Goal: Answer question/provide support: Share knowledge or assist other users

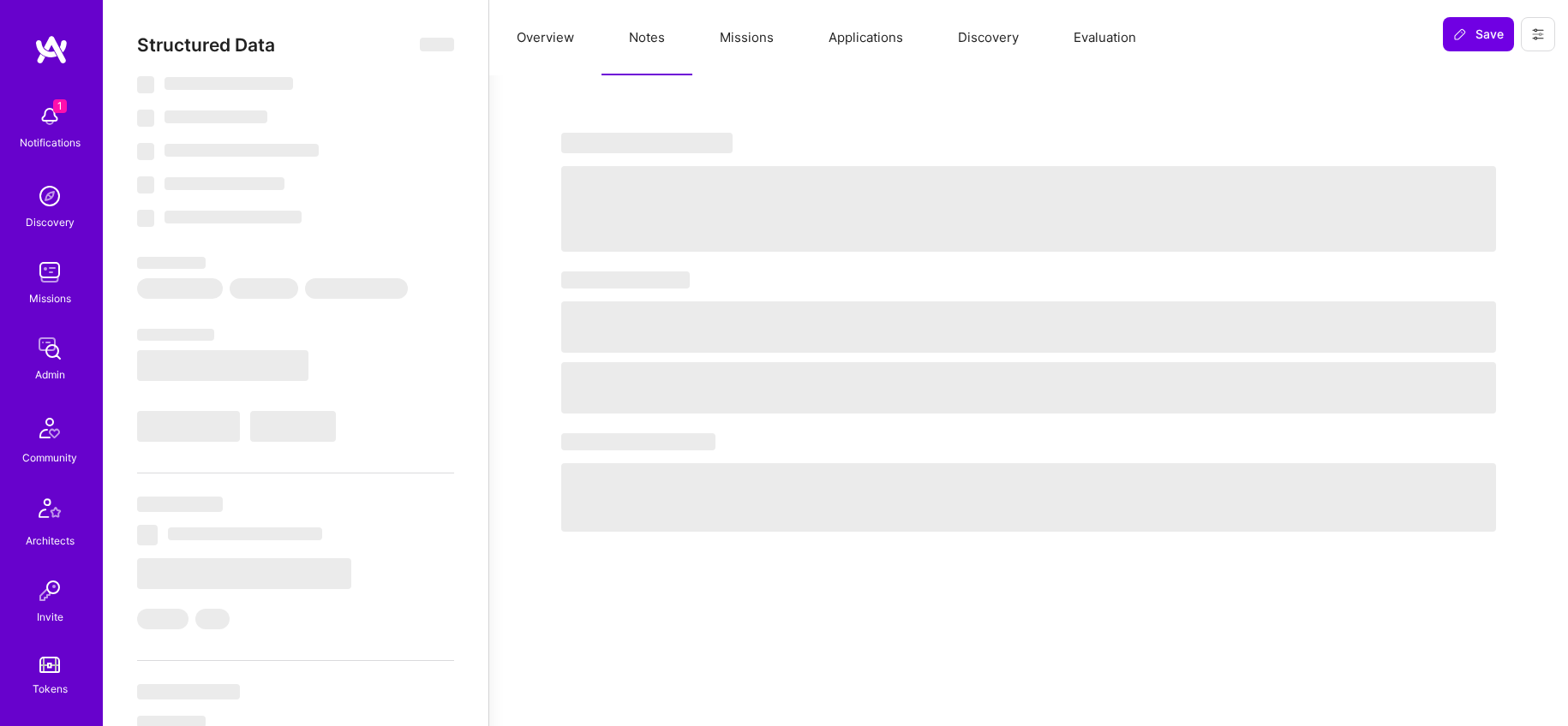
click at [643, 32] on button "Notes" at bounding box center [647, 37] width 91 height 75
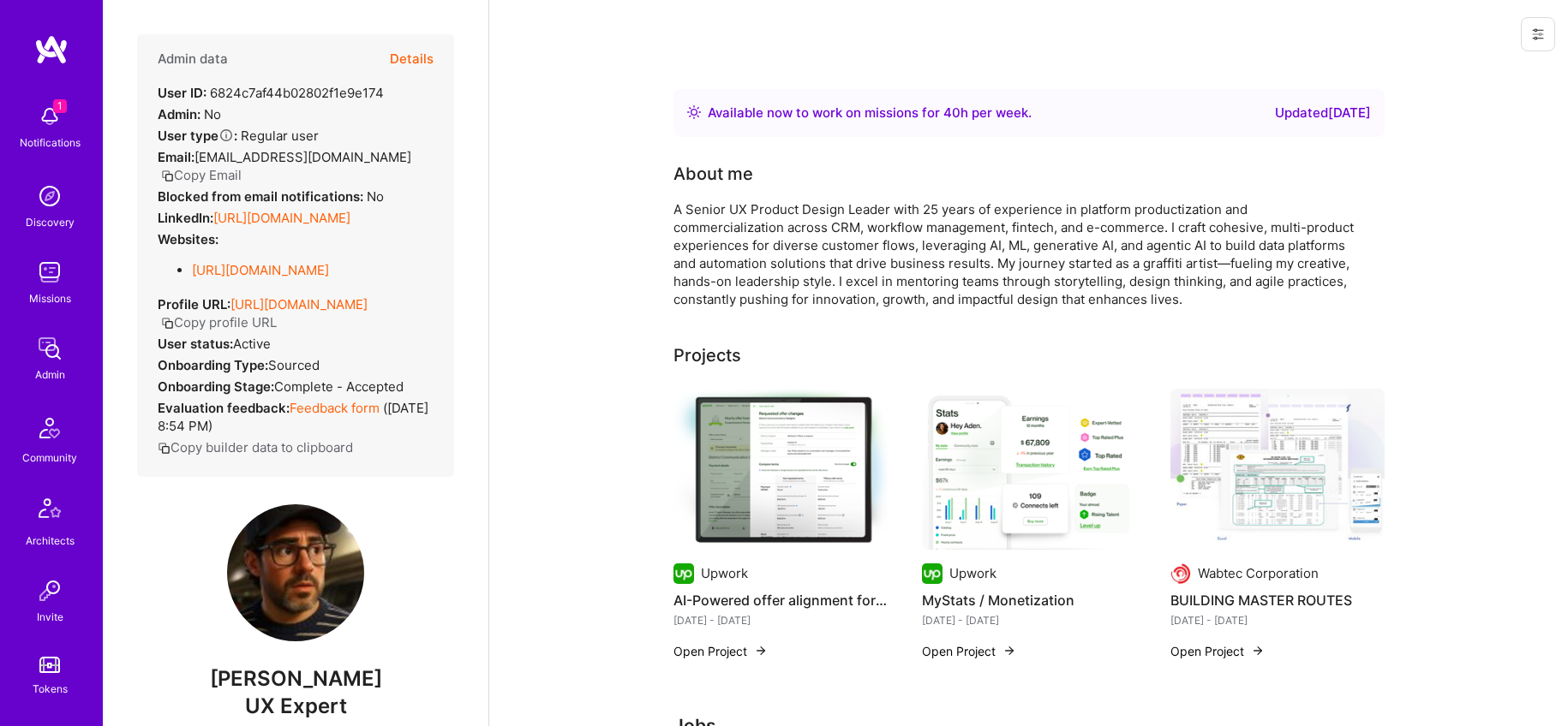
click at [408, 66] on button "Details" at bounding box center [412, 59] width 43 height 49
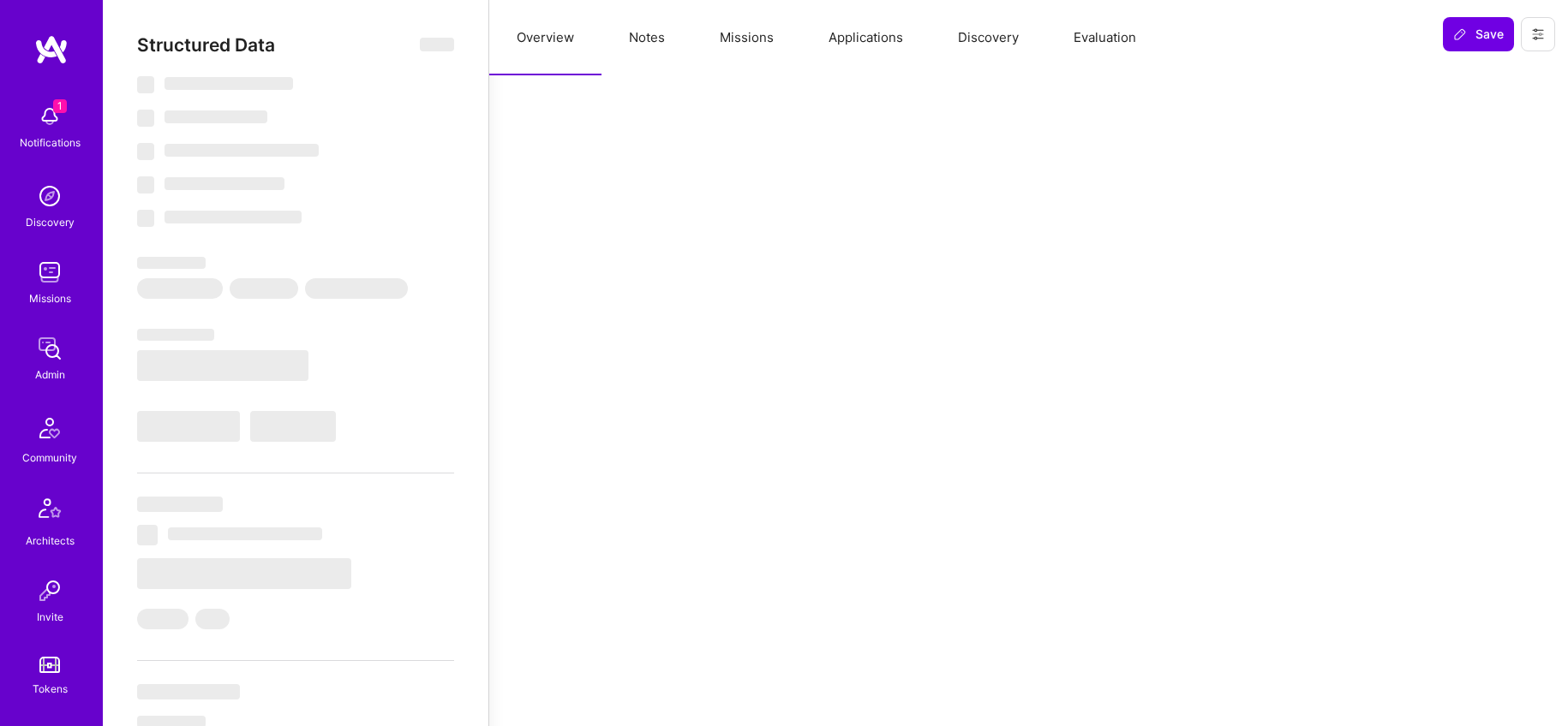
select select "Right Now"
select select "5"
select select "7"
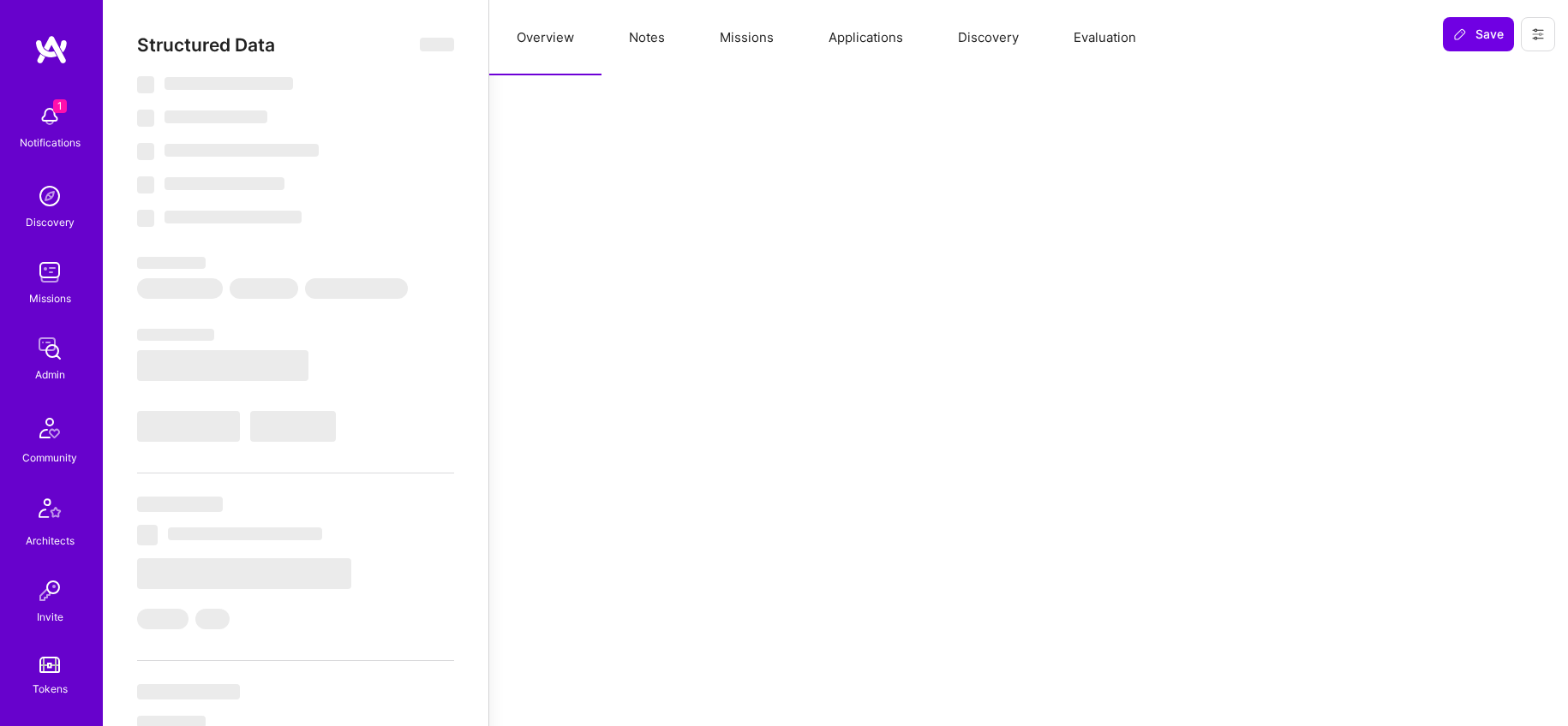
select select "US"
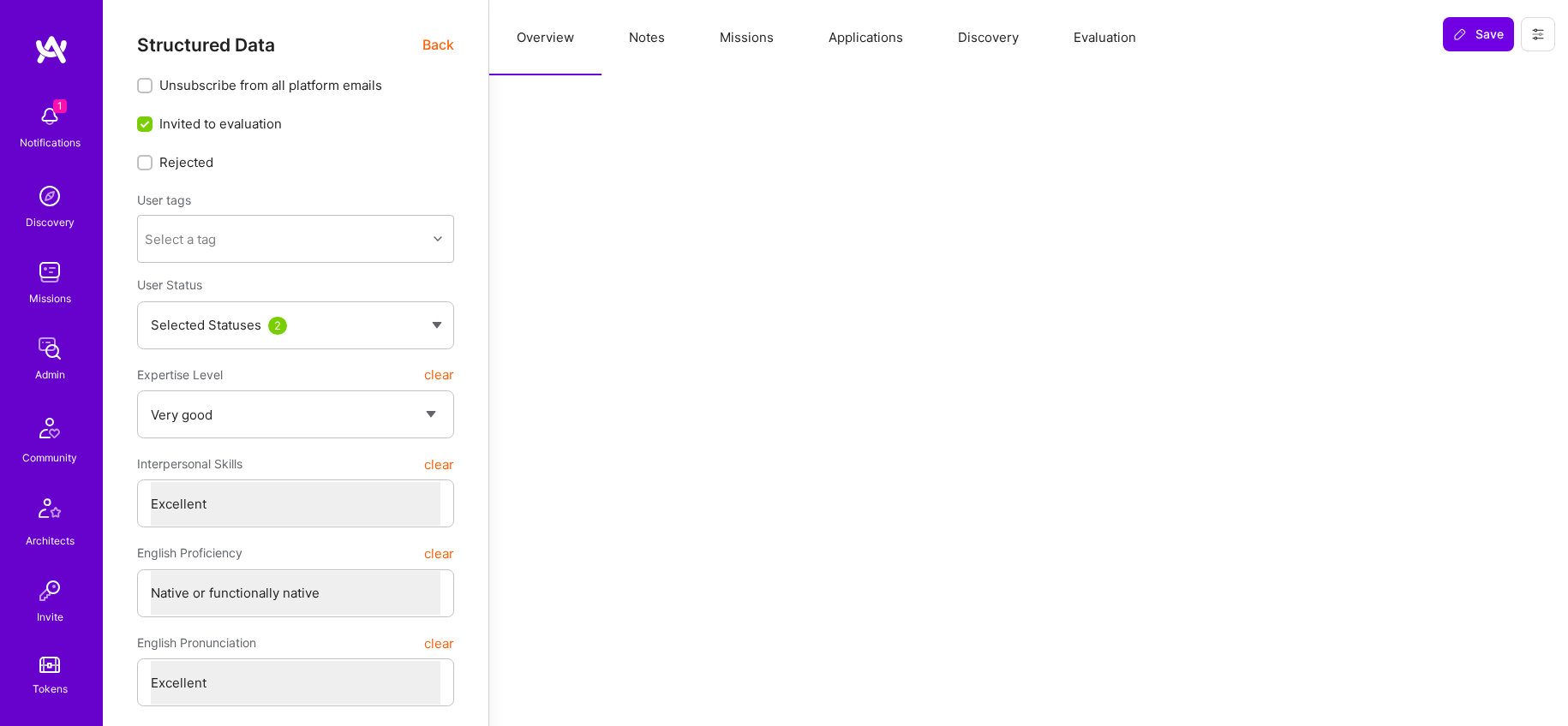
click at [637, 47] on button "Notes" at bounding box center [647, 37] width 91 height 75
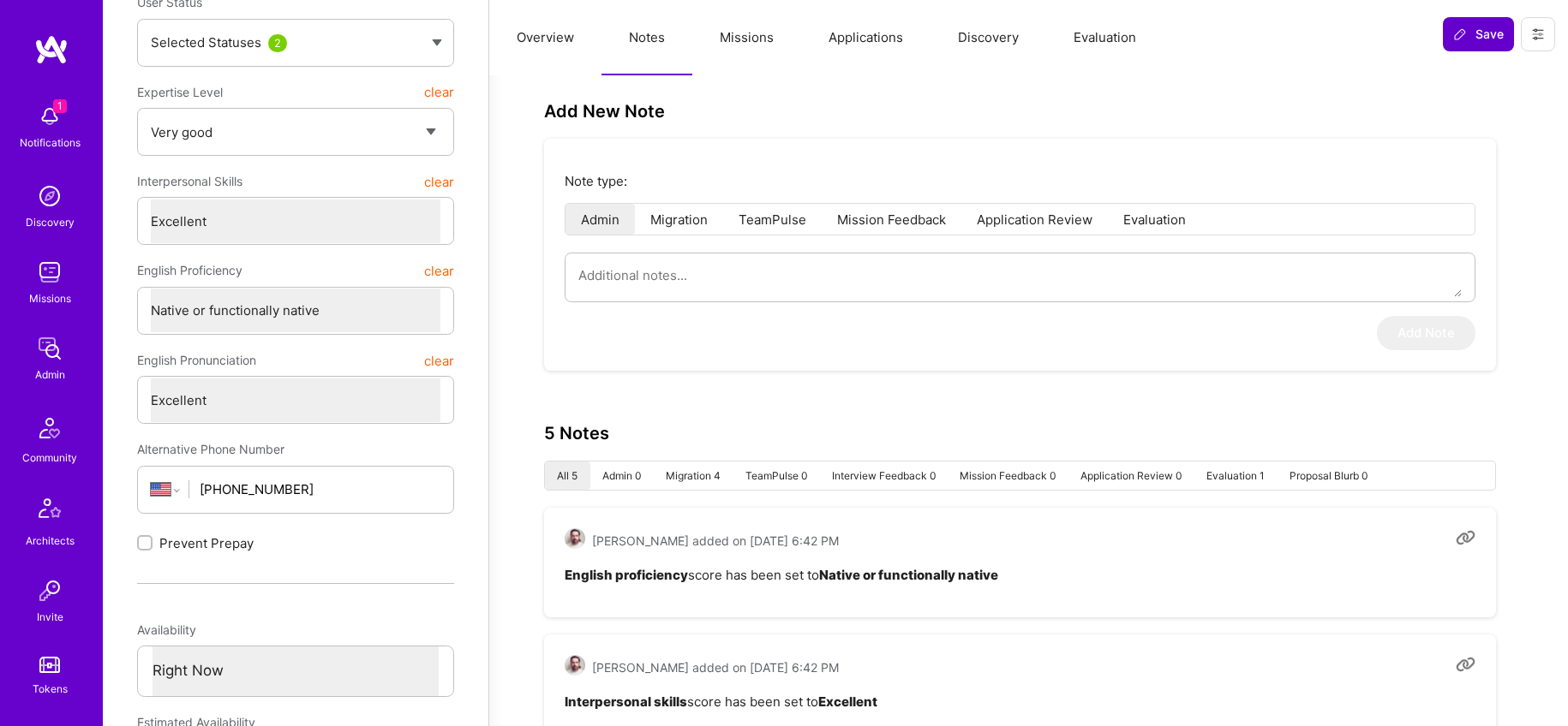
scroll to position [216, 0]
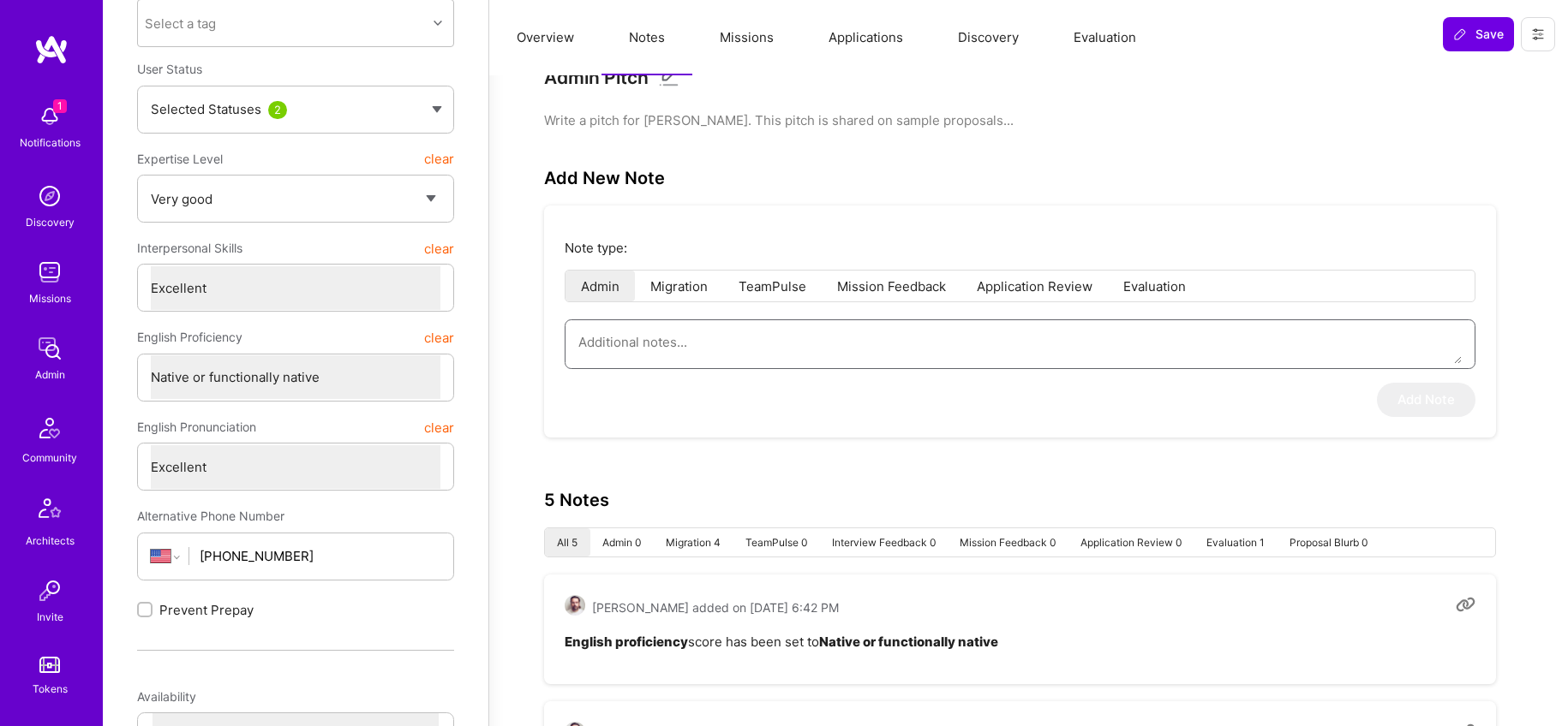
click at [671, 347] on textarea at bounding box center [1019, 342] width 883 height 43
paste textarea "This is a summary of the application form submitted by Eli Ferrer to the Fintec…"
type textarea "x"
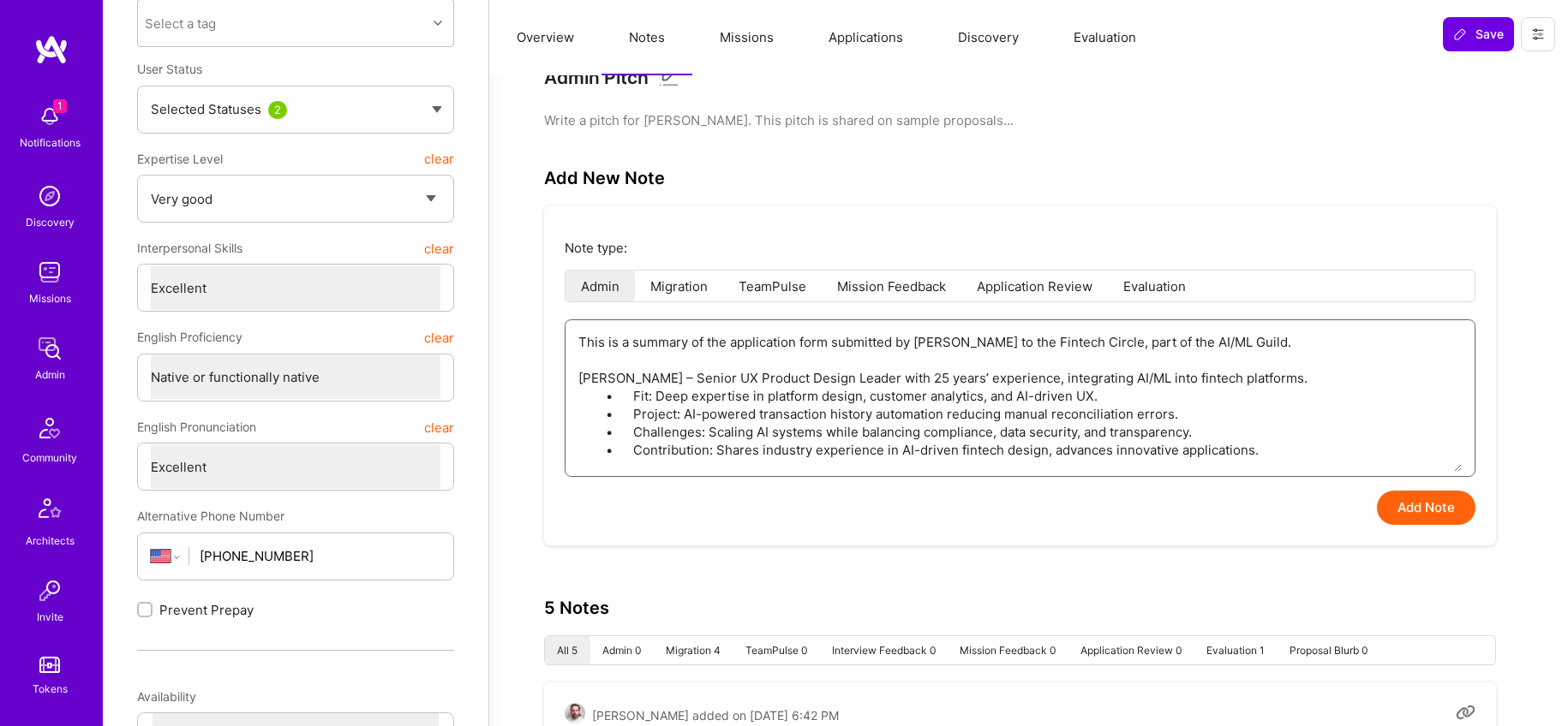
type textarea "This is a summary of the application form submitted by Eli Ferrer to the Fintec…"
click at [1451, 522] on button "Add Note" at bounding box center [1426, 508] width 99 height 35
type textarea "x"
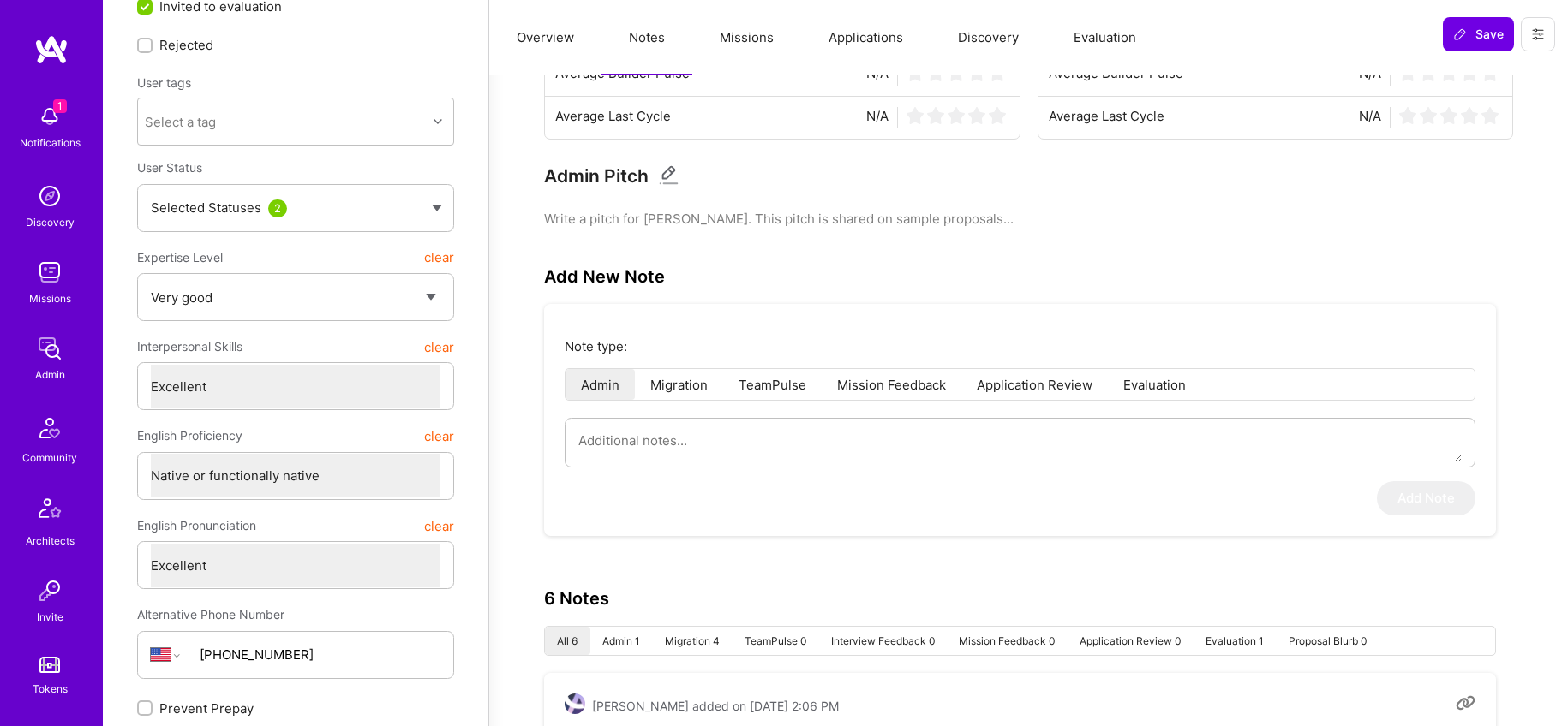
scroll to position [0, 0]
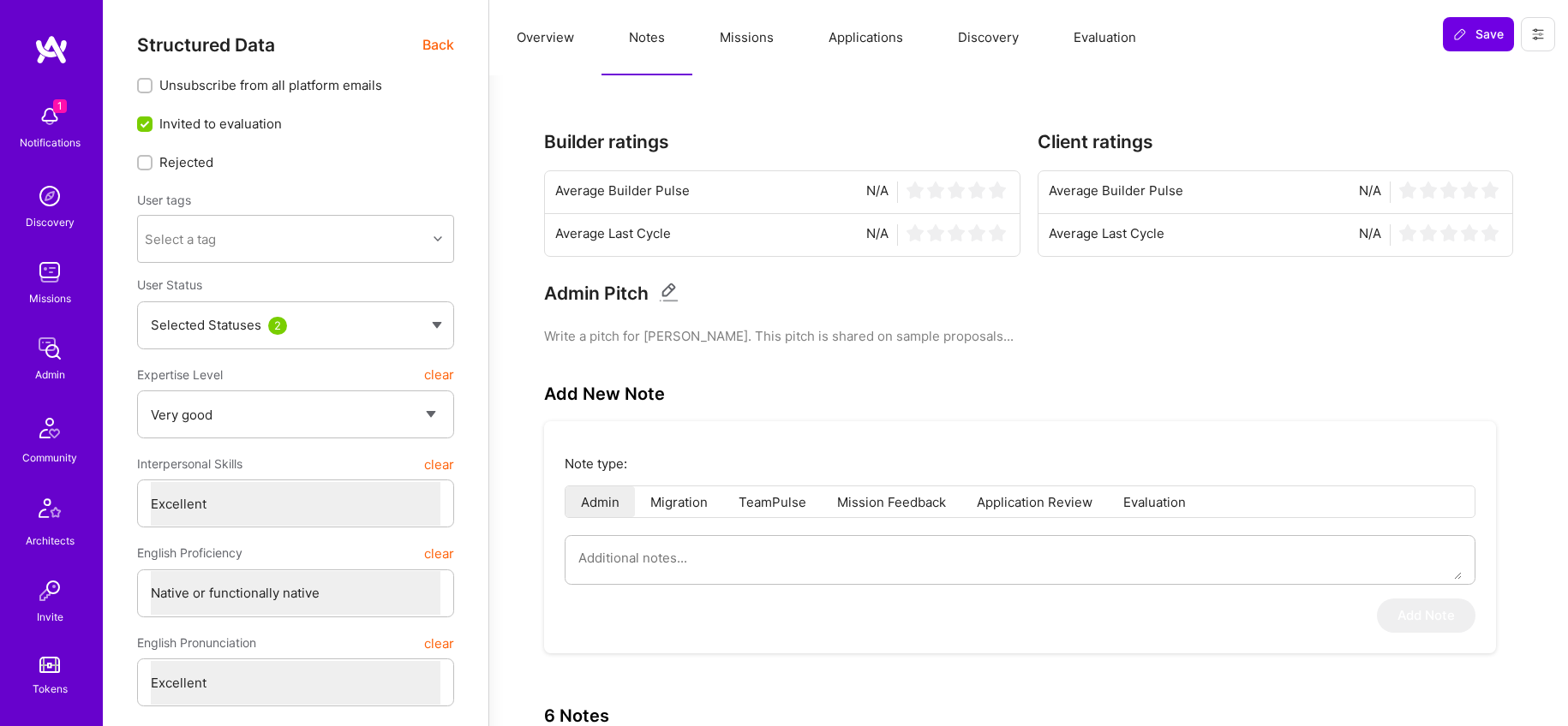
click at [1084, 35] on button "Evaluation" at bounding box center [1104, 37] width 117 height 75
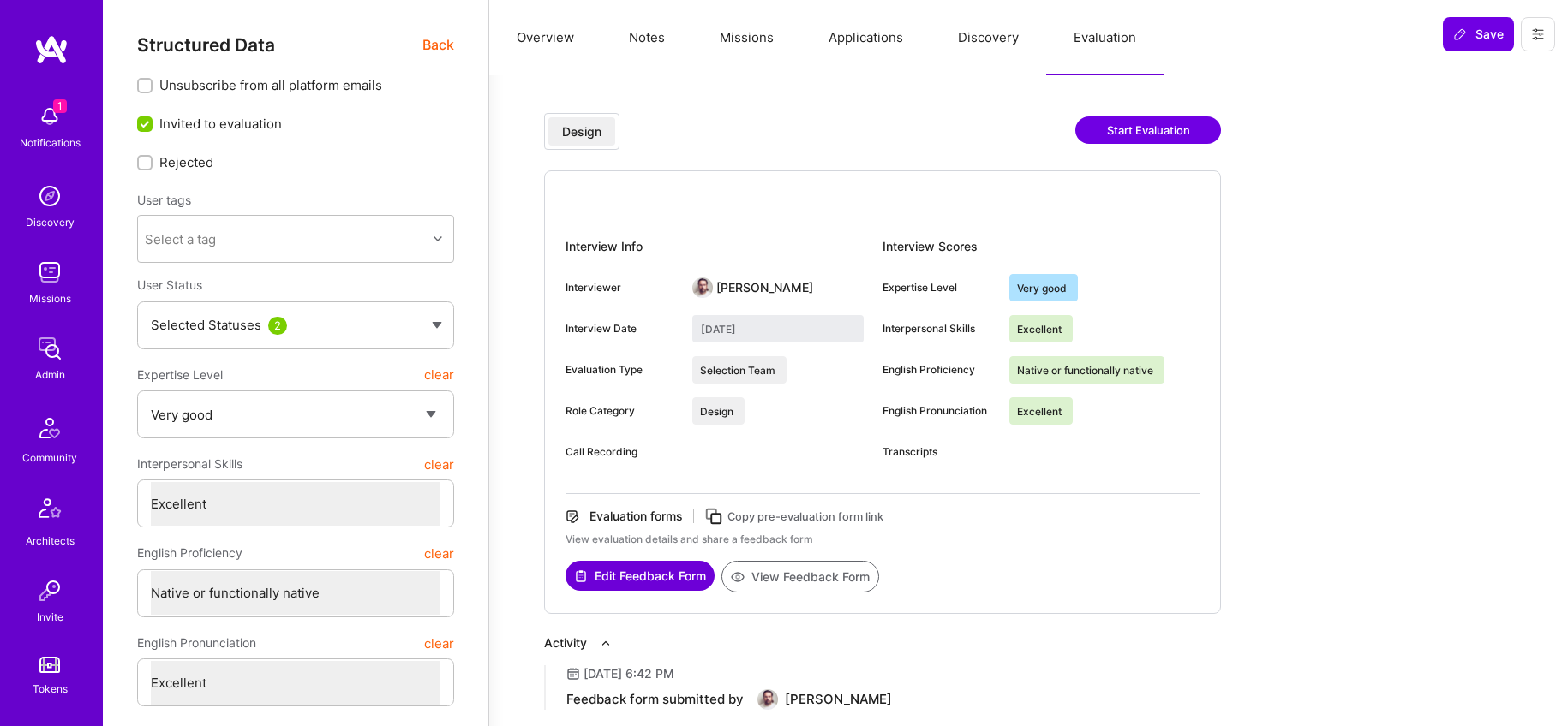
click at [780, 575] on button "View Feedback Form" at bounding box center [800, 576] width 158 height 32
click at [439, 48] on span "Back" at bounding box center [438, 45] width 32 height 22
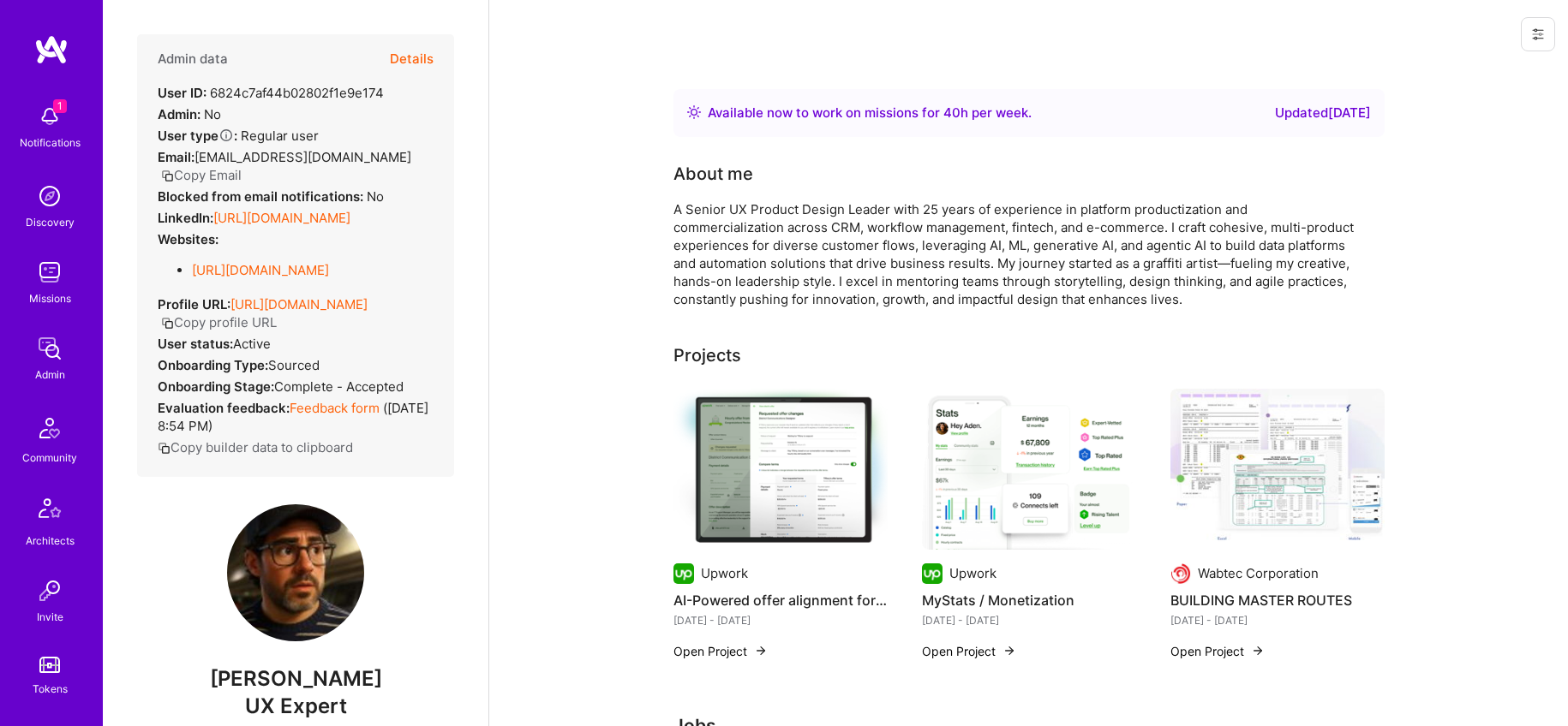
click at [421, 220] on div "Admin data Details User ID: 6824c7af44b02802f1e9e174 Admin: No User type Regula…" at bounding box center [296, 256] width 317 height 443
click at [192, 199] on strong "Blocked from email notifications:" at bounding box center [262, 196] width 209 height 16
drag, startPoint x: 214, startPoint y: 217, endPoint x: 417, endPoint y: 231, distance: 203.5
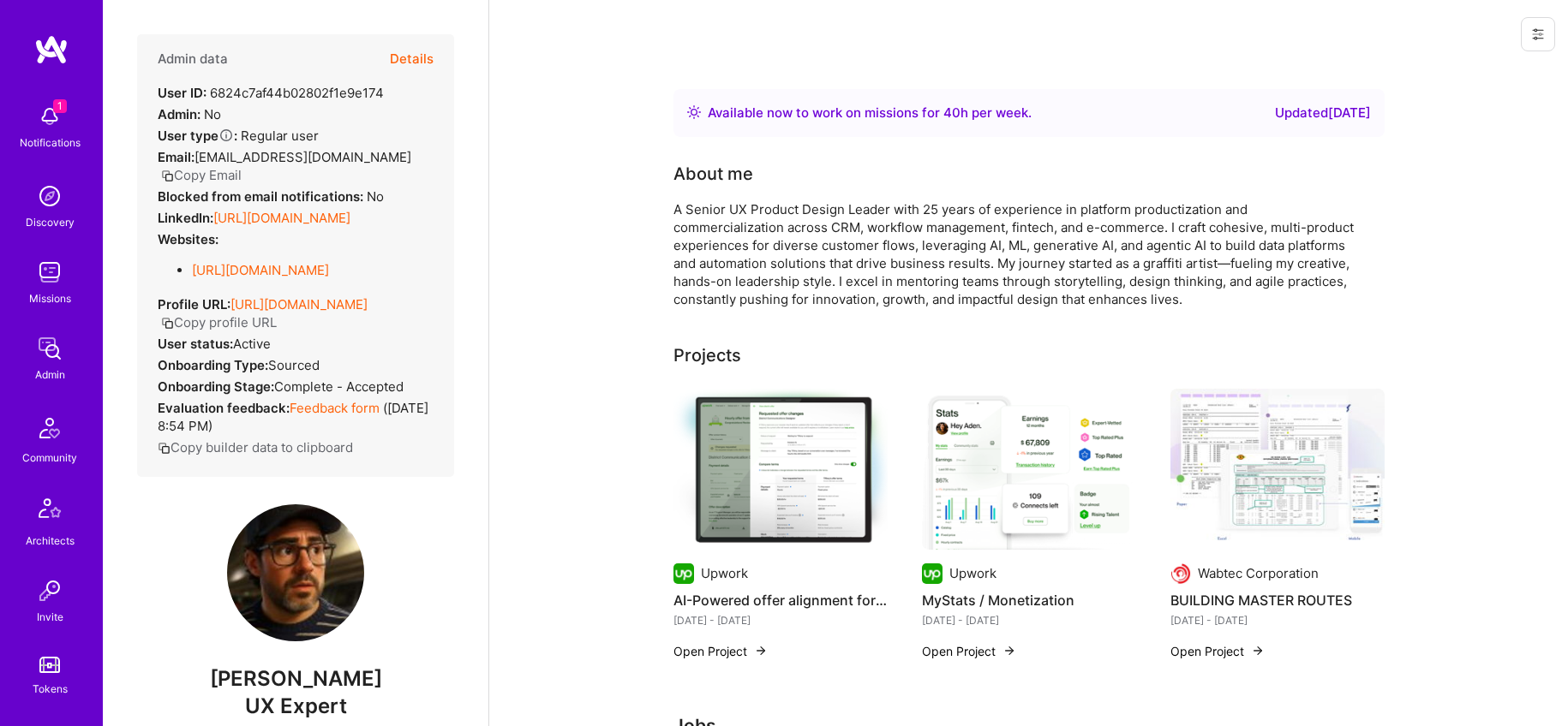
click at [417, 231] on div "Admin data Details User ID: 6824c7af44b02802f1e9e174 Admin: No User type Regula…" at bounding box center [296, 256] width 317 height 443
copy div "https://linkedin.com/in/eligold"
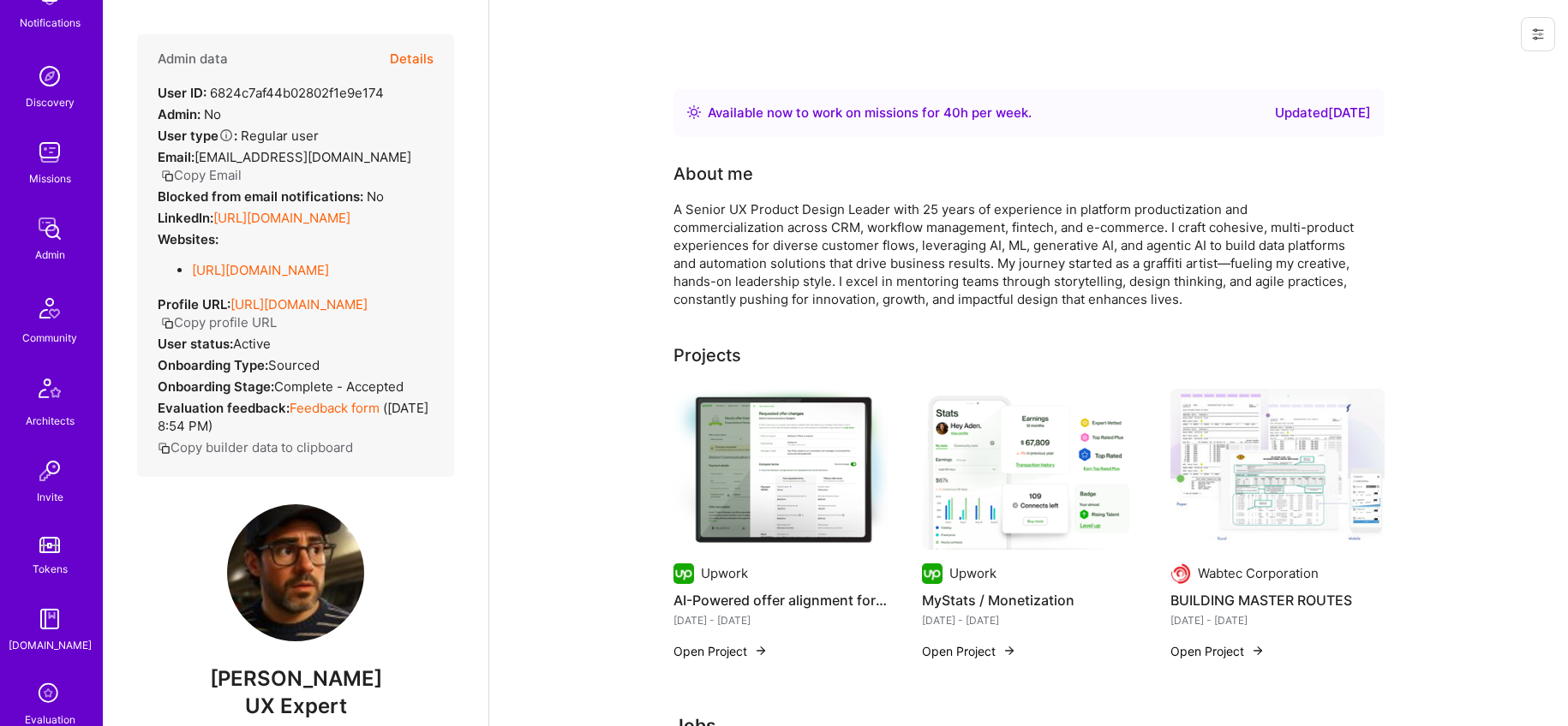
scroll to position [232, 0]
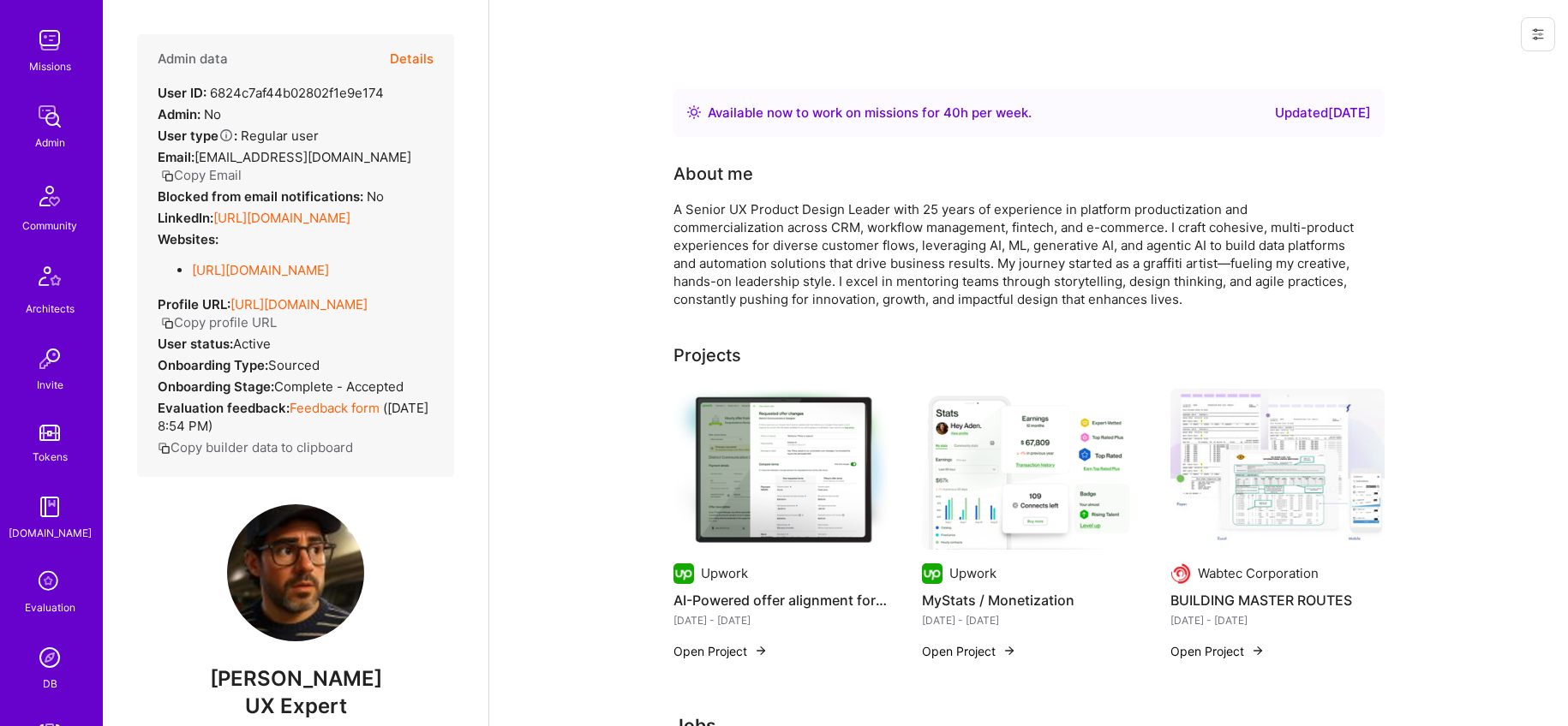
click at [48, 647] on img at bounding box center [50, 658] width 35 height 35
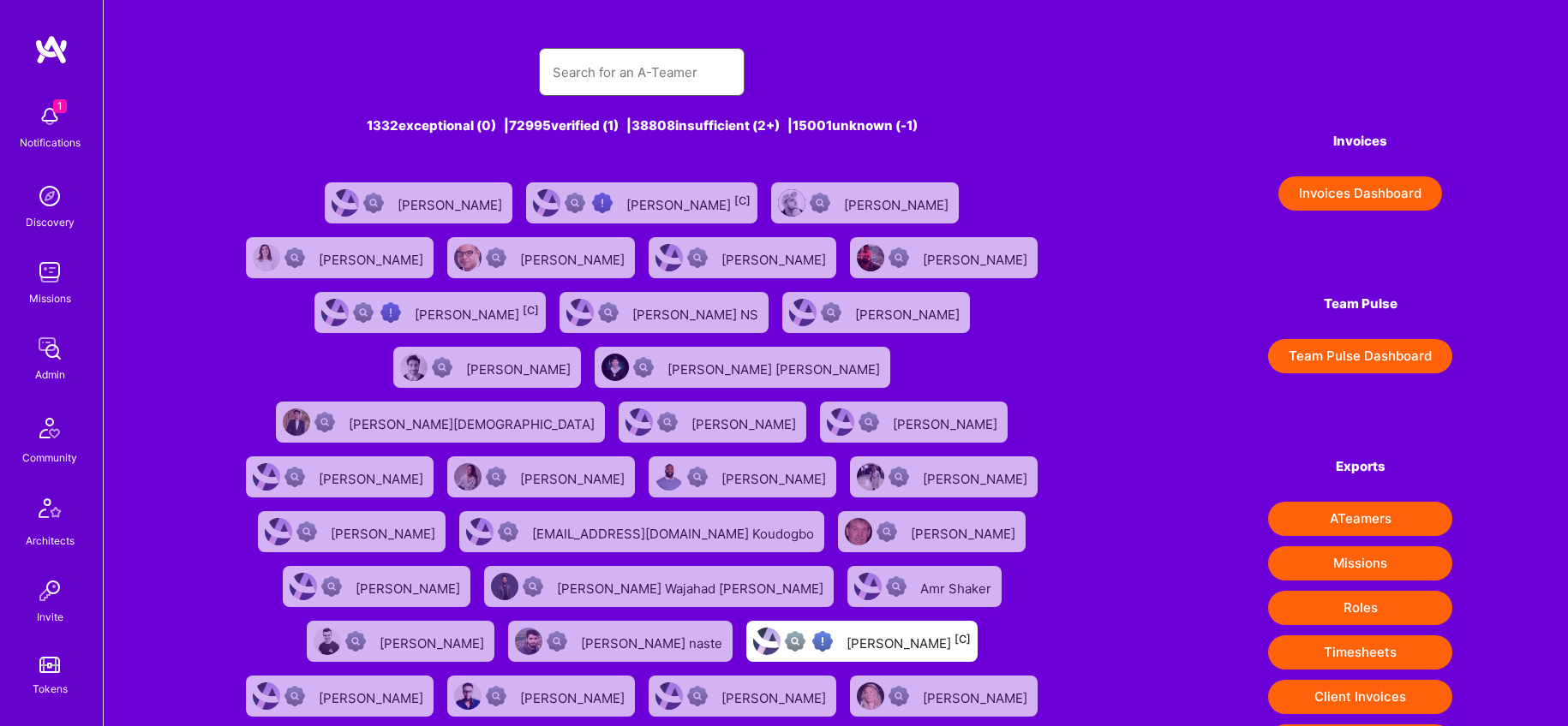
click at [602, 68] on input "text" at bounding box center [642, 72] width 179 height 43
paste input "Pere Villega"
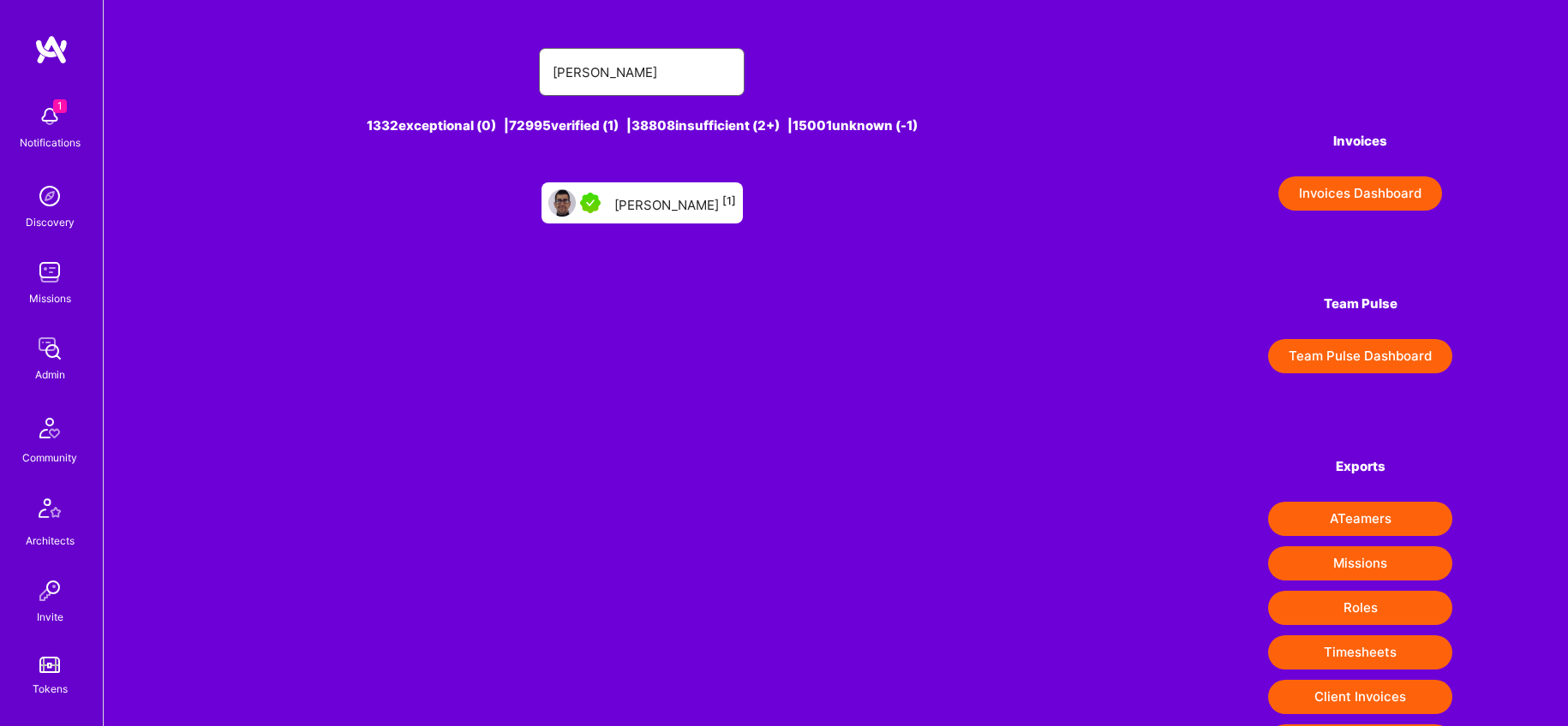
type input "Pere Villega"
click at [641, 192] on div "Pere Villega [1]" at bounding box center [675, 203] width 121 height 23
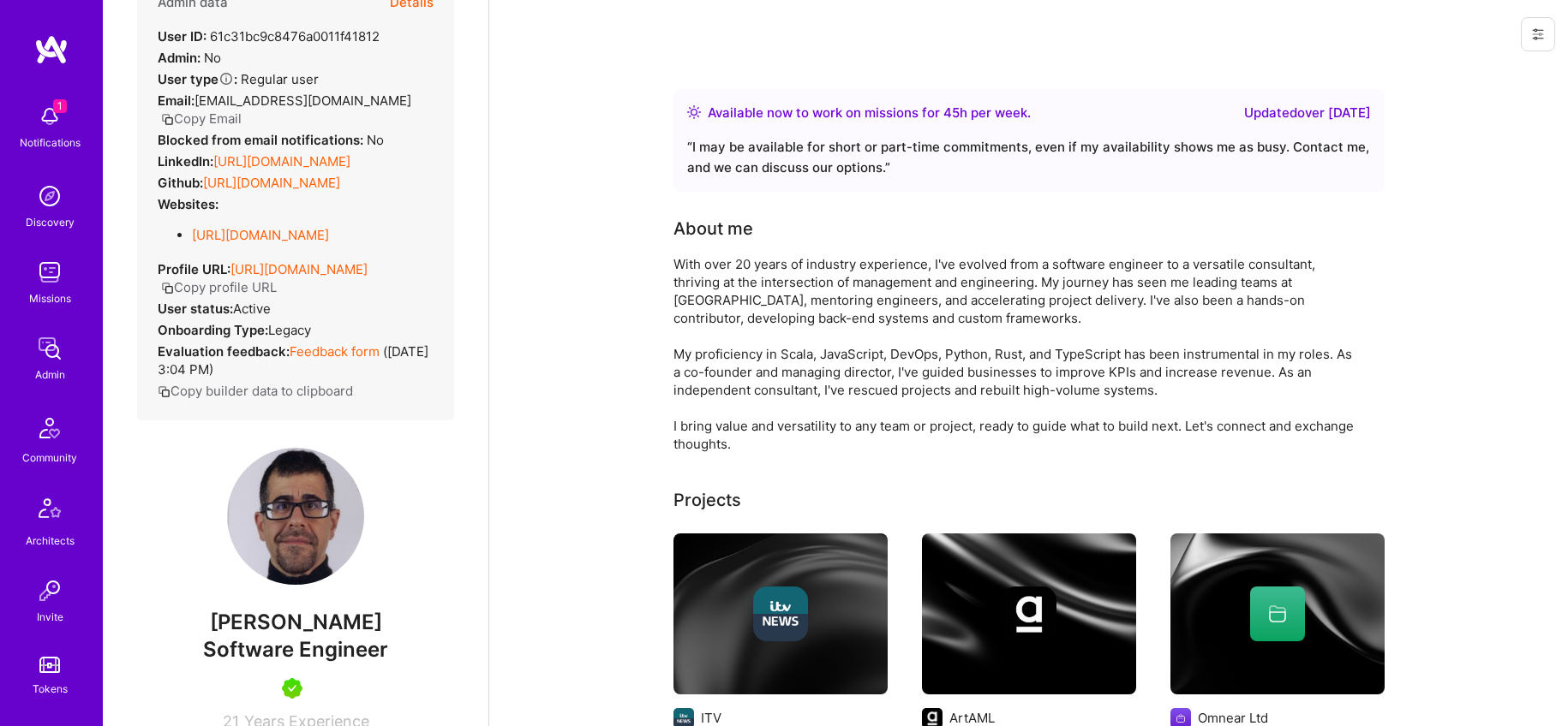
scroll to position [112, 0]
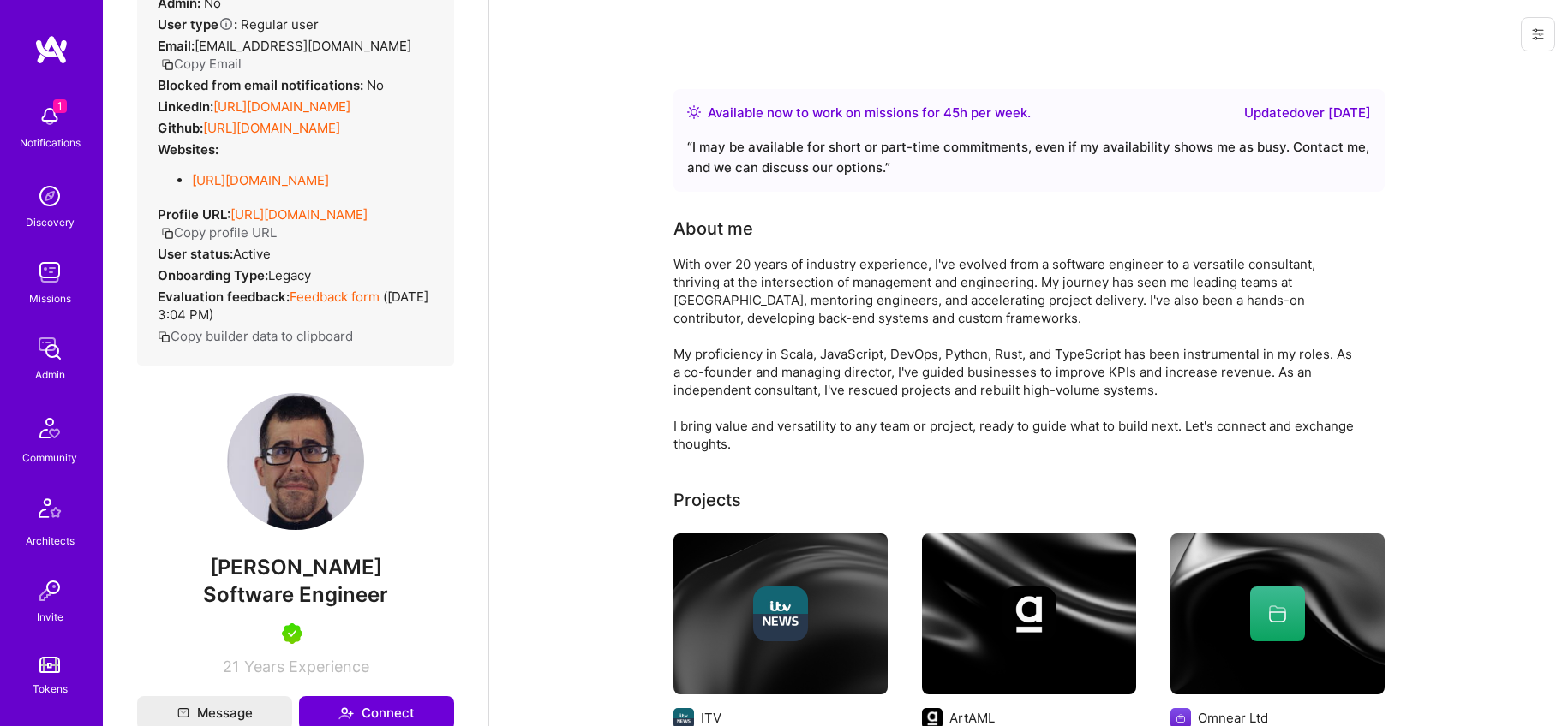
click at [348, 595] on span "Software Engineer" at bounding box center [296, 594] width 185 height 25
copy span "Software Engineer"
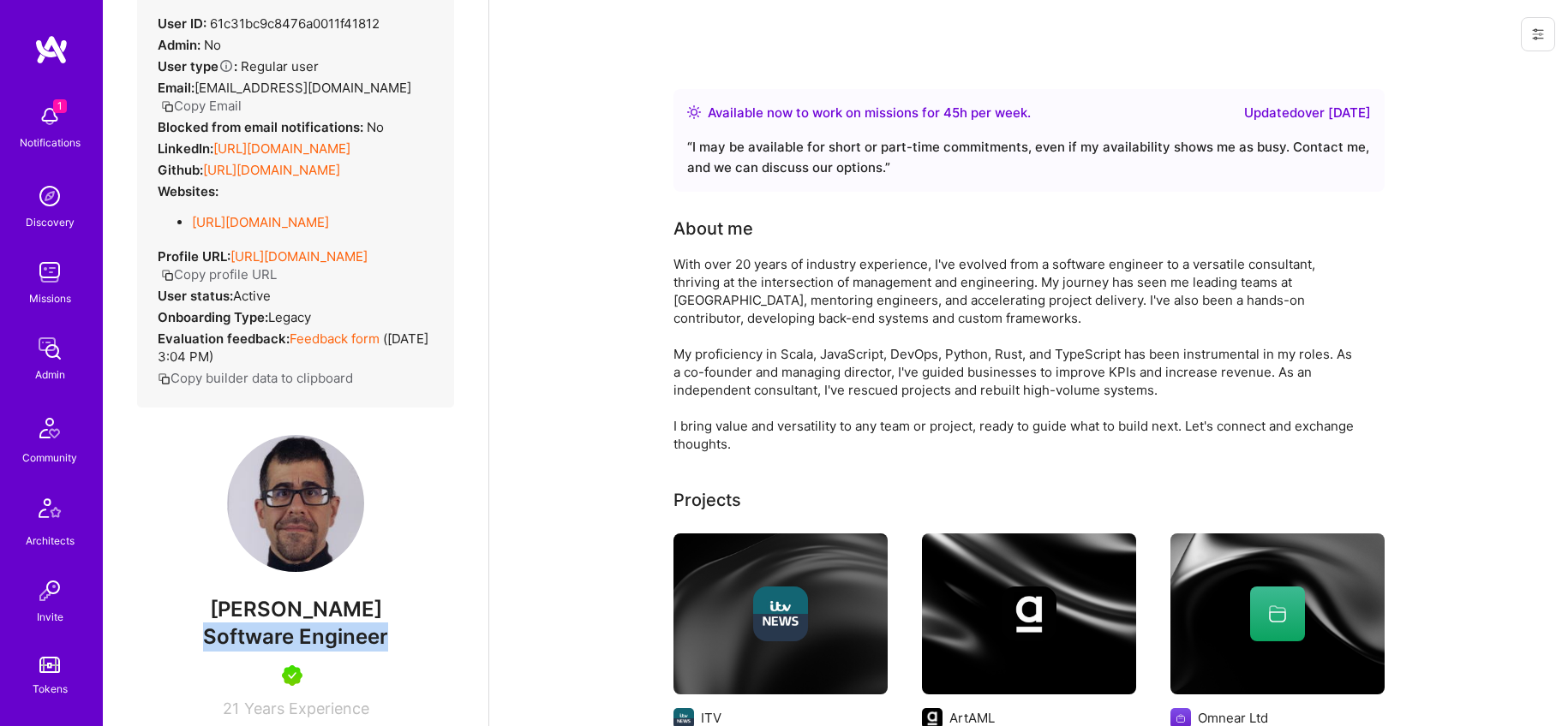
scroll to position [51, 0]
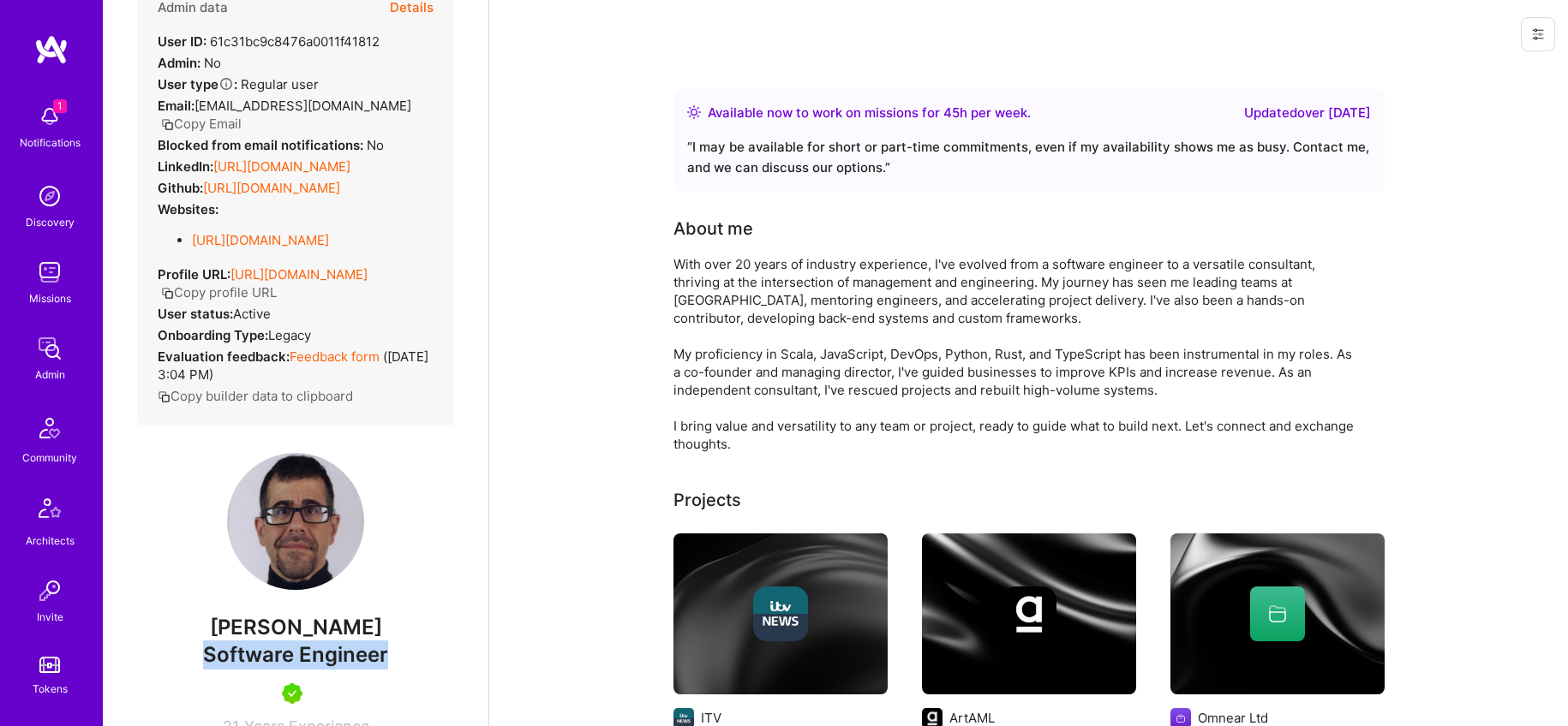
drag, startPoint x: 214, startPoint y: 146, endPoint x: 456, endPoint y: 146, distance: 242.0
click at [456, 146] on div "Admin data Details User ID: 61c31bc9c8476a0011f41812 Admin: No User type Regula…" at bounding box center [296, 363] width 386 height 726
copy div "https://linkedin.com/in/perevillega"
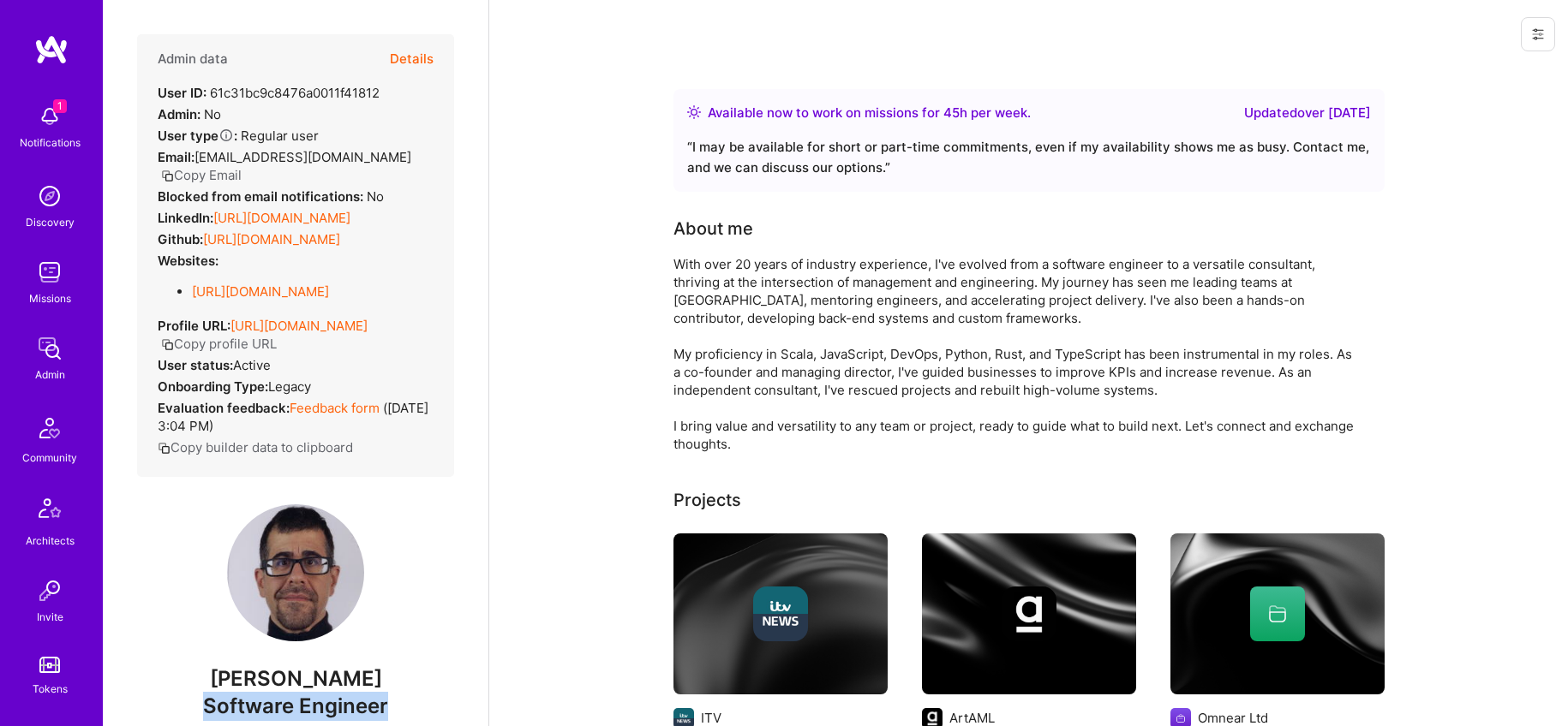
click at [414, 59] on button "Details" at bounding box center [412, 59] width 43 height 49
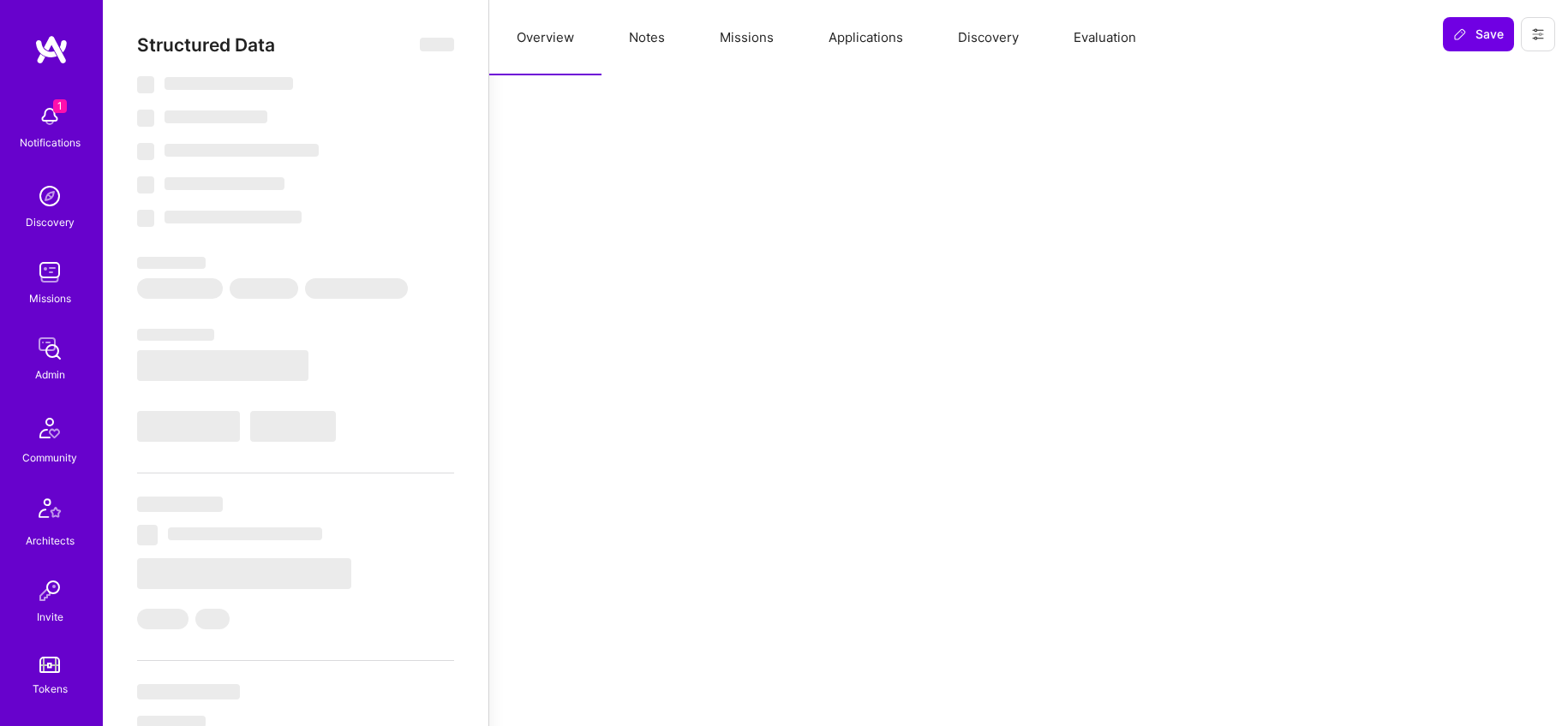
type textarea "x"
select select "Right Now"
select select "7"
select select "6"
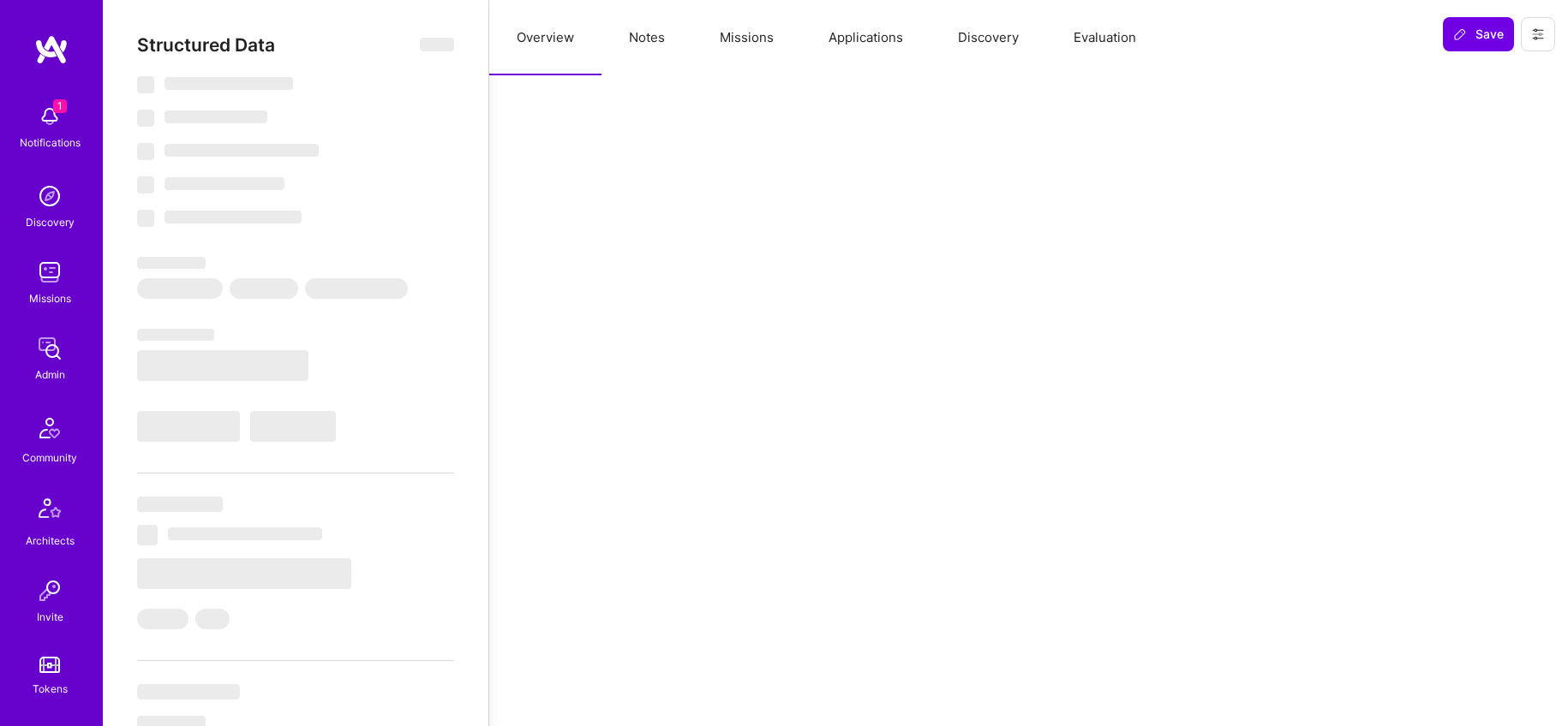
select select "6"
select select "ES"
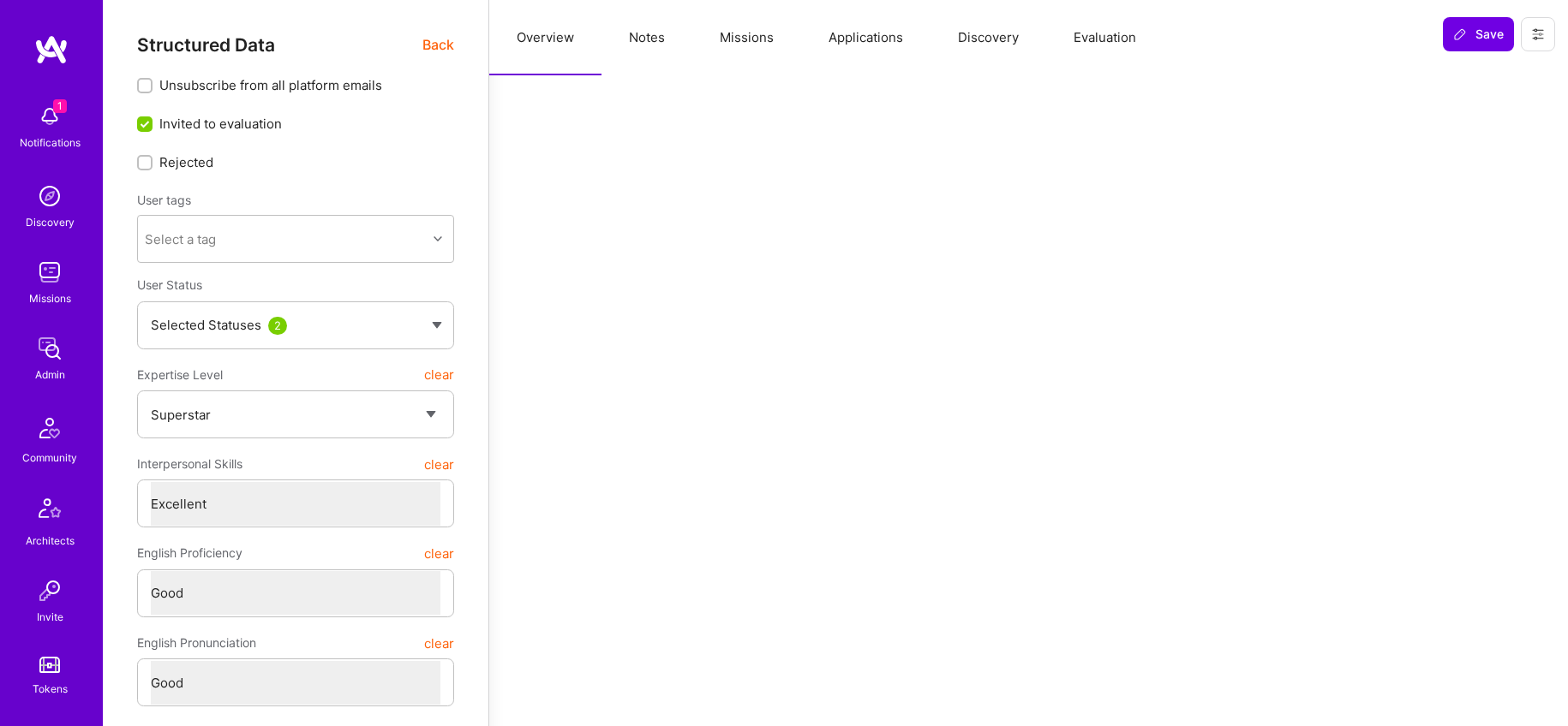
click at [641, 42] on button "Notes" at bounding box center [647, 37] width 91 height 75
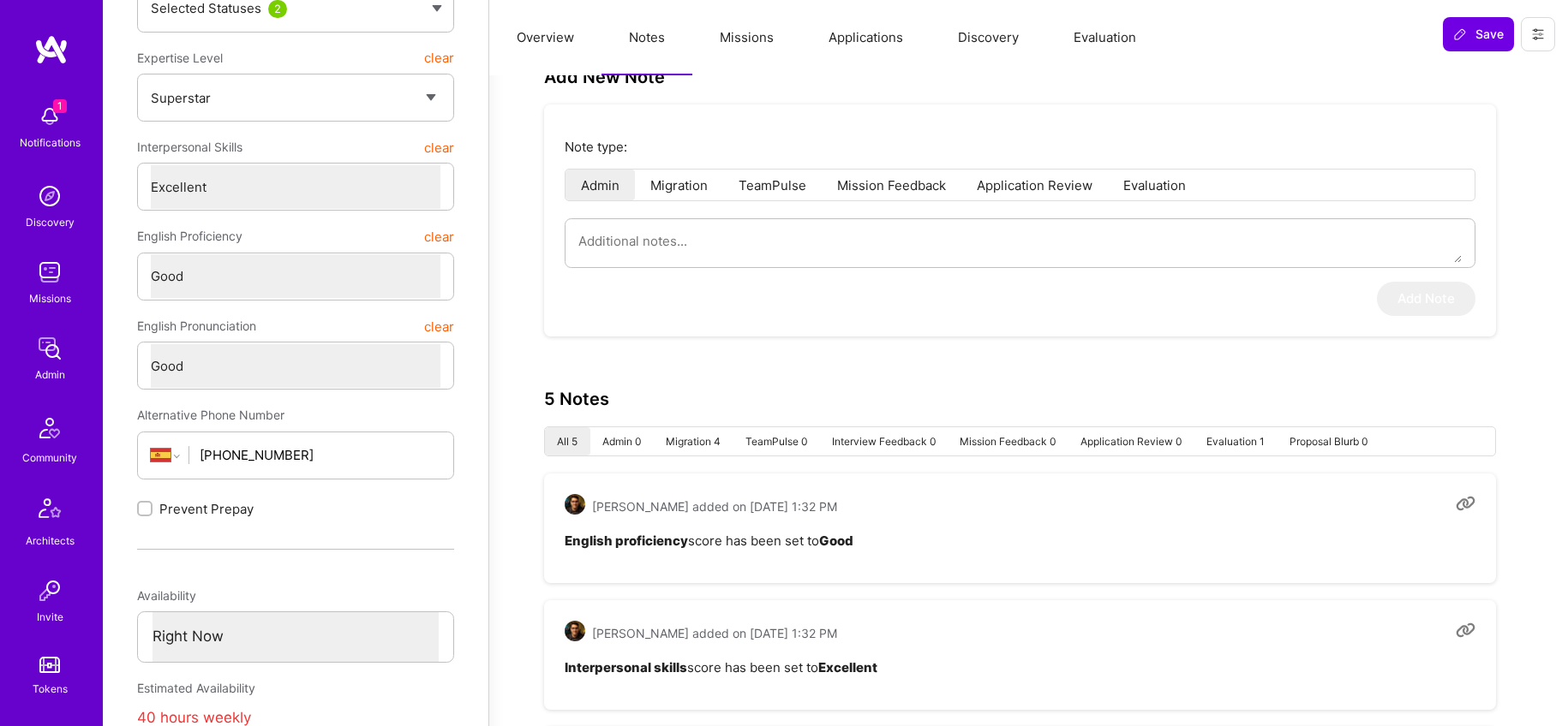
scroll to position [258, 0]
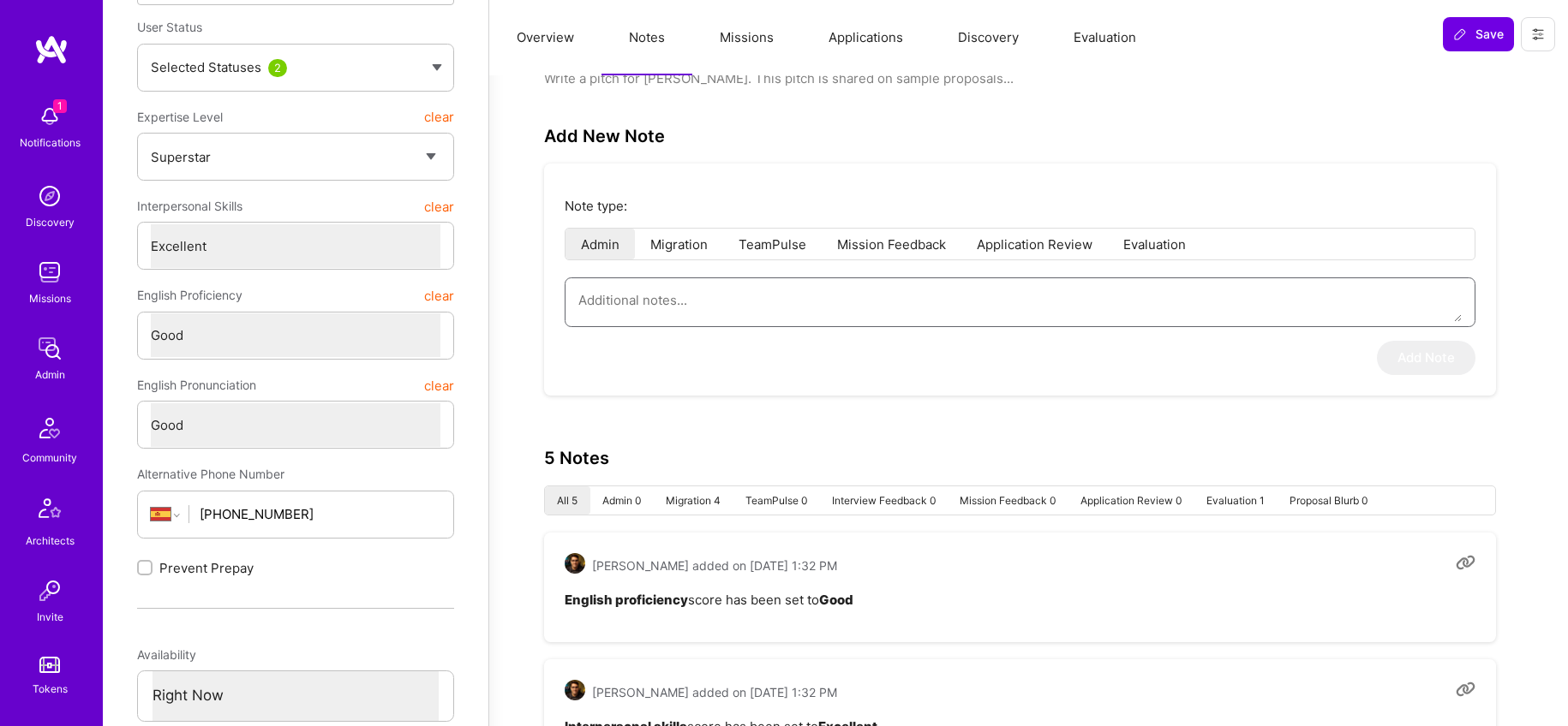
click at [690, 299] on textarea at bounding box center [1019, 300] width 883 height 43
paste textarea "This is a summary of the application form submitted by Pere Villega to the Fint…"
type textarea "x"
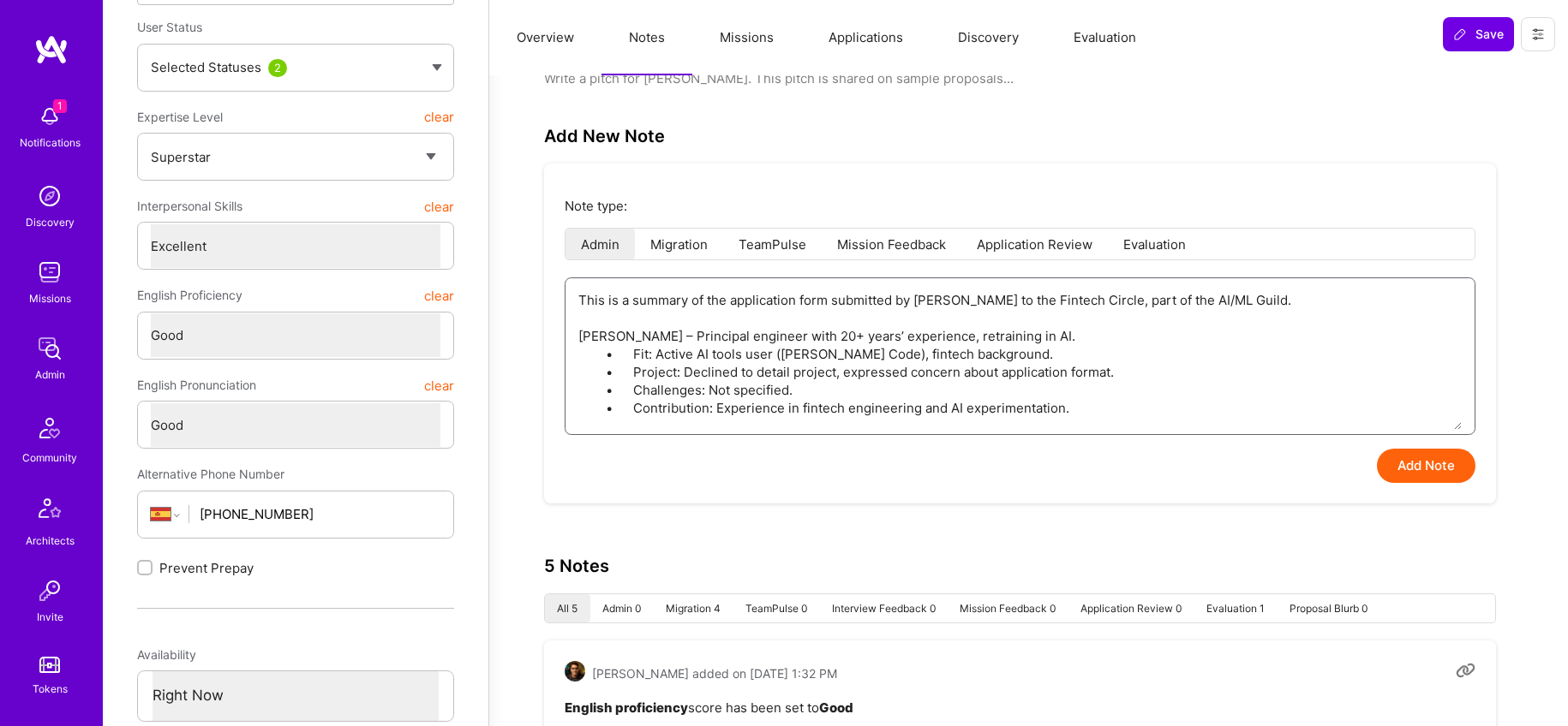
type textarea "This is a summary of the application form submitted by Pere Villega to the Fint…"
click at [1399, 477] on button "Add Note" at bounding box center [1426, 466] width 99 height 35
type textarea "x"
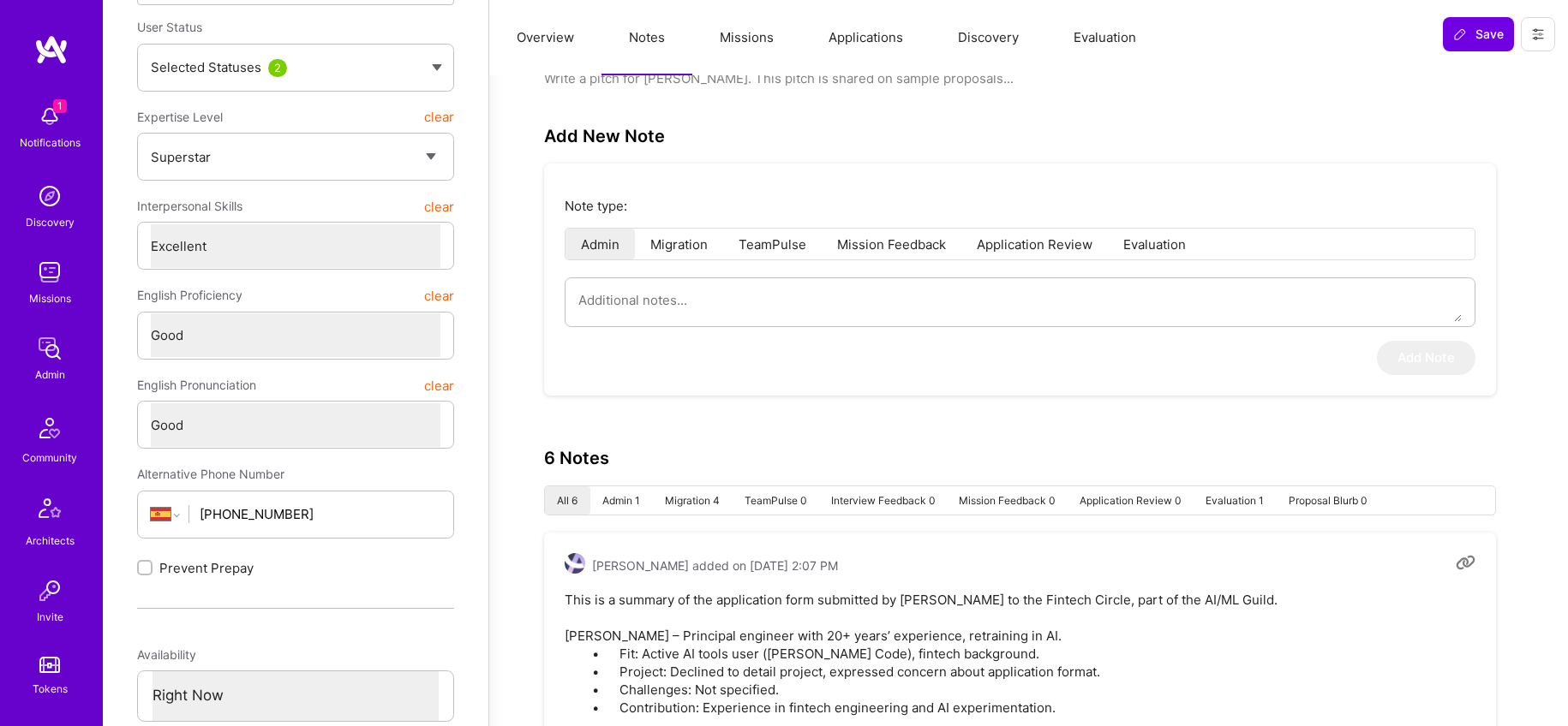
click at [1122, 41] on button "Evaluation" at bounding box center [1104, 37] width 117 height 75
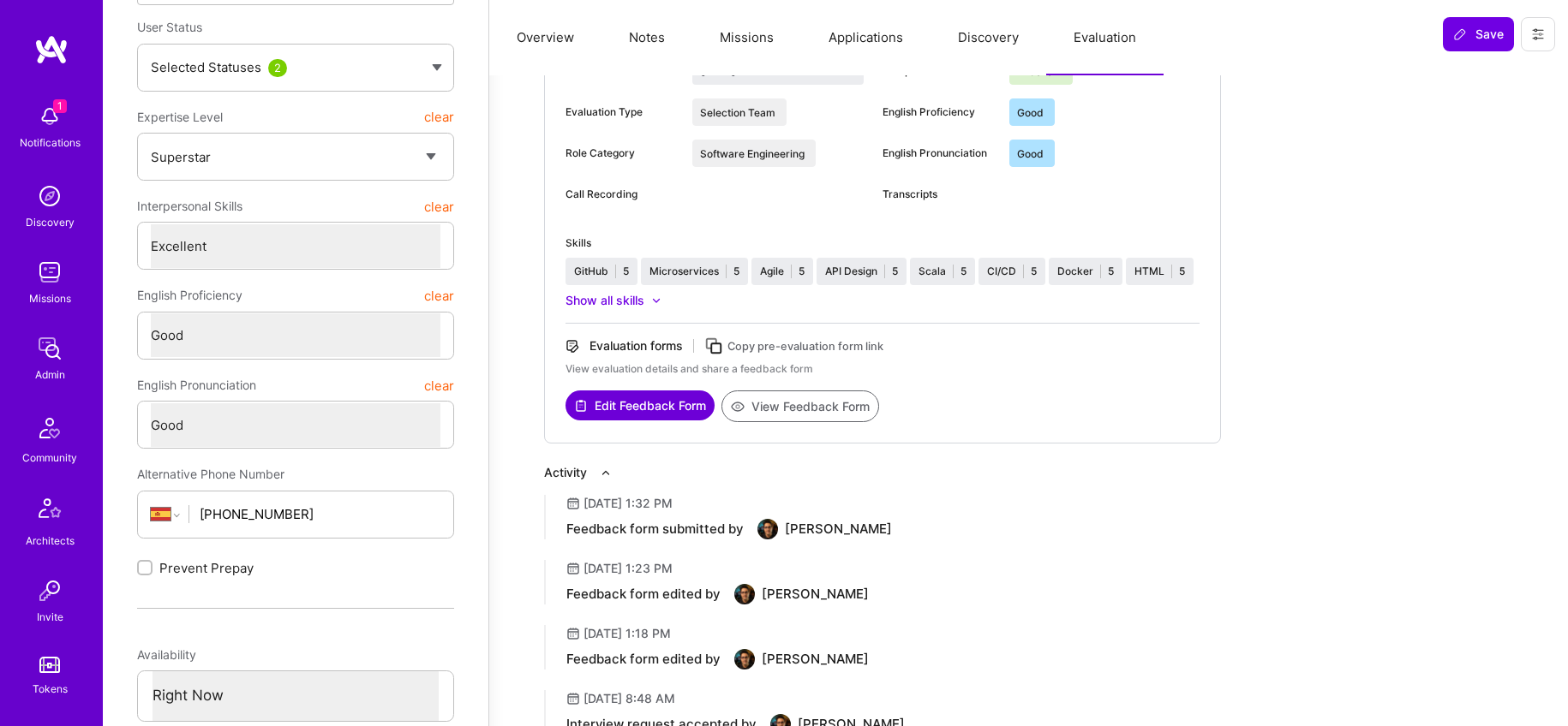
click at [784, 411] on button "View Feedback Form" at bounding box center [800, 406] width 158 height 32
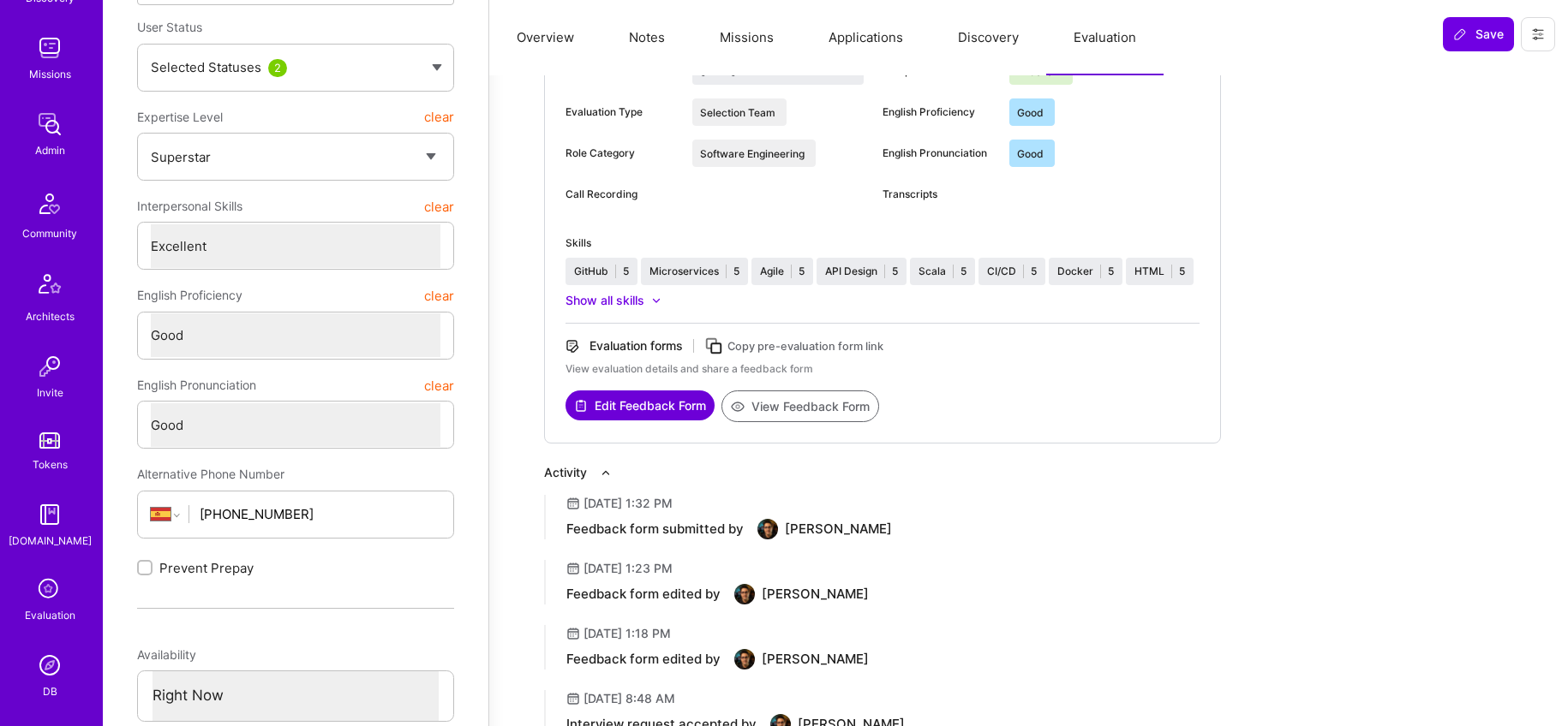
scroll to position [261, 0]
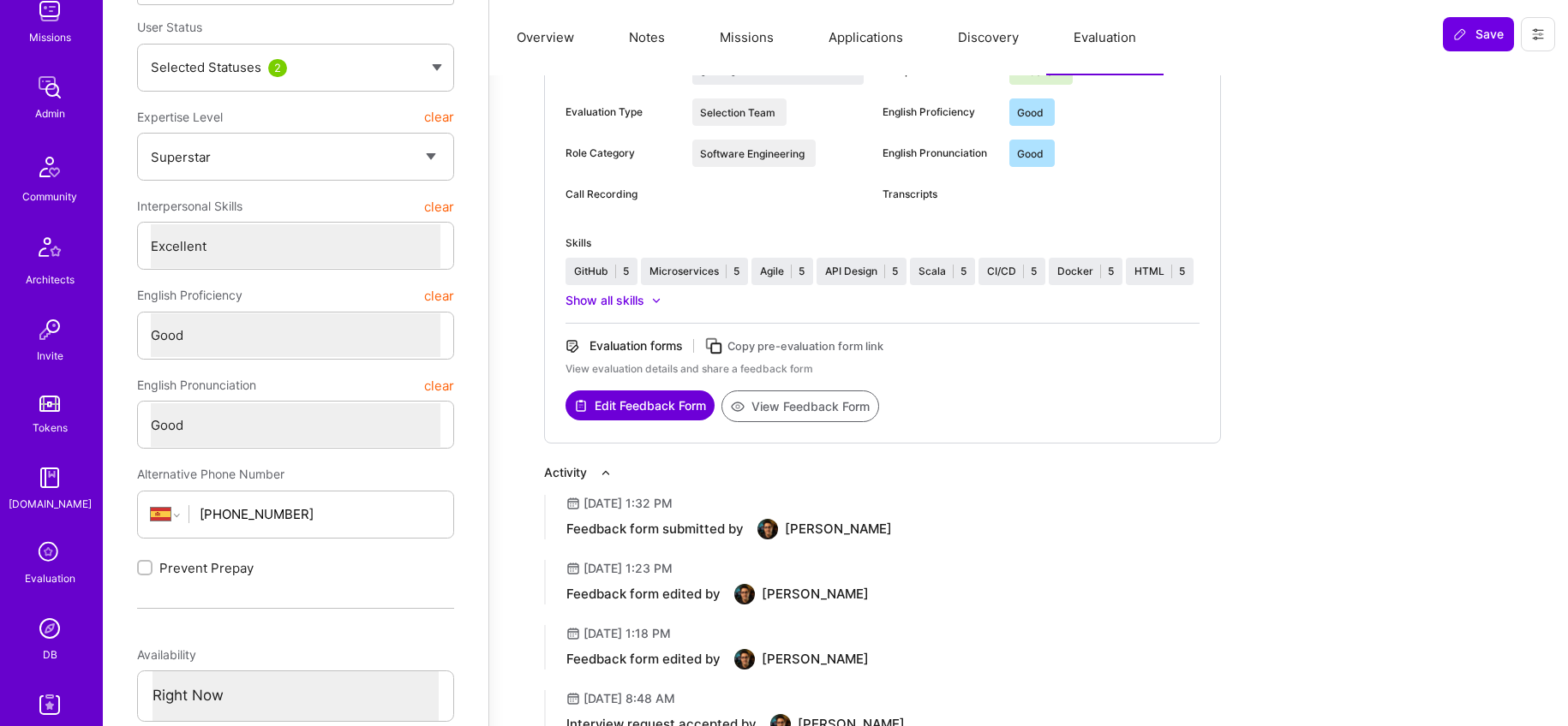
click at [49, 629] on img at bounding box center [50, 629] width 35 height 35
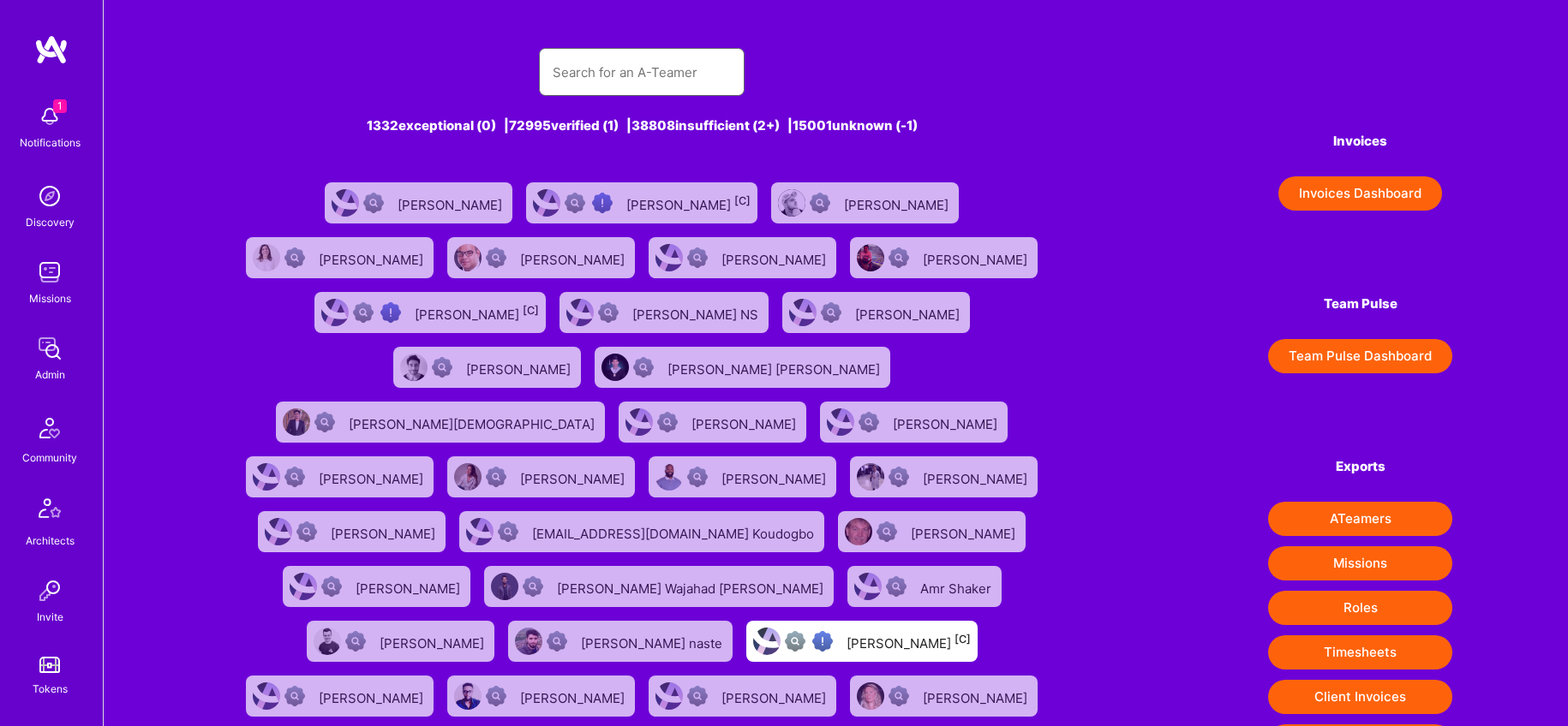
click at [593, 77] on input "text" at bounding box center [642, 72] width 179 height 43
paste input "Frost Ouyang"
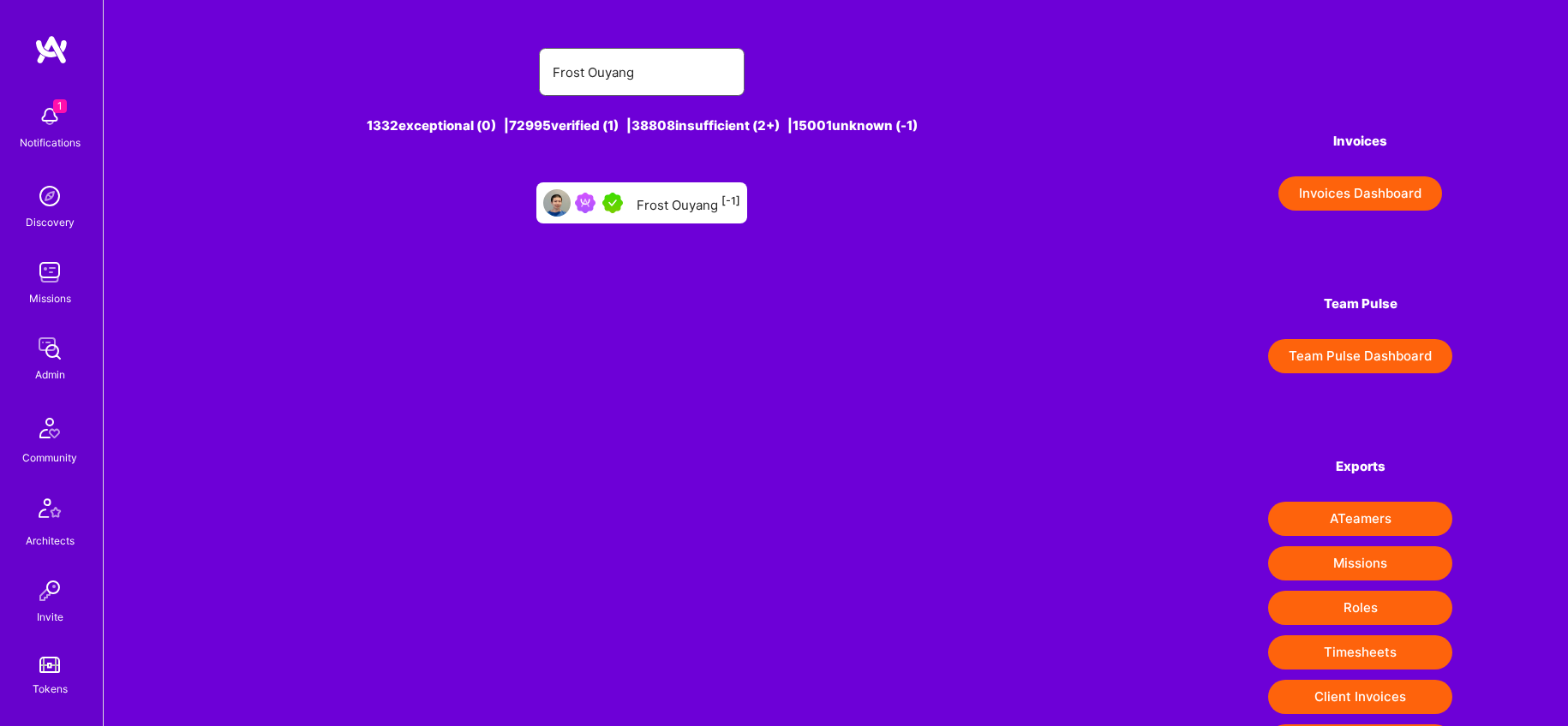
type input "Frost Ouyang"
click at [704, 198] on div "Frost Ouyang [-1]" at bounding box center [688, 203] width 104 height 23
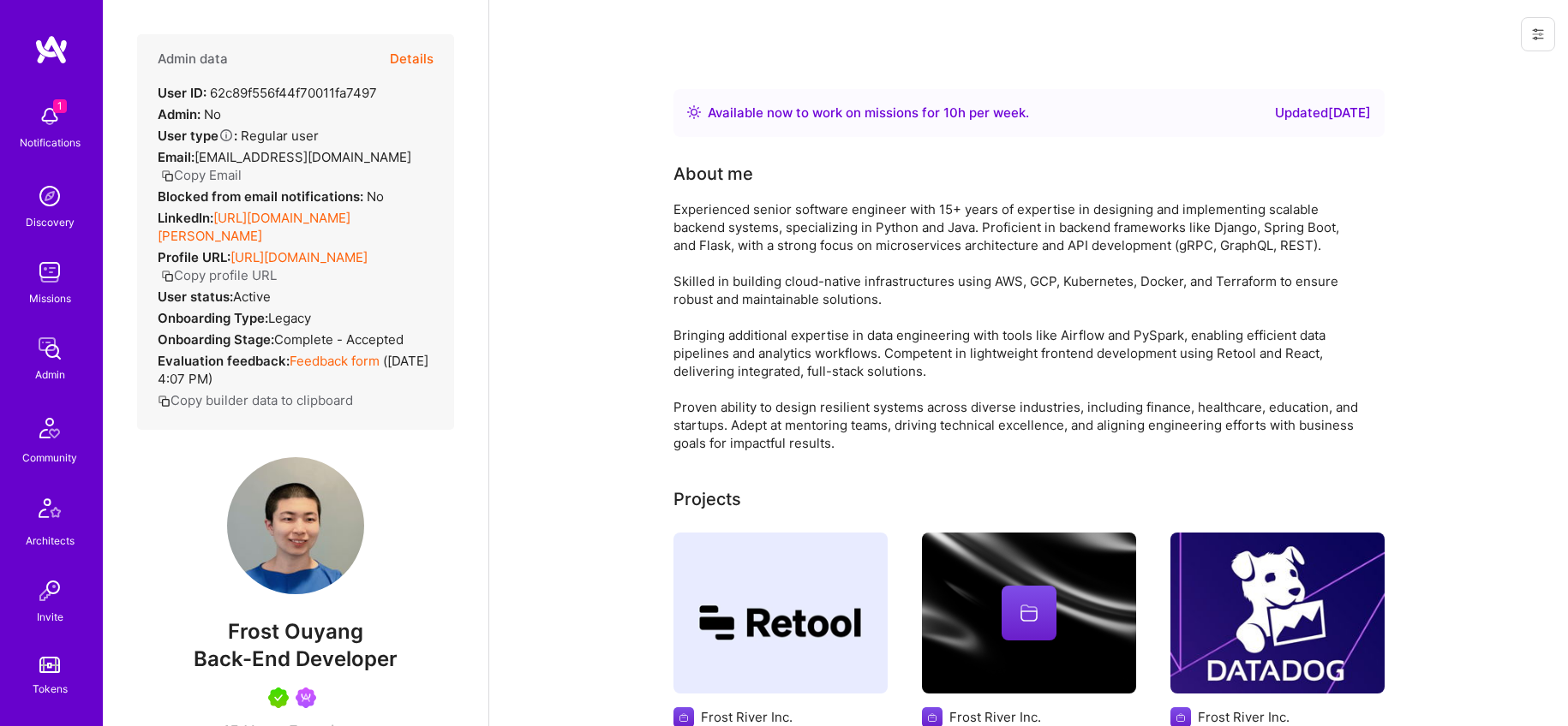
click at [417, 54] on button "Details" at bounding box center [412, 59] width 43 height 49
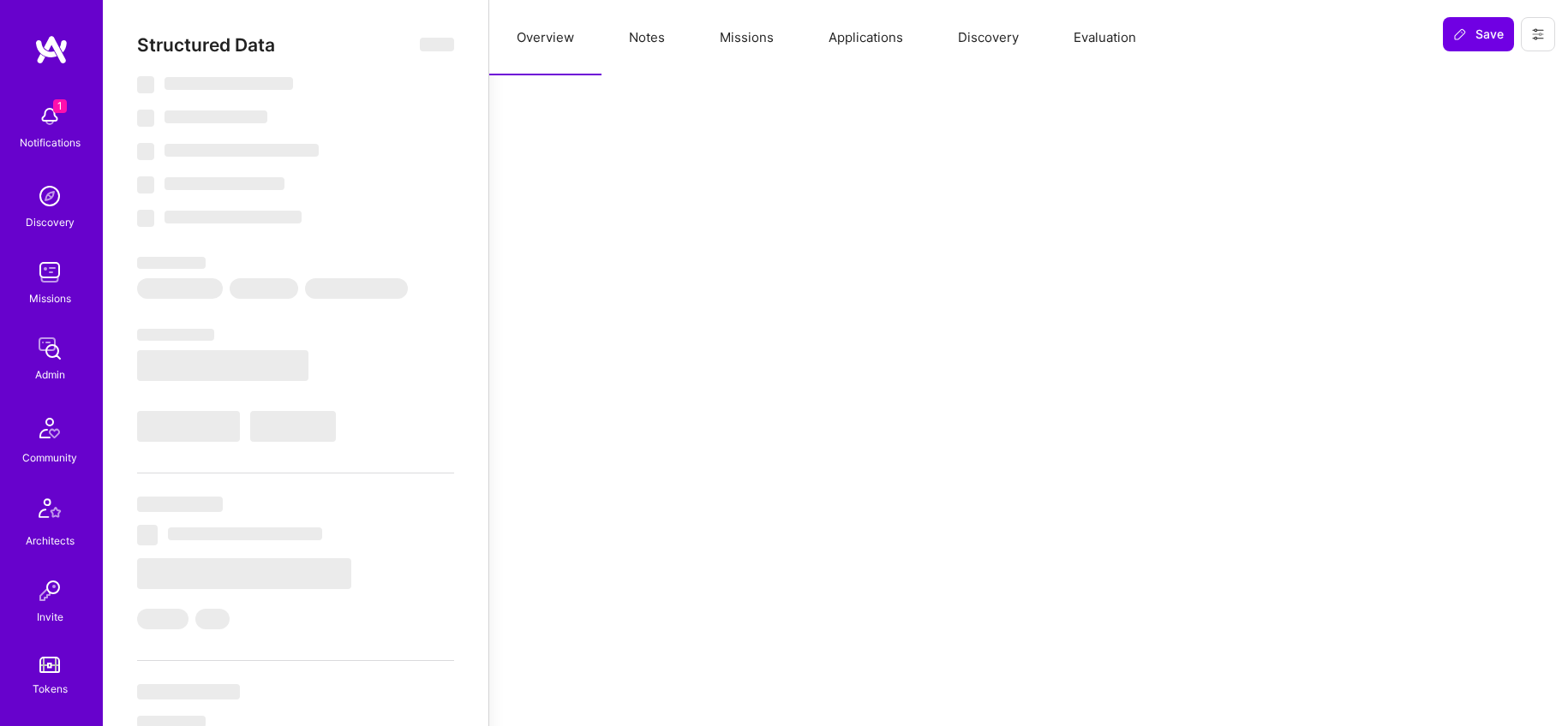
type textarea "x"
select select "Right Now"
select select "5"
select select "7"
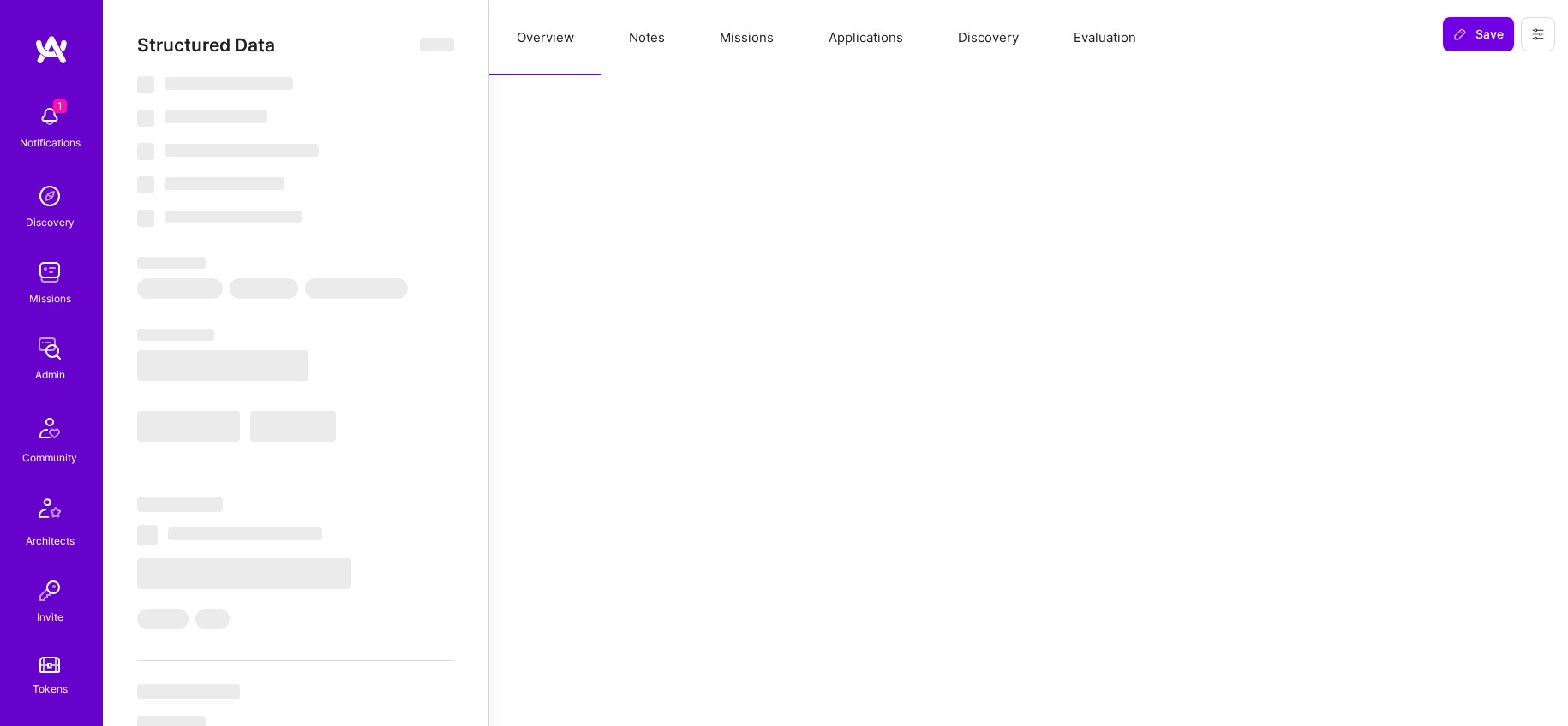
select select "6"
select select "CA"
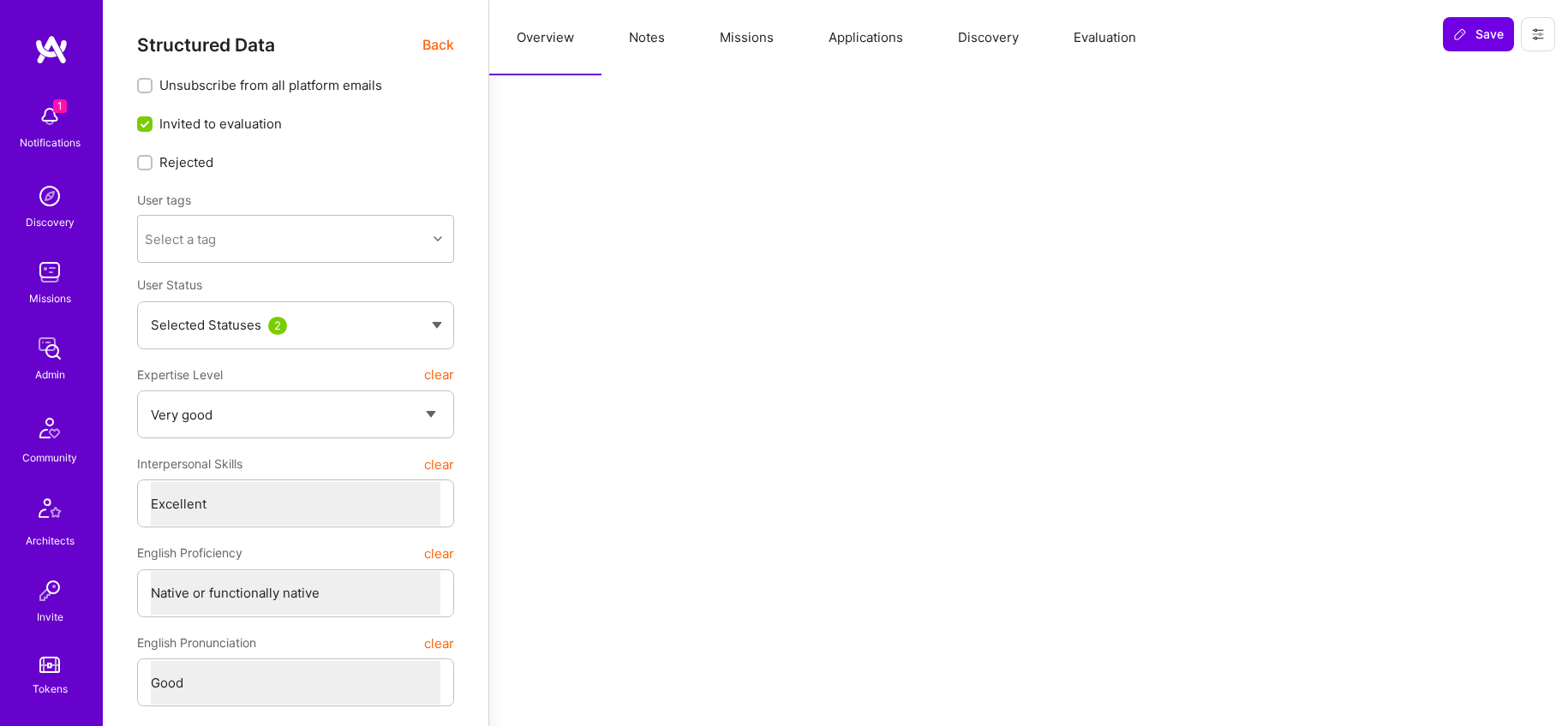
scroll to position [13, 0]
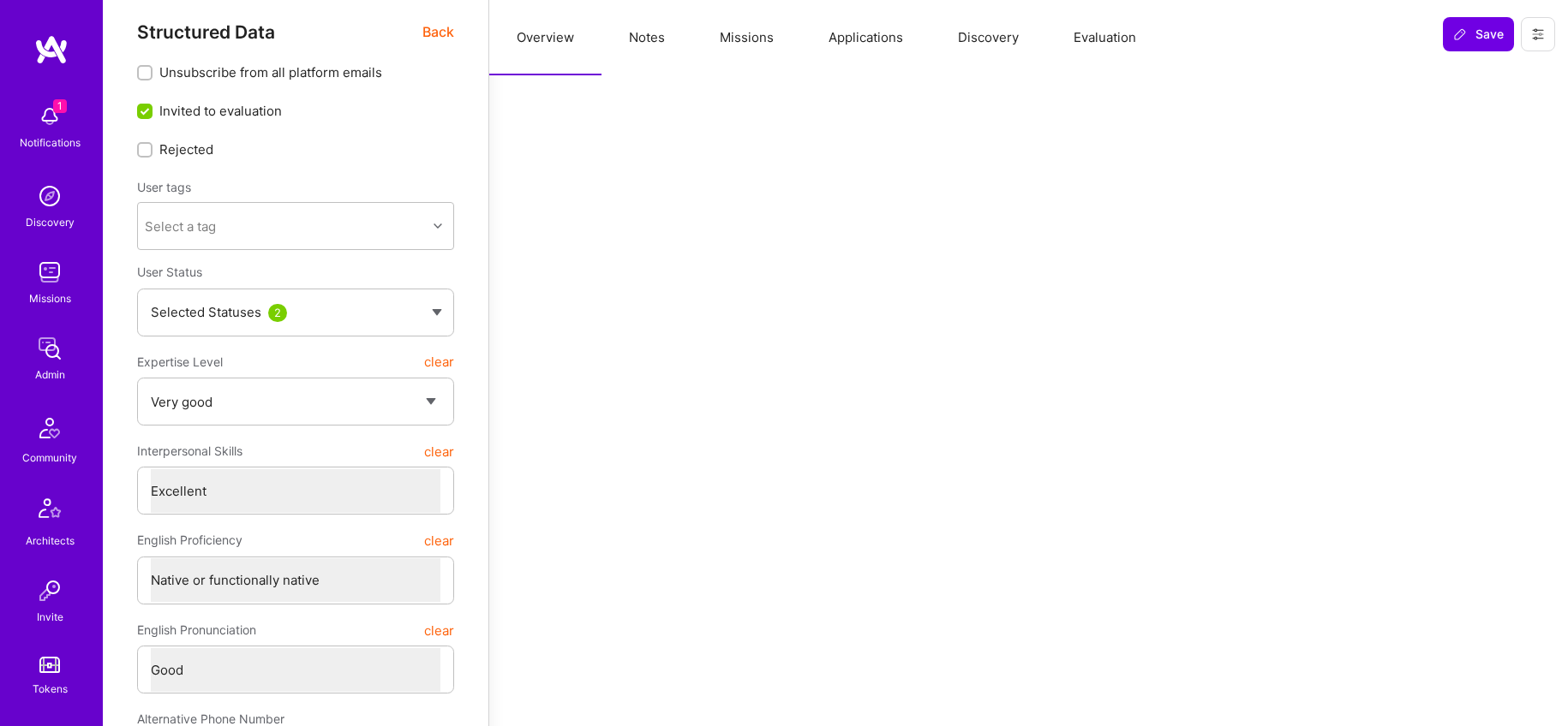
click at [660, 36] on button "Notes" at bounding box center [647, 37] width 91 height 75
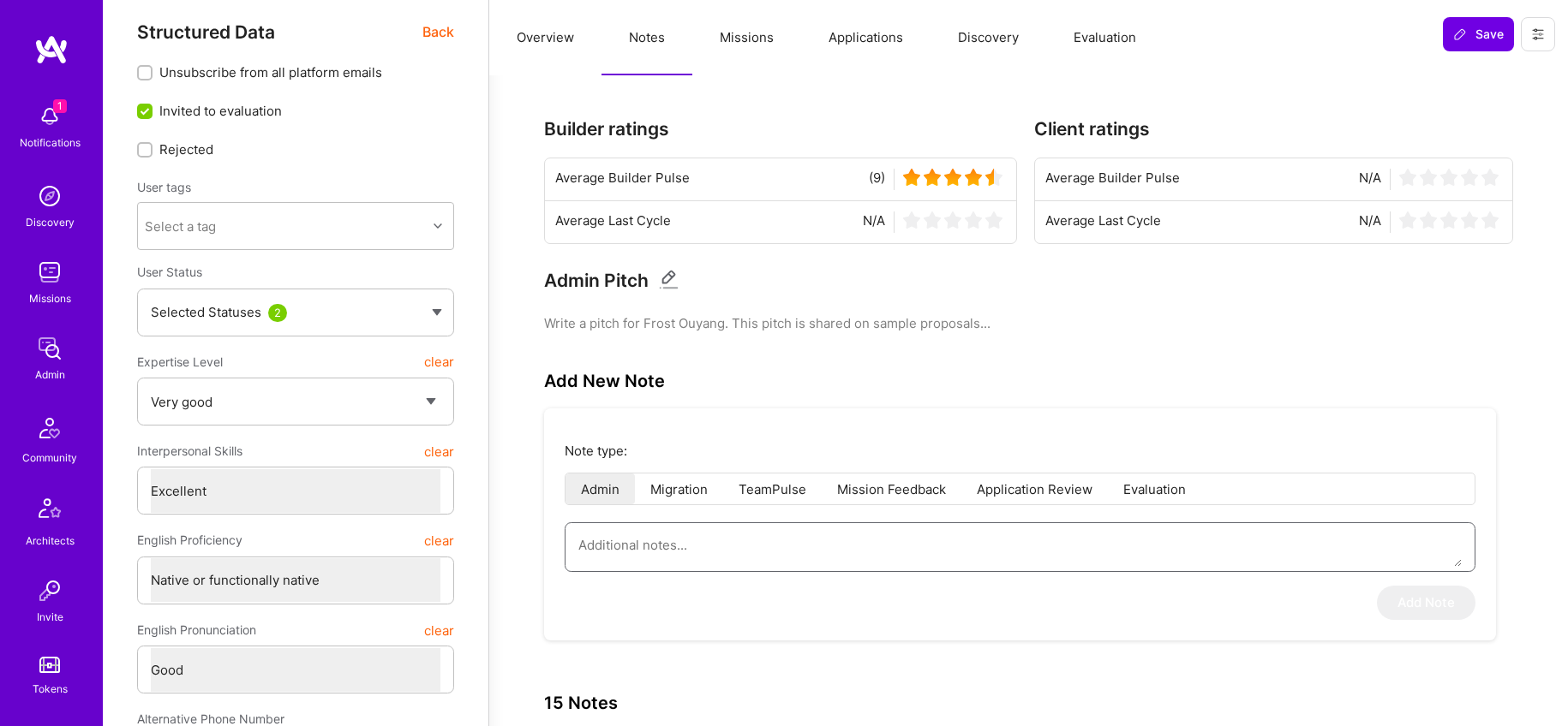
click at [695, 540] on textarea at bounding box center [1019, 545] width 883 height 43
paste textarea "This is a summary of the application form submitted by Frost Ouyang to the Fint…"
type textarea "x"
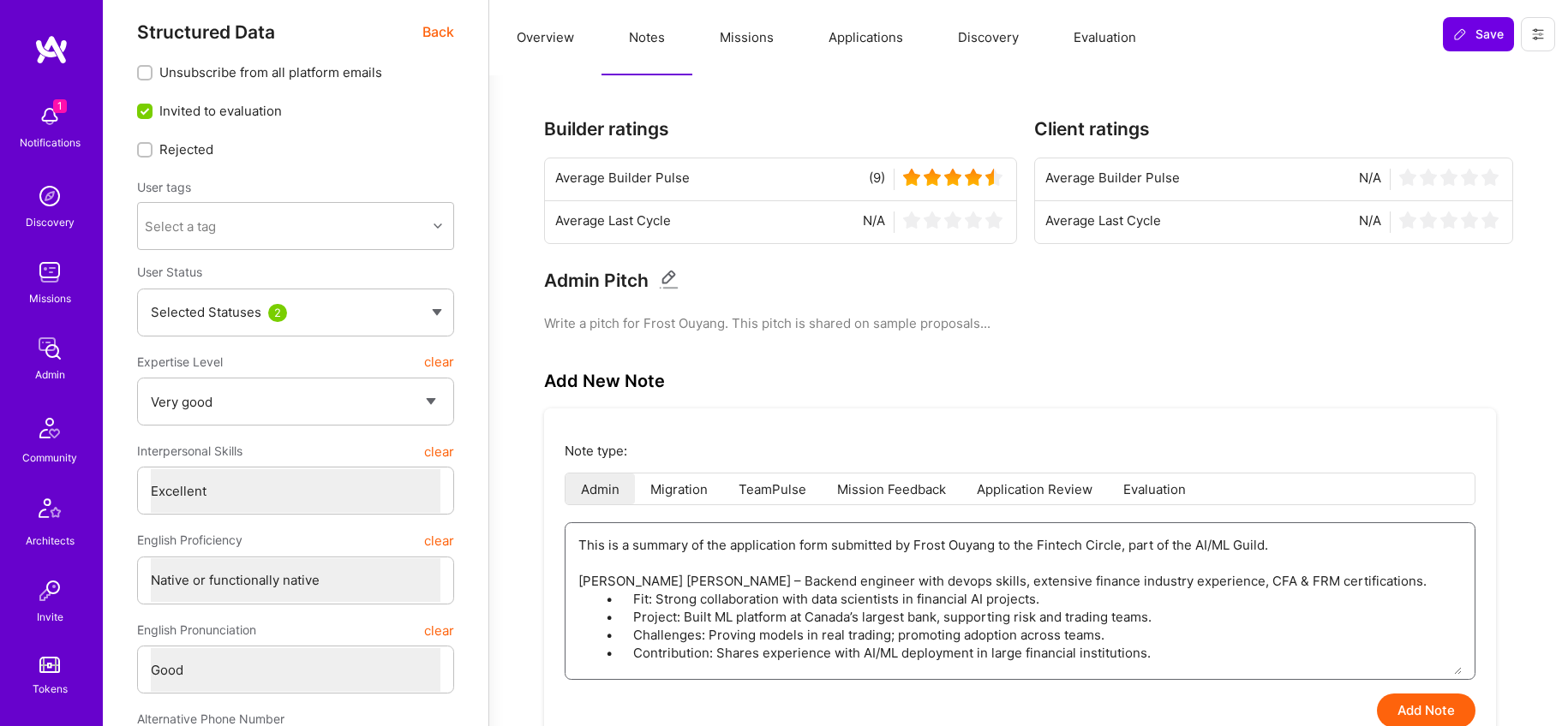
type textarea "This is a summary of the application form submitted by Frost Ouyang to the Fint…"
click at [1437, 712] on button "Add Note" at bounding box center [1426, 711] width 99 height 35
type textarea "x"
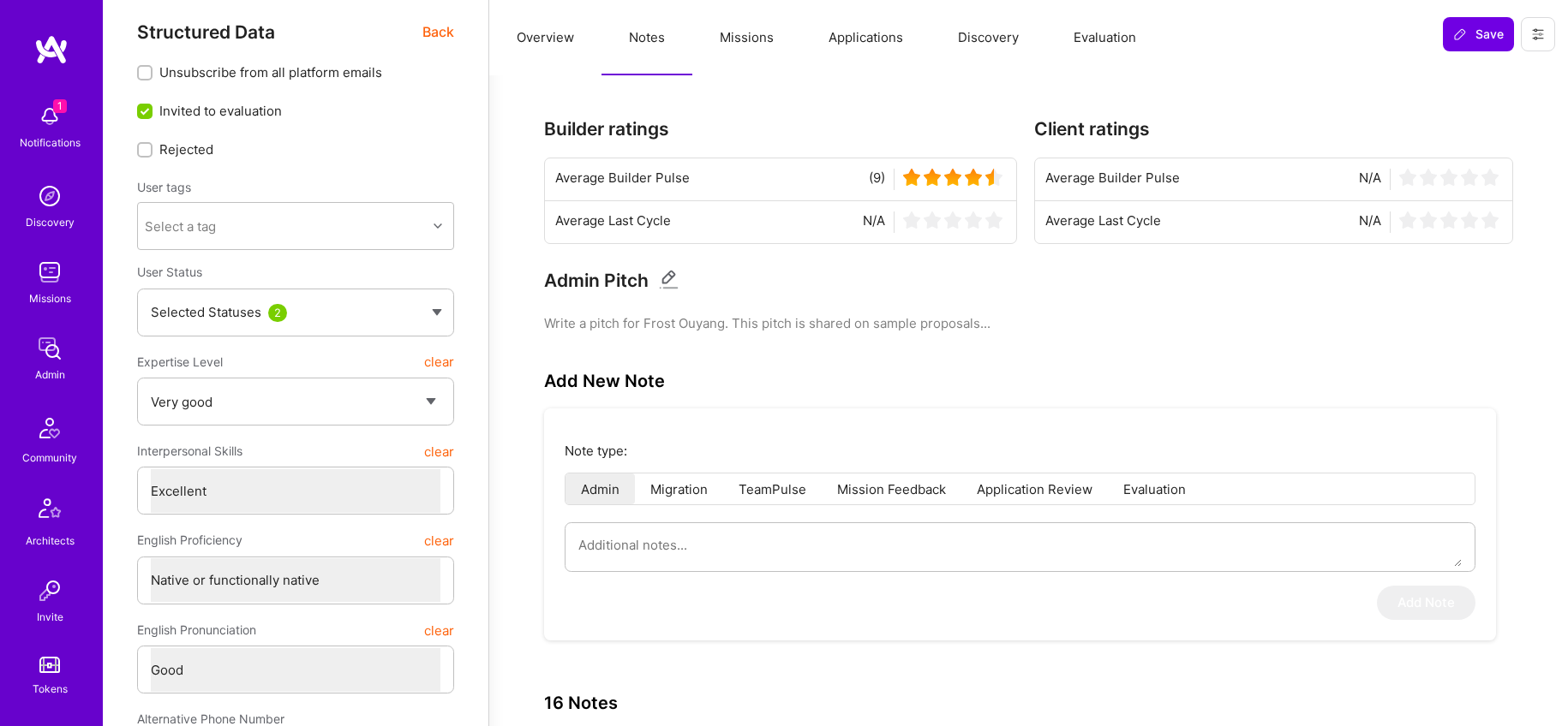
click at [1106, 48] on button "Evaluation" at bounding box center [1104, 37] width 117 height 75
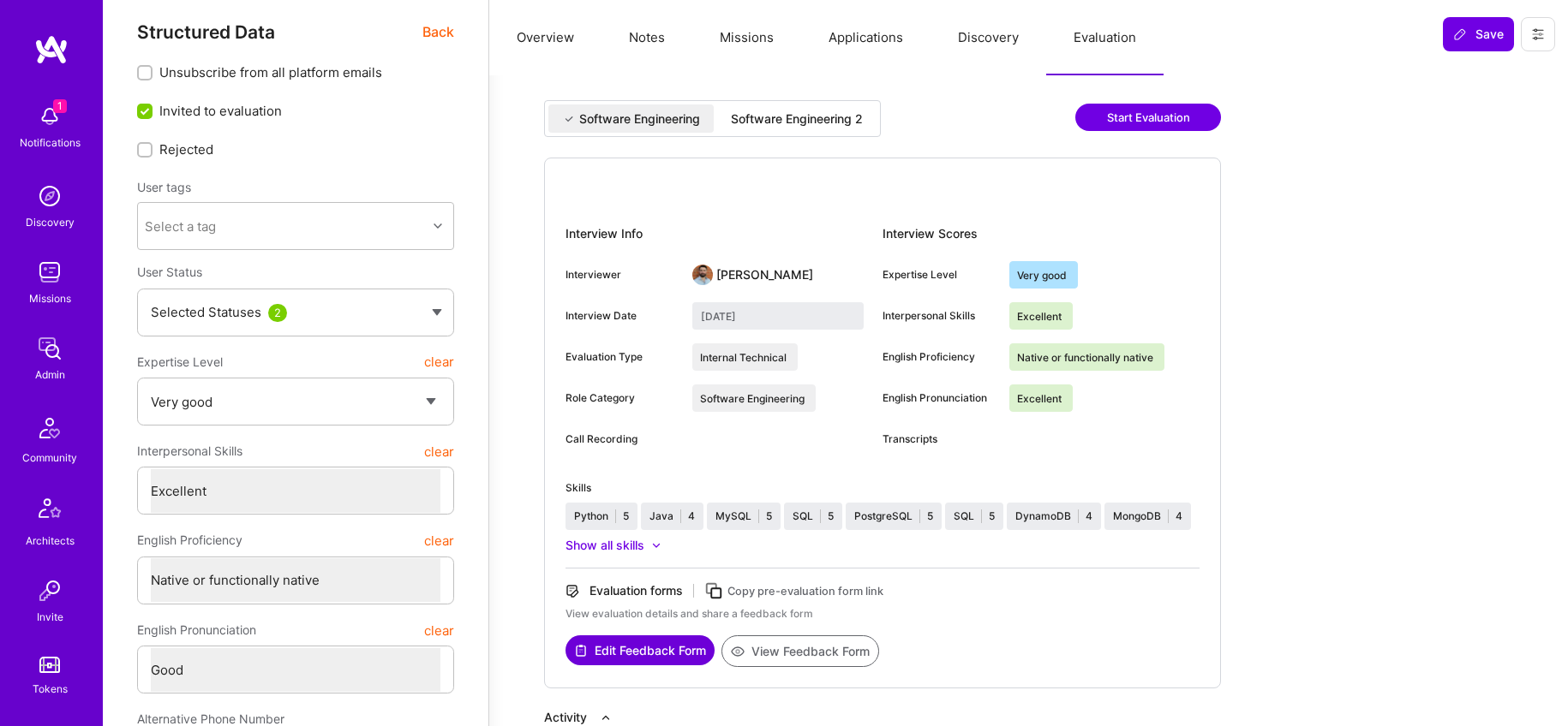
click at [821, 671] on div "Interview Info Interviewer Christopher Black Interview Date July 21, 2022 Evalu…" at bounding box center [882, 423] width 677 height 531
click at [823, 649] on button "View Feedback Form" at bounding box center [800, 651] width 158 height 32
click at [449, 29] on span "Back" at bounding box center [438, 32] width 32 height 22
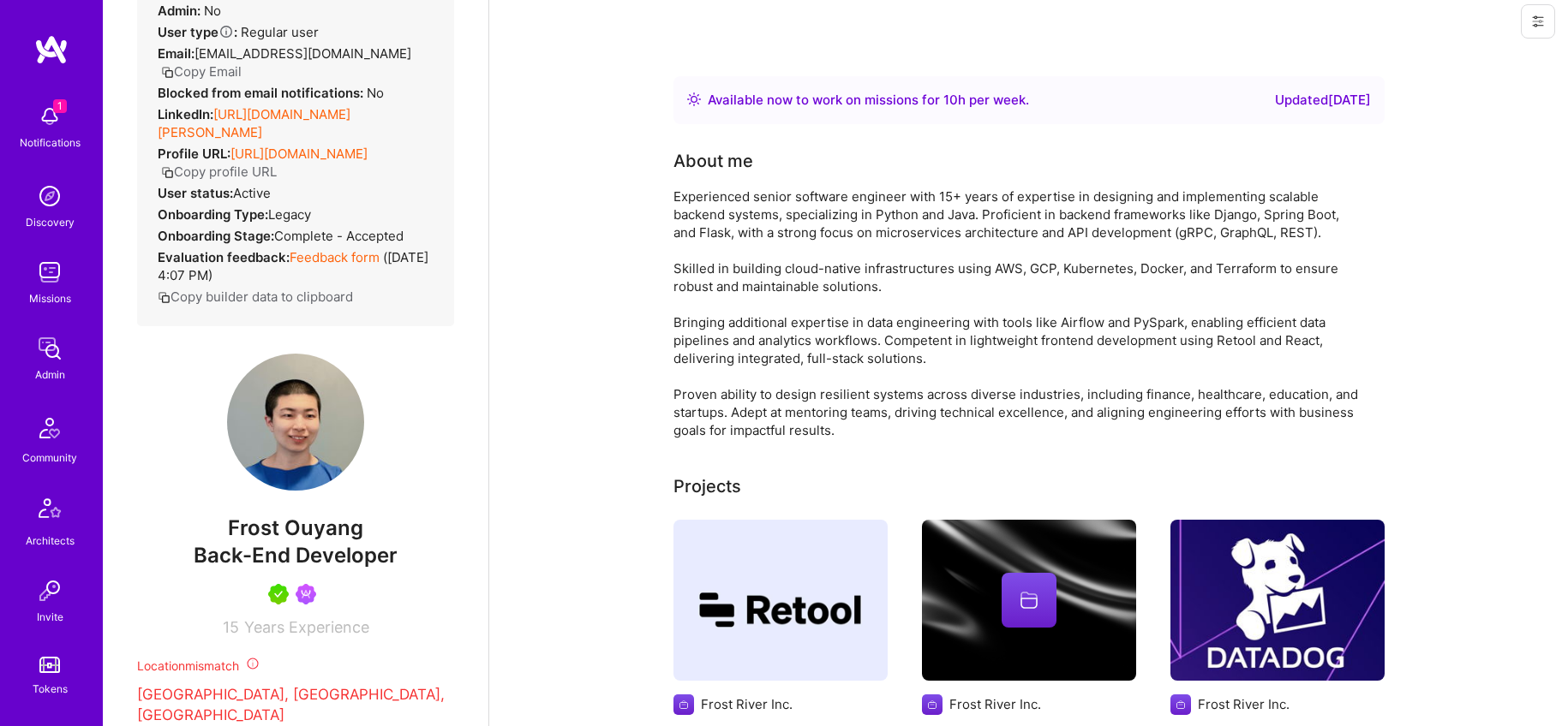
scroll to position [120, 0]
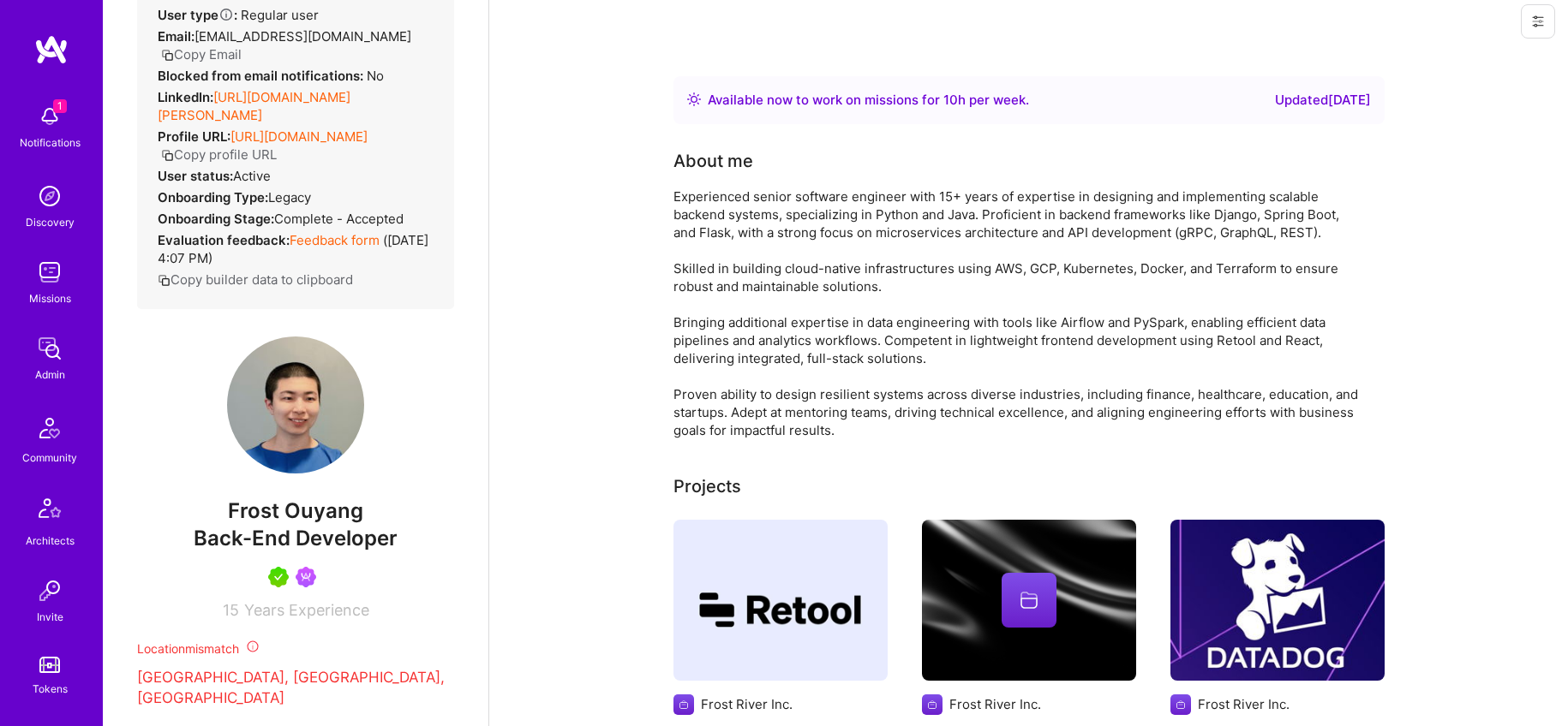
click at [326, 529] on span "Back-End Developer" at bounding box center [295, 538] width 204 height 25
copy span "Back-End Developer"
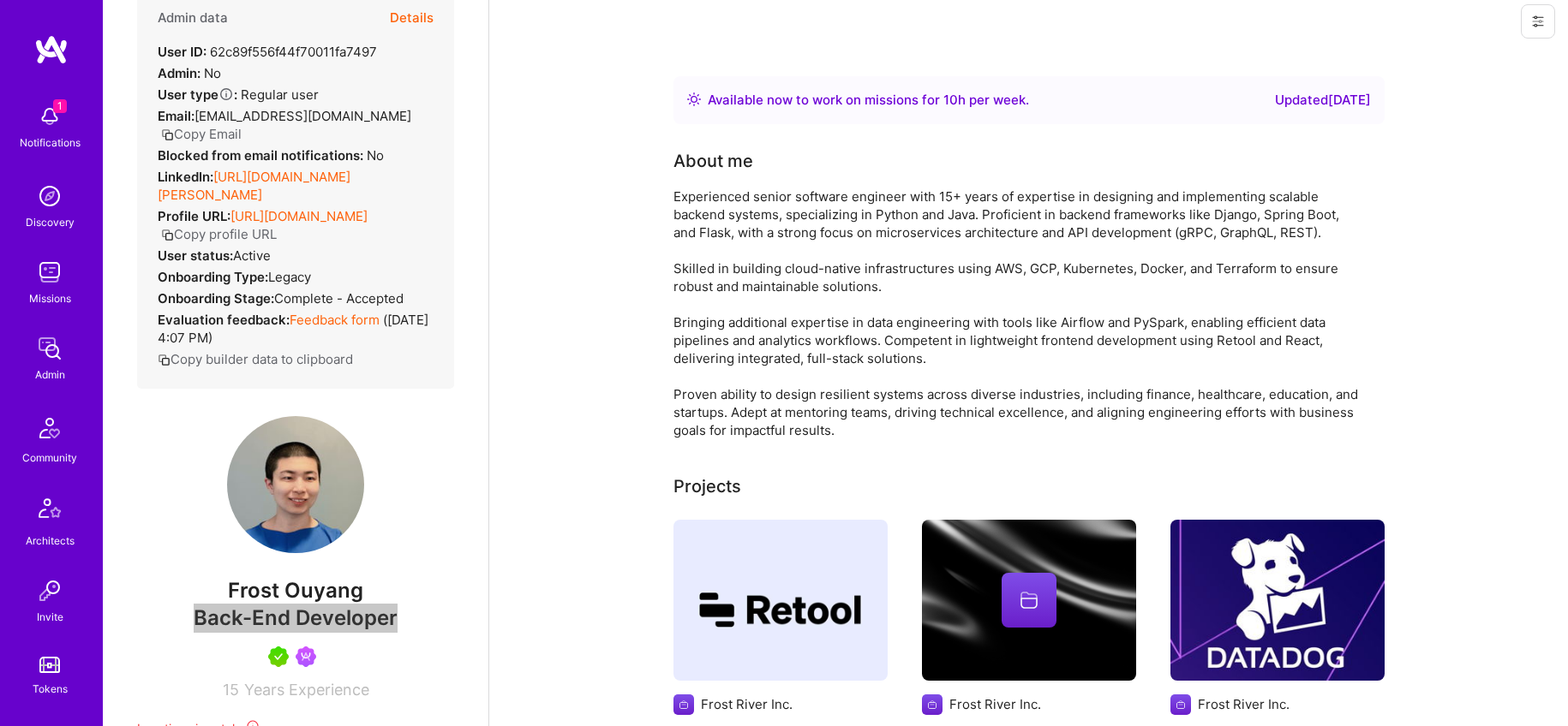
scroll to position [39, 0]
drag, startPoint x: 216, startPoint y: 161, endPoint x: 325, endPoint y: 157, distance: 109.1
click at [325, 171] on link "https://linkedin.com/in/frost-ouyang" at bounding box center [254, 188] width 192 height 35
drag, startPoint x: 215, startPoint y: 159, endPoint x: 251, endPoint y: 185, distance: 44.4
click at [251, 185] on div "LinkedIn: https://linkedin.com/in/frost-ouyang" at bounding box center [296, 188] width 276 height 36
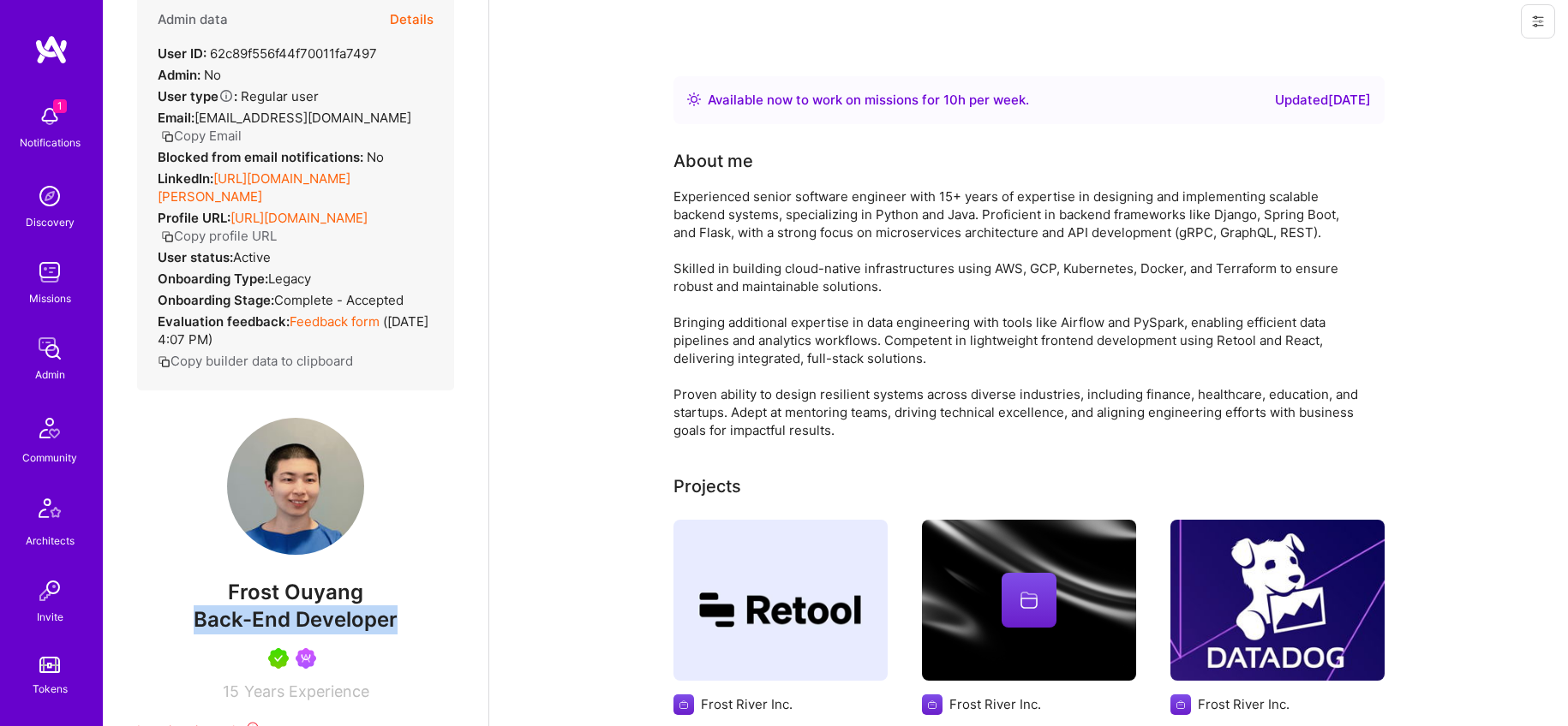
copy div "https://linkedin.com/in/frost-ouyang"
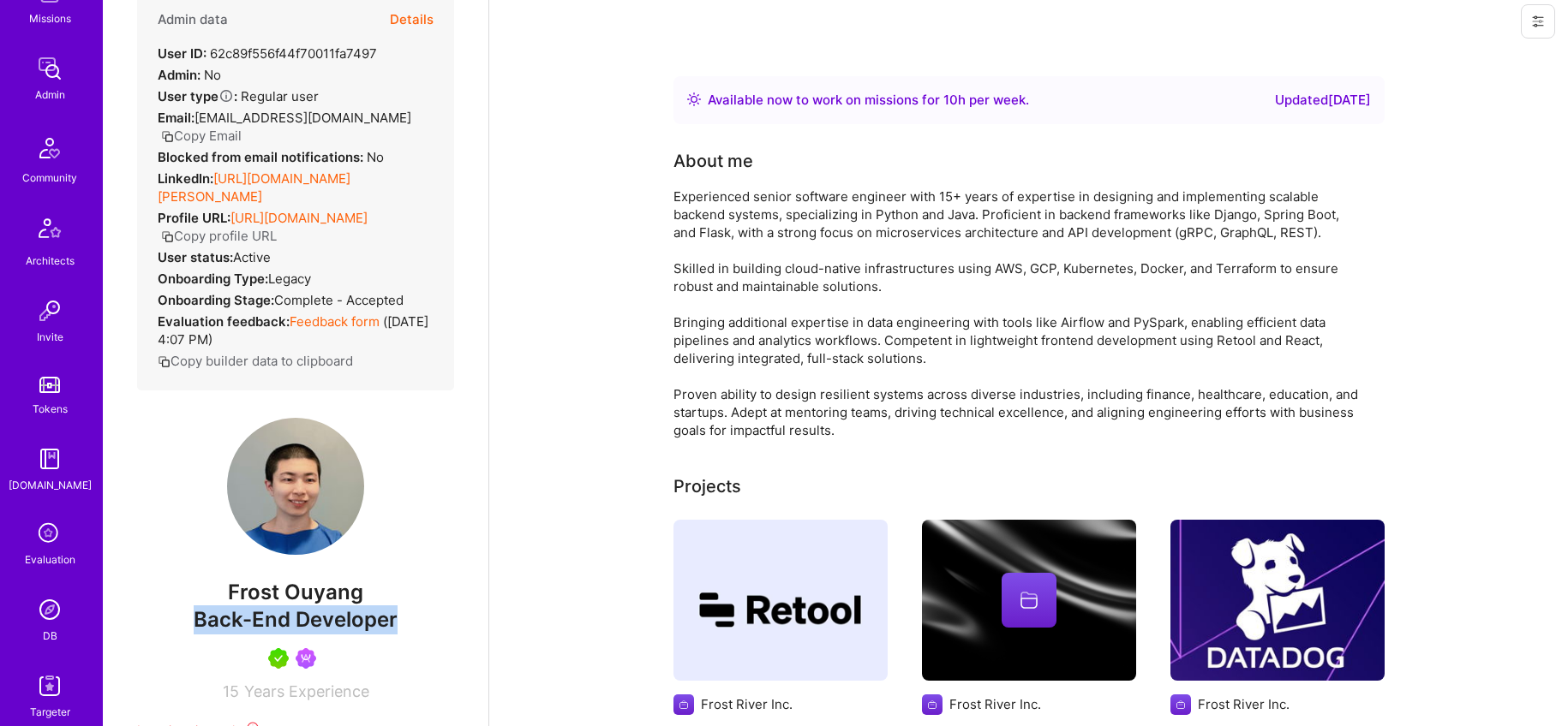
scroll to position [328, 0]
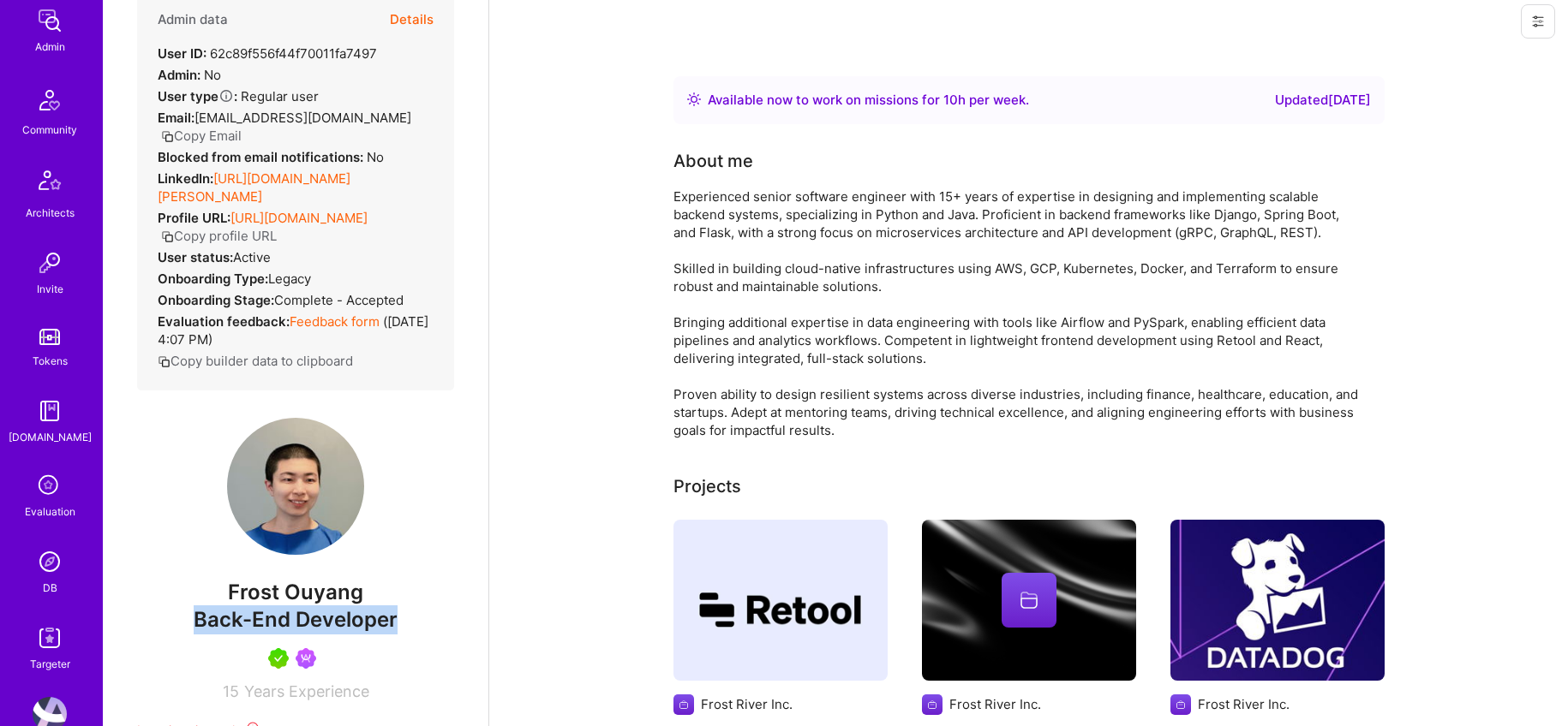
click at [57, 560] on img at bounding box center [50, 562] width 35 height 35
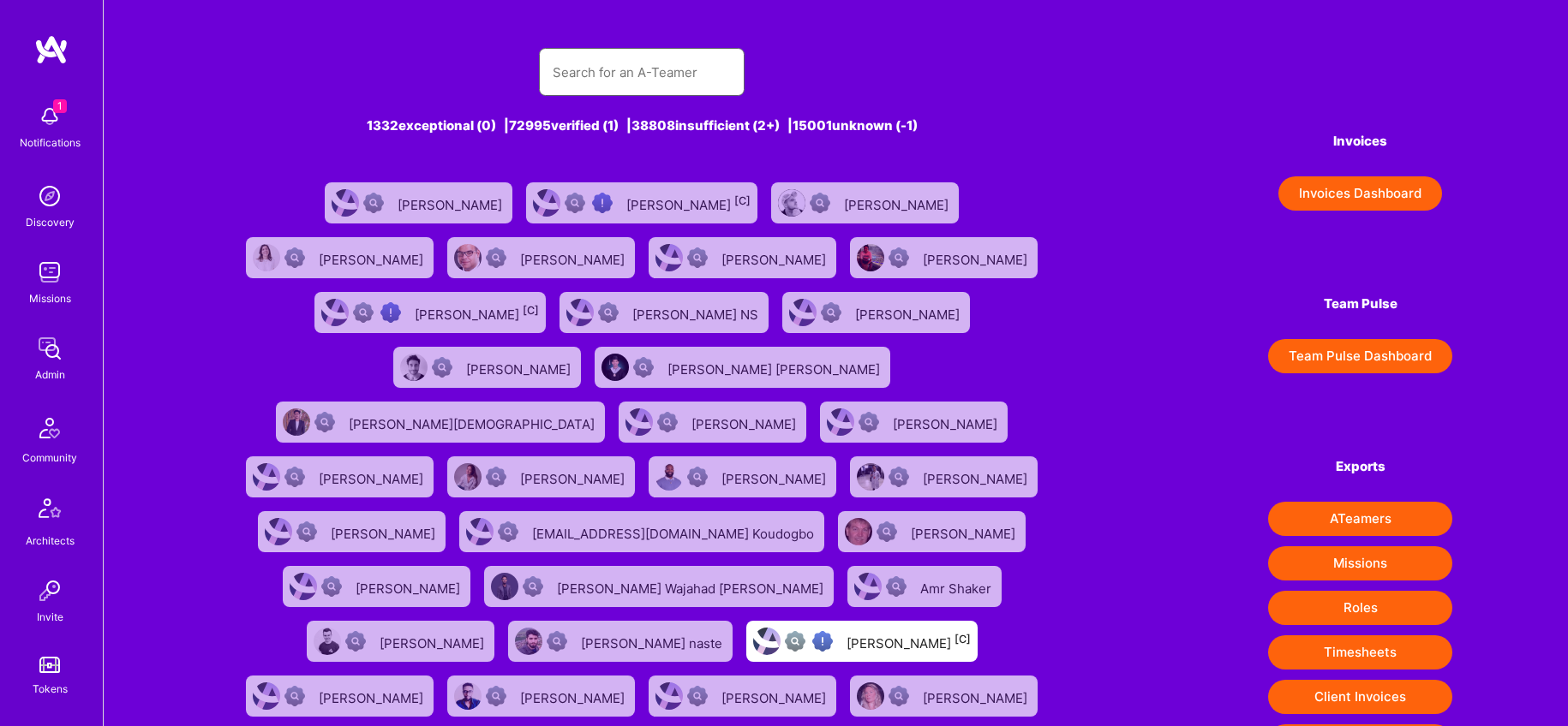
click at [603, 65] on input "text" at bounding box center [642, 72] width 179 height 43
paste input "Danielle Thompson"
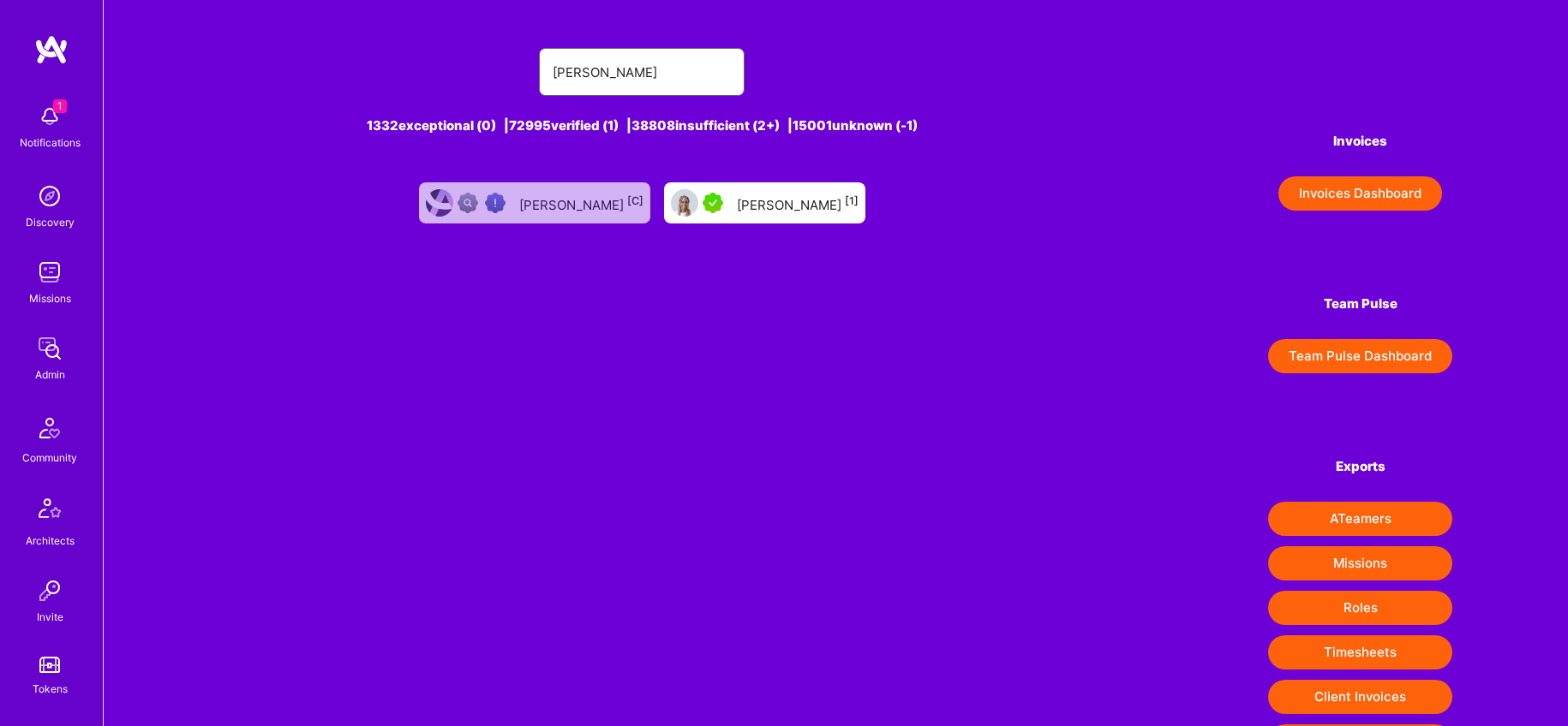
type input "Danielle Thompson"
click at [756, 204] on div "Danielle Thompson [1]" at bounding box center [797, 203] width 121 height 23
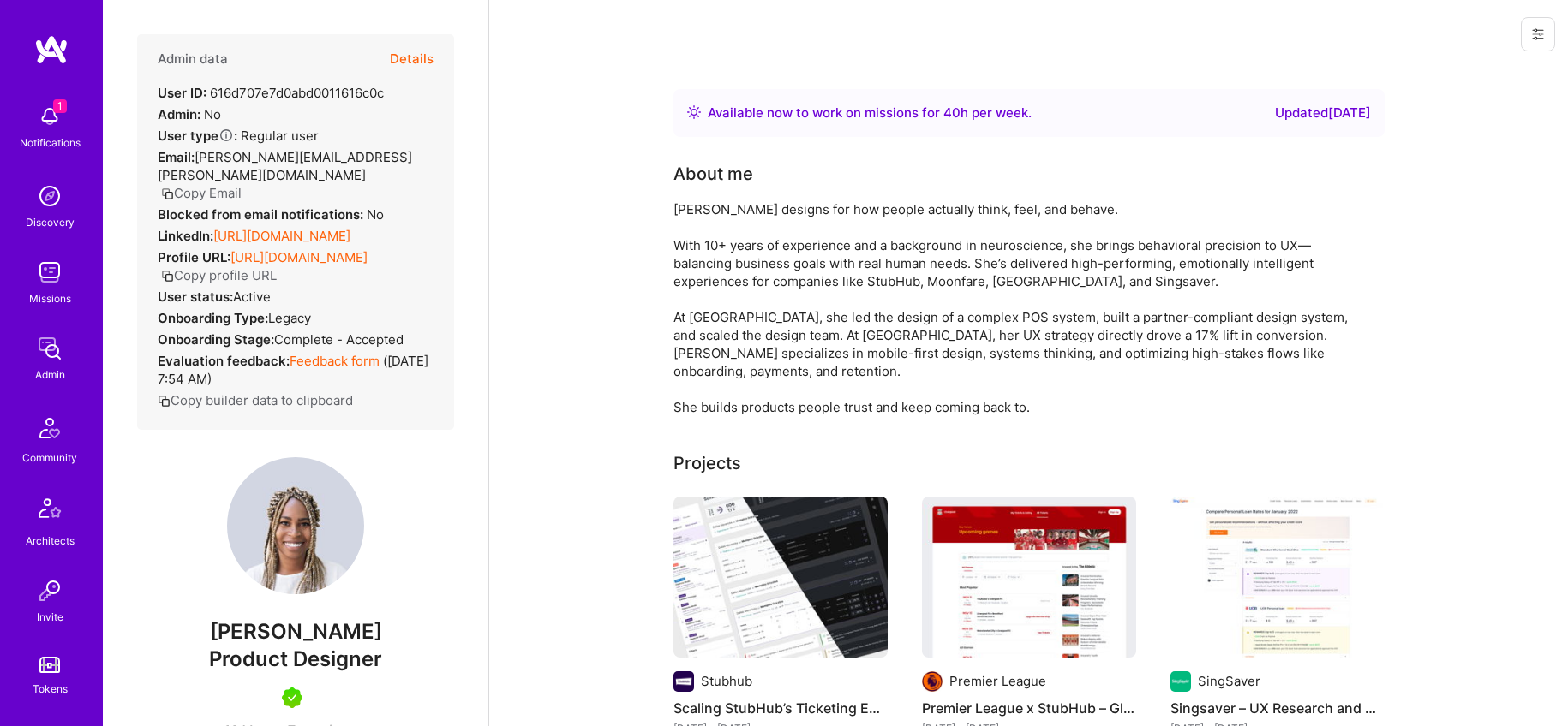
click at [318, 671] on span "Product Designer" at bounding box center [296, 658] width 173 height 25
copy span "Product Designer"
drag, startPoint x: 153, startPoint y: 232, endPoint x: 465, endPoint y: 232, distance: 312.0
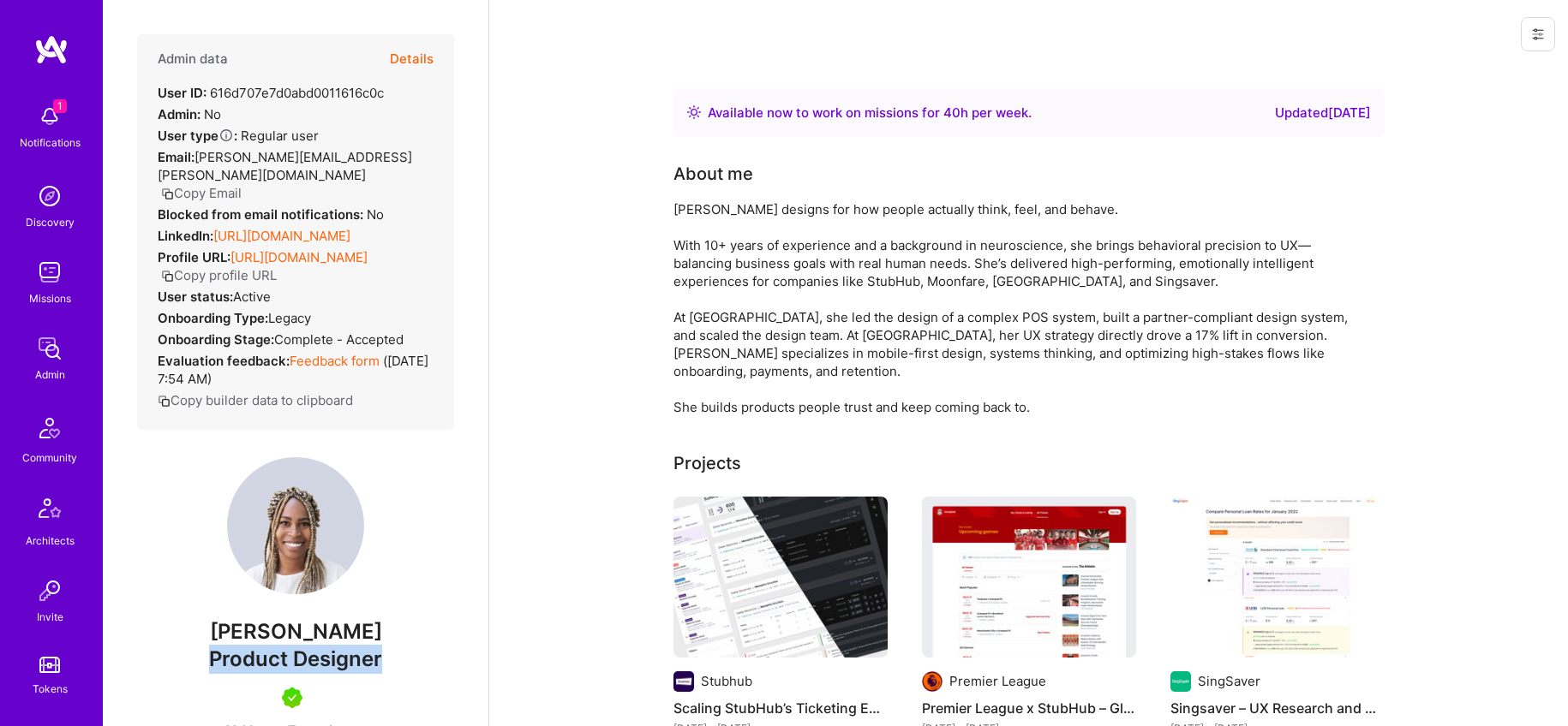
click at [465, 232] on div "Admin data Details User ID: 616d707e7d0abd0011616c0c Admin: No User type Regula…" at bounding box center [296, 363] width 386 height 726
copy link "https://linkedin.com/in/daniellecthompson"
click at [418, 48] on button "Details" at bounding box center [412, 59] width 43 height 49
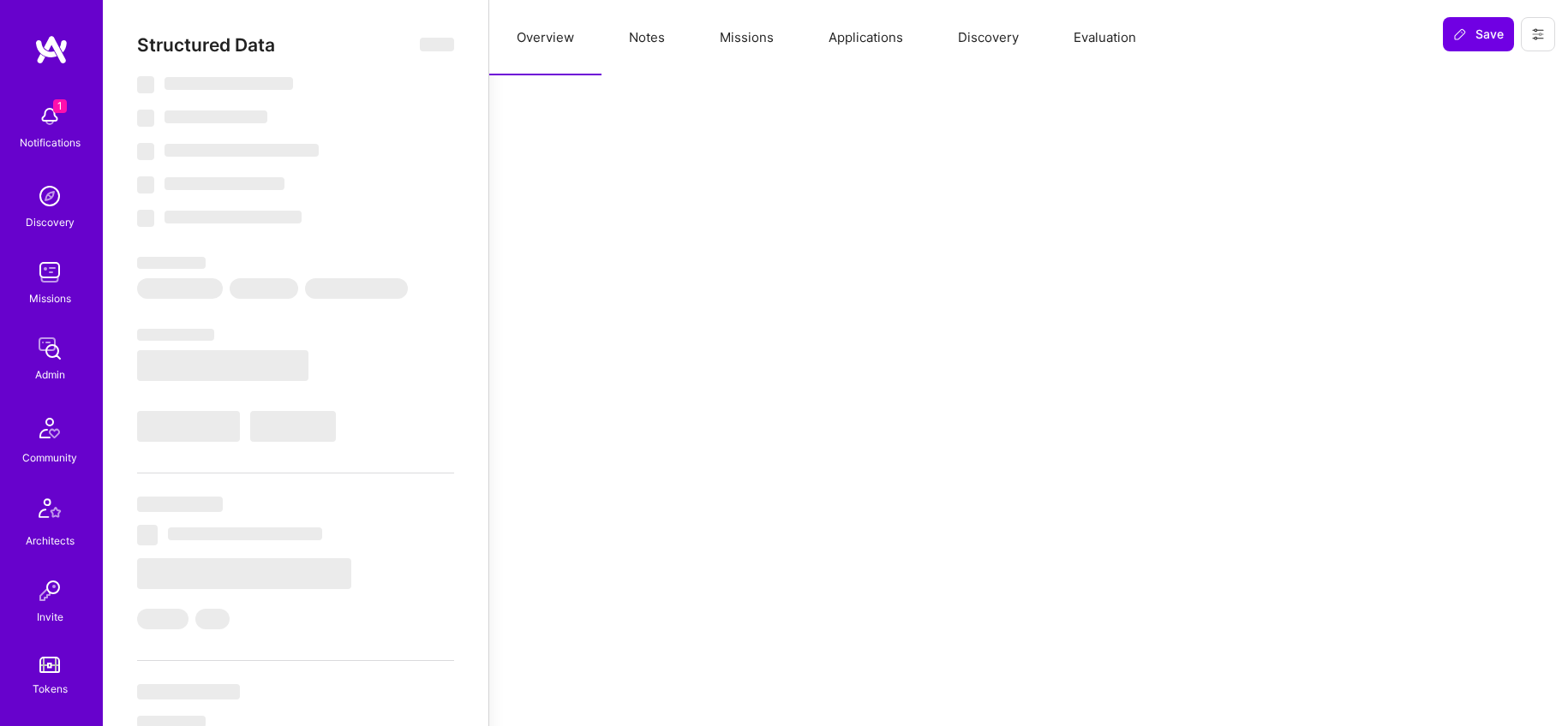
click at [645, 24] on button "Notes" at bounding box center [647, 37] width 91 height 75
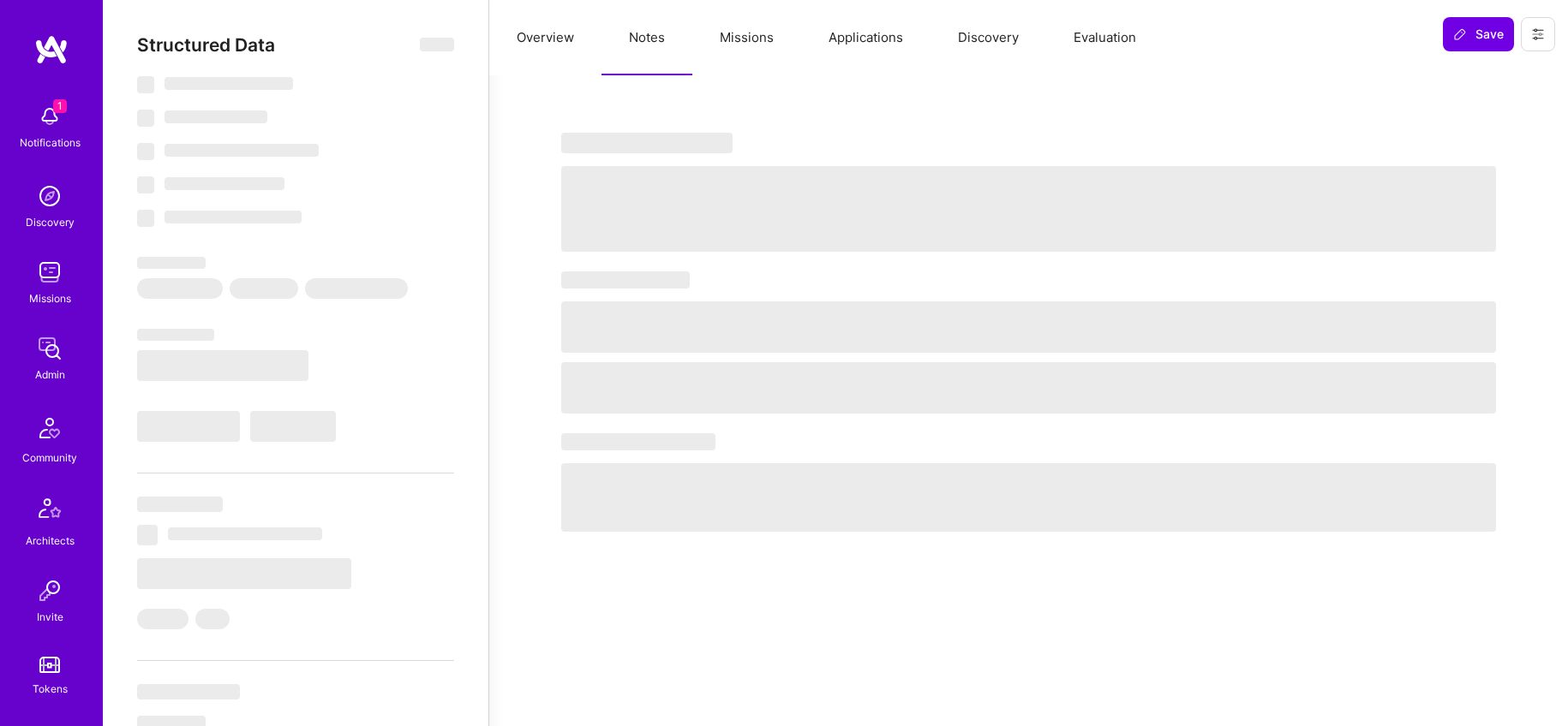
type textarea "x"
select select "Right Now"
select select "5"
select select "7"
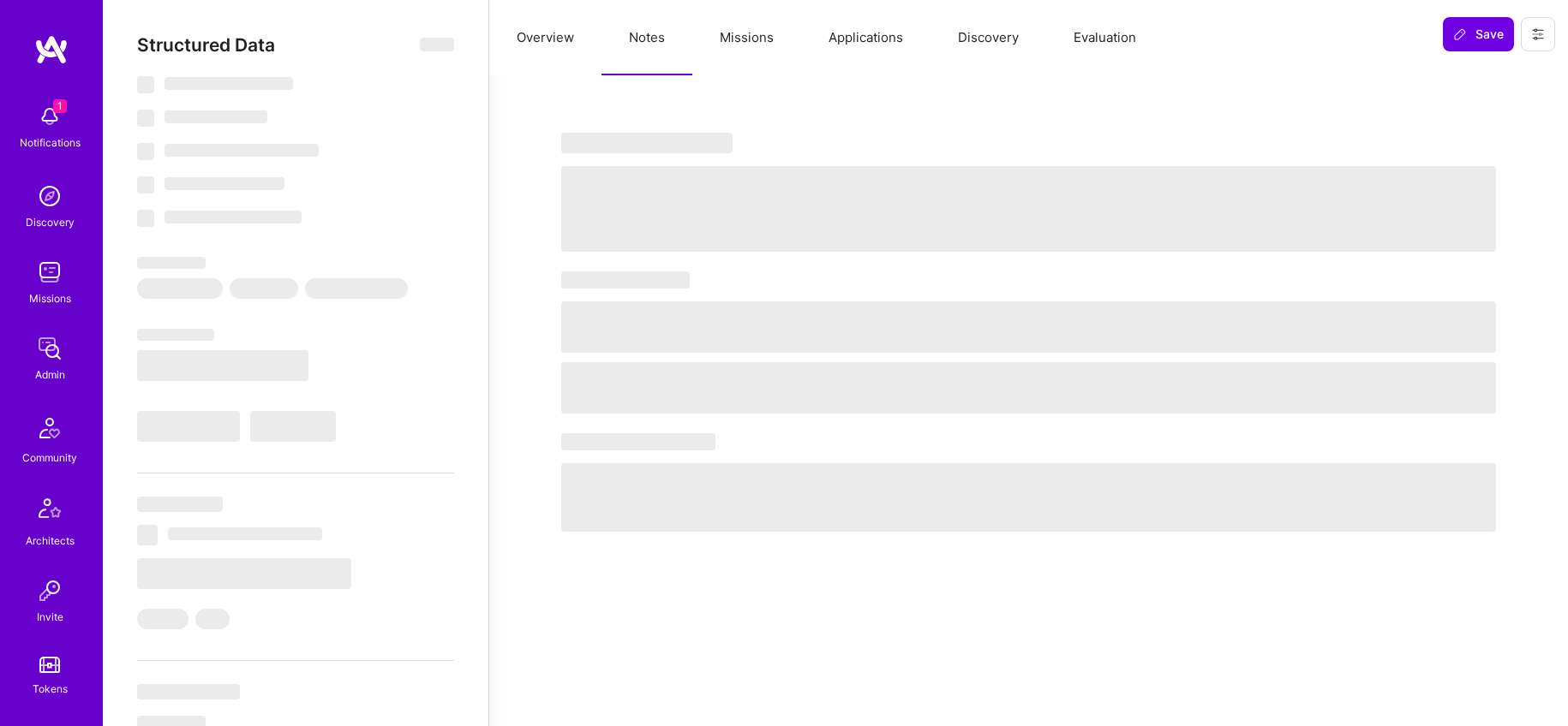
select select "7"
select select "CA"
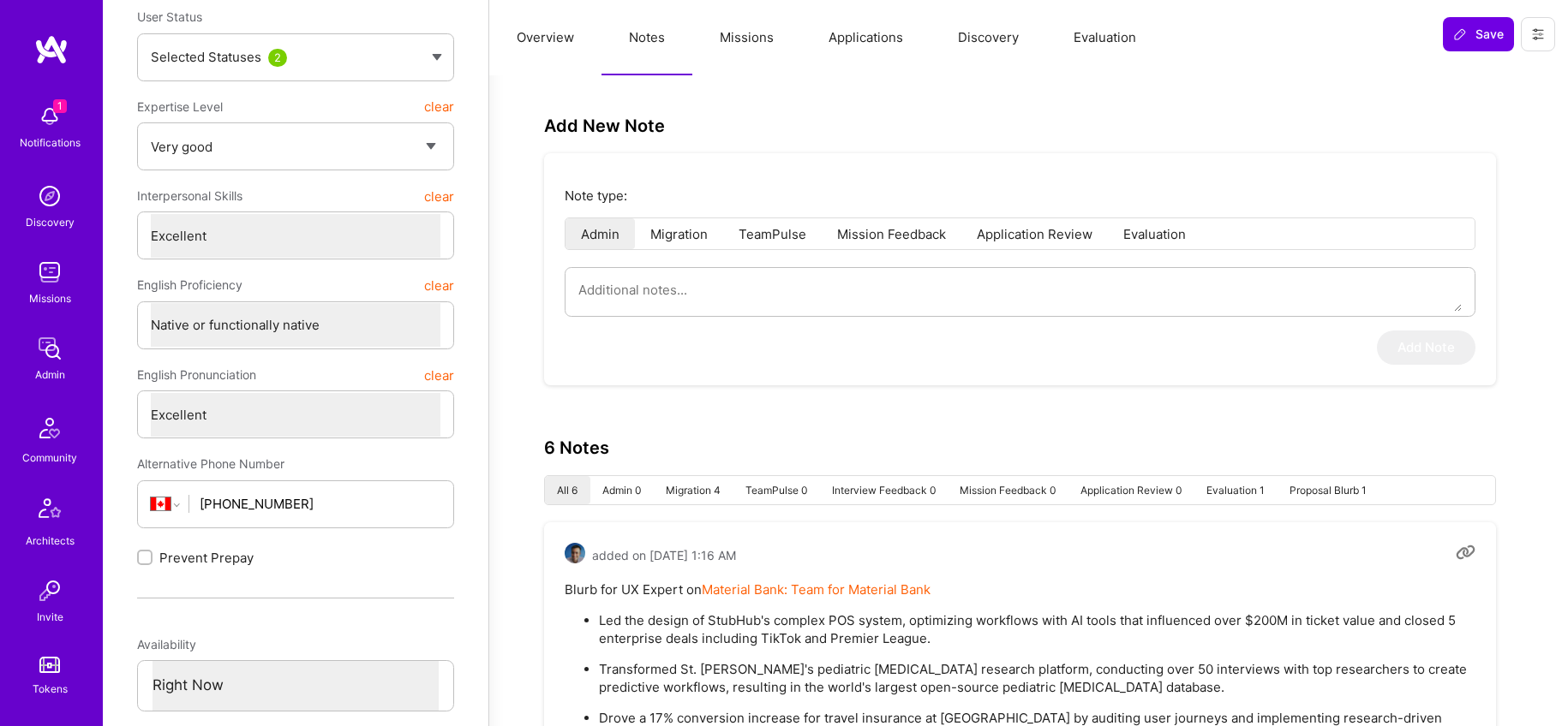
scroll to position [401, 0]
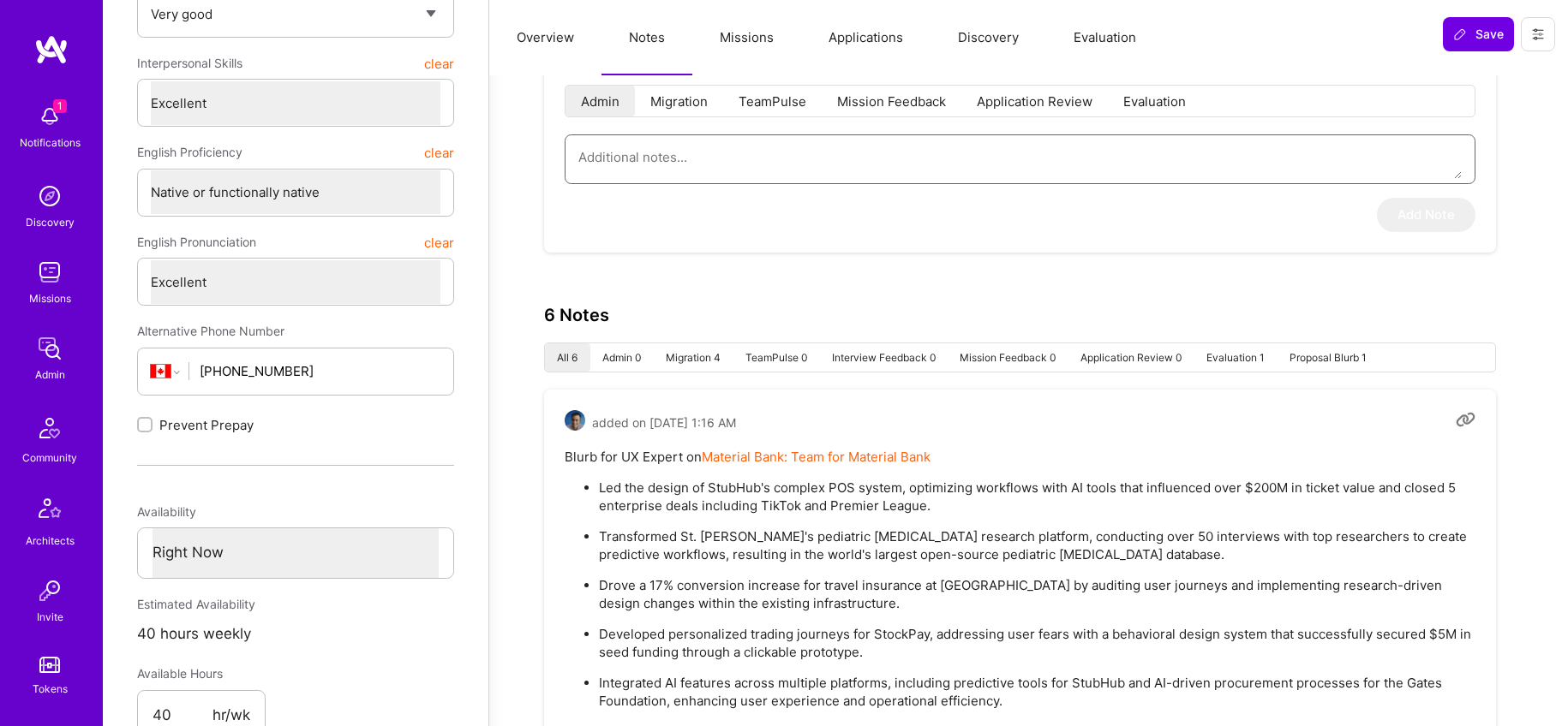
click at [717, 151] on textarea at bounding box center [1019, 157] width 883 height 43
paste textarea "This is a summary of the application form submitted by Danielle Thompson to the…"
type textarea "x"
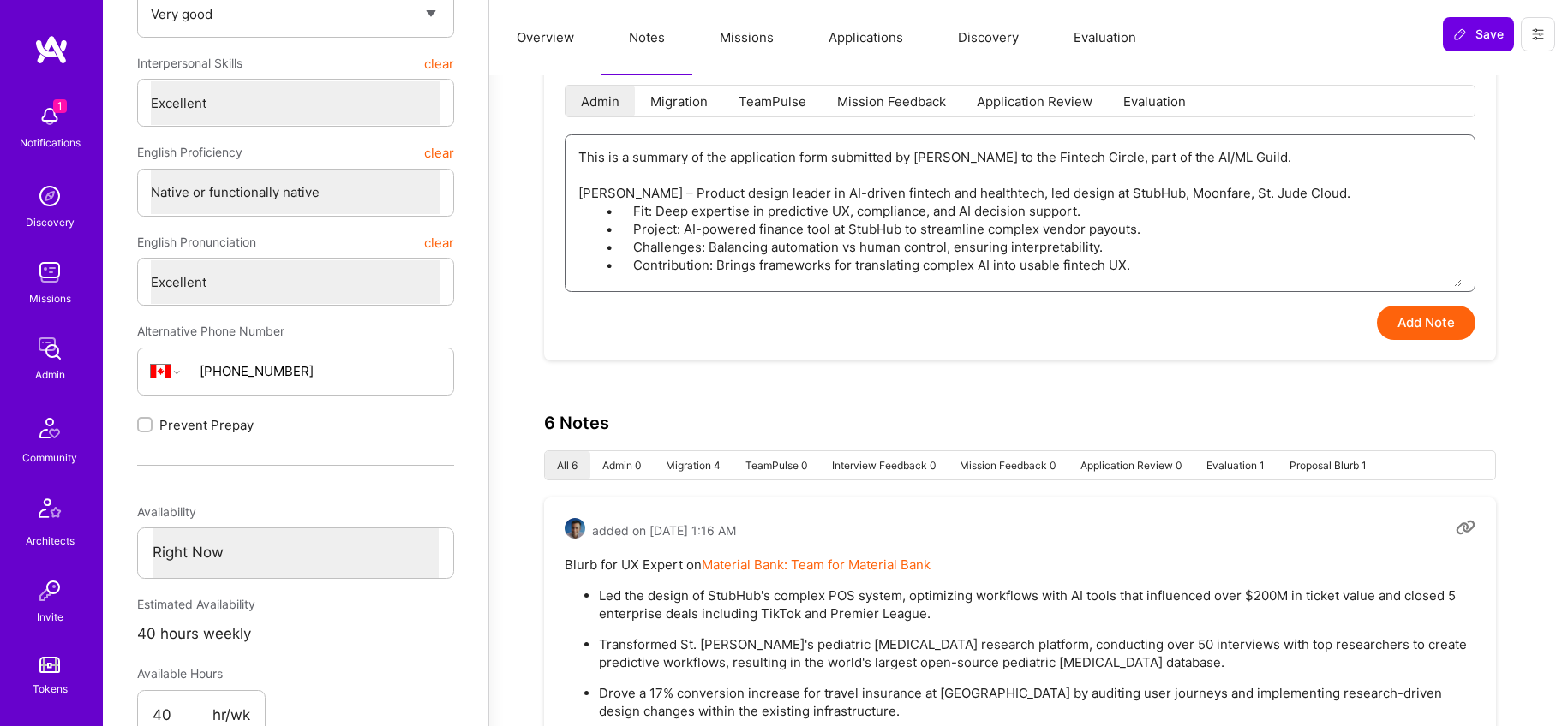
type textarea "This is a summary of the application form submitted by Danielle Thompson to the…"
click at [1433, 325] on button "Add Note" at bounding box center [1426, 323] width 99 height 35
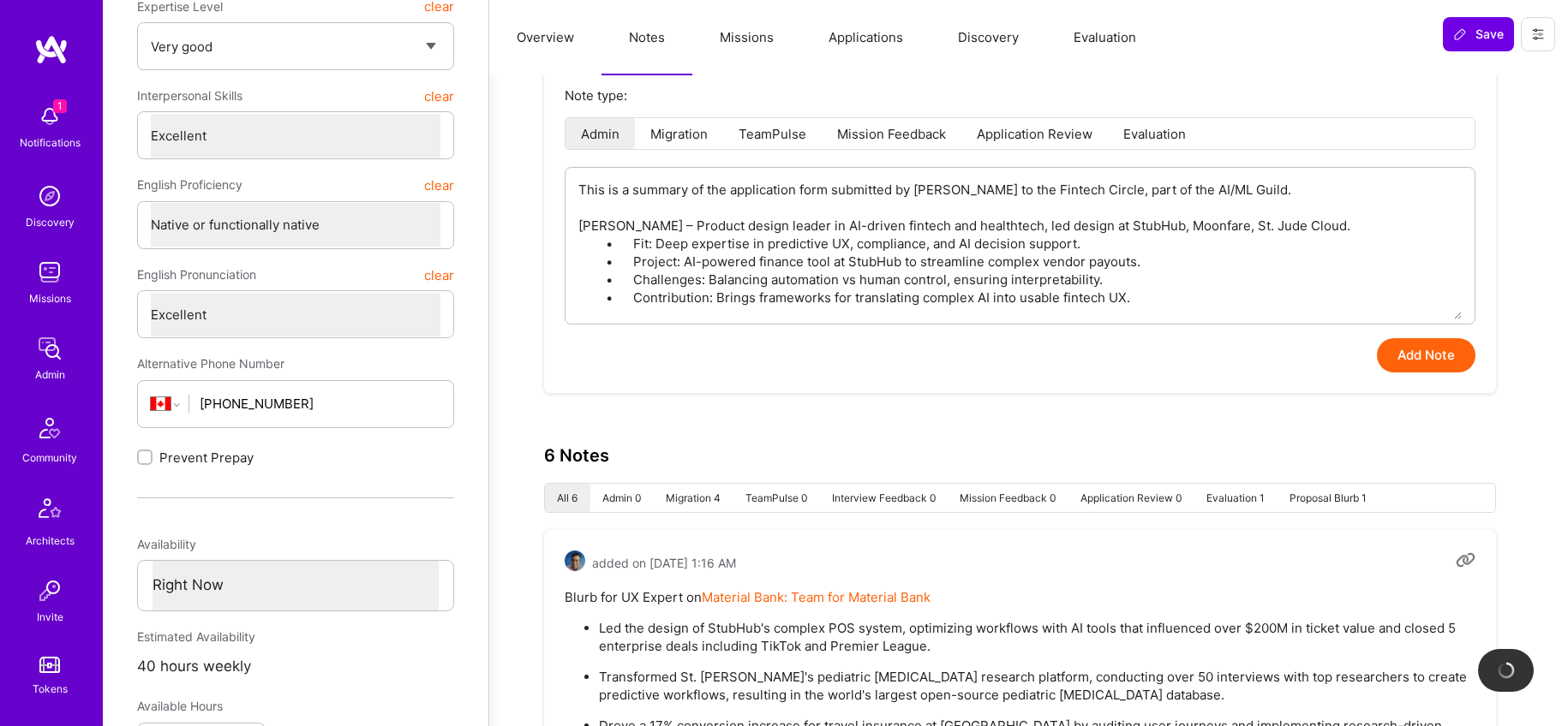
type textarea "x"
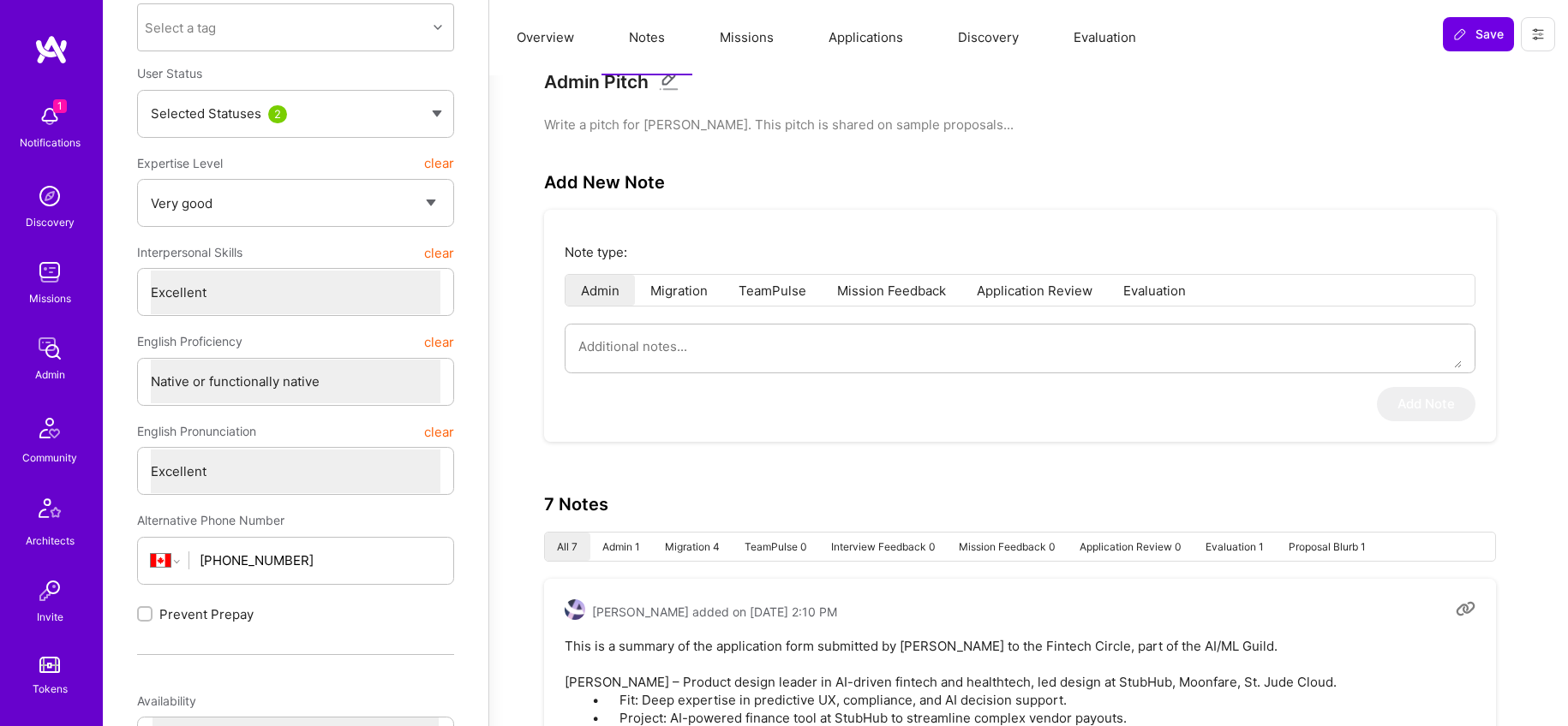
scroll to position [0, 0]
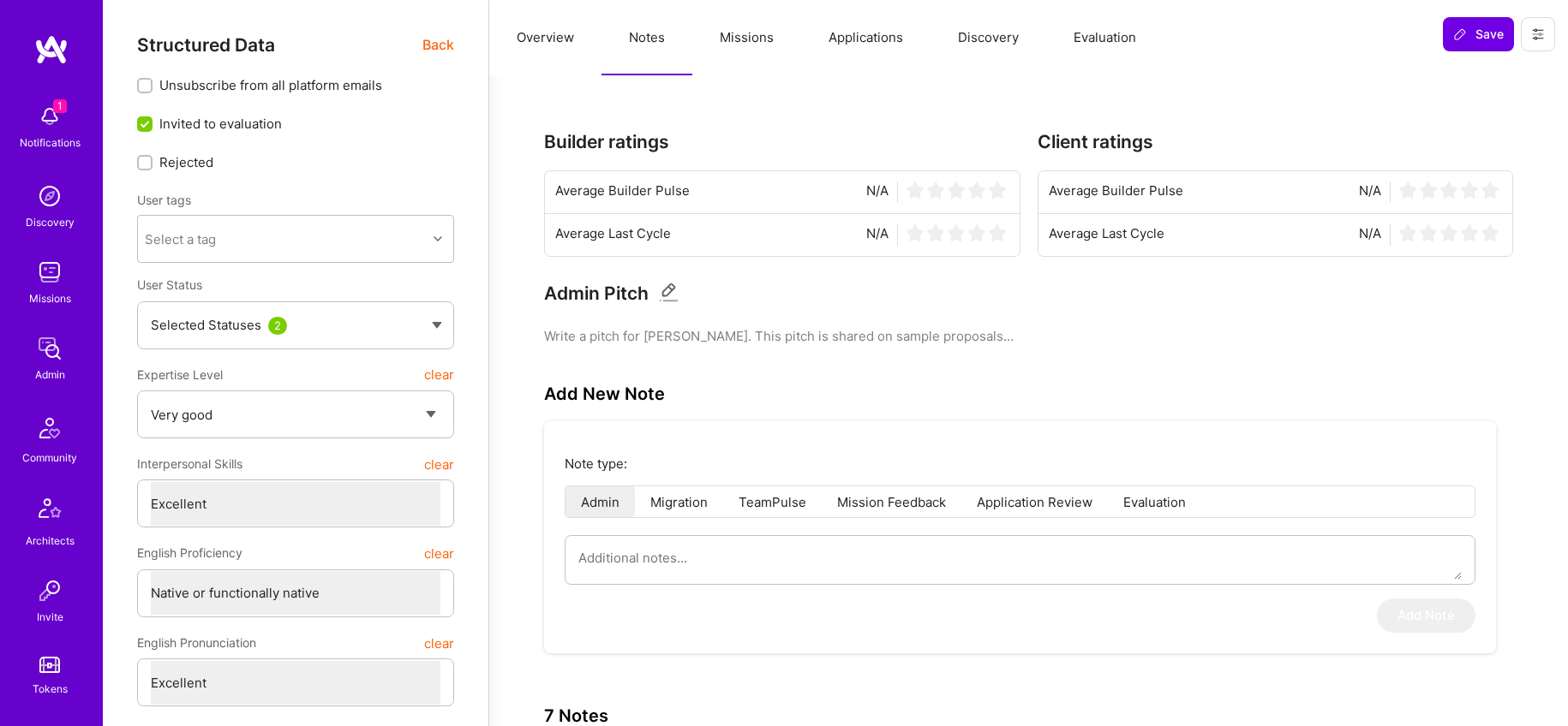
click at [1080, 41] on button "Evaluation" at bounding box center [1104, 37] width 117 height 75
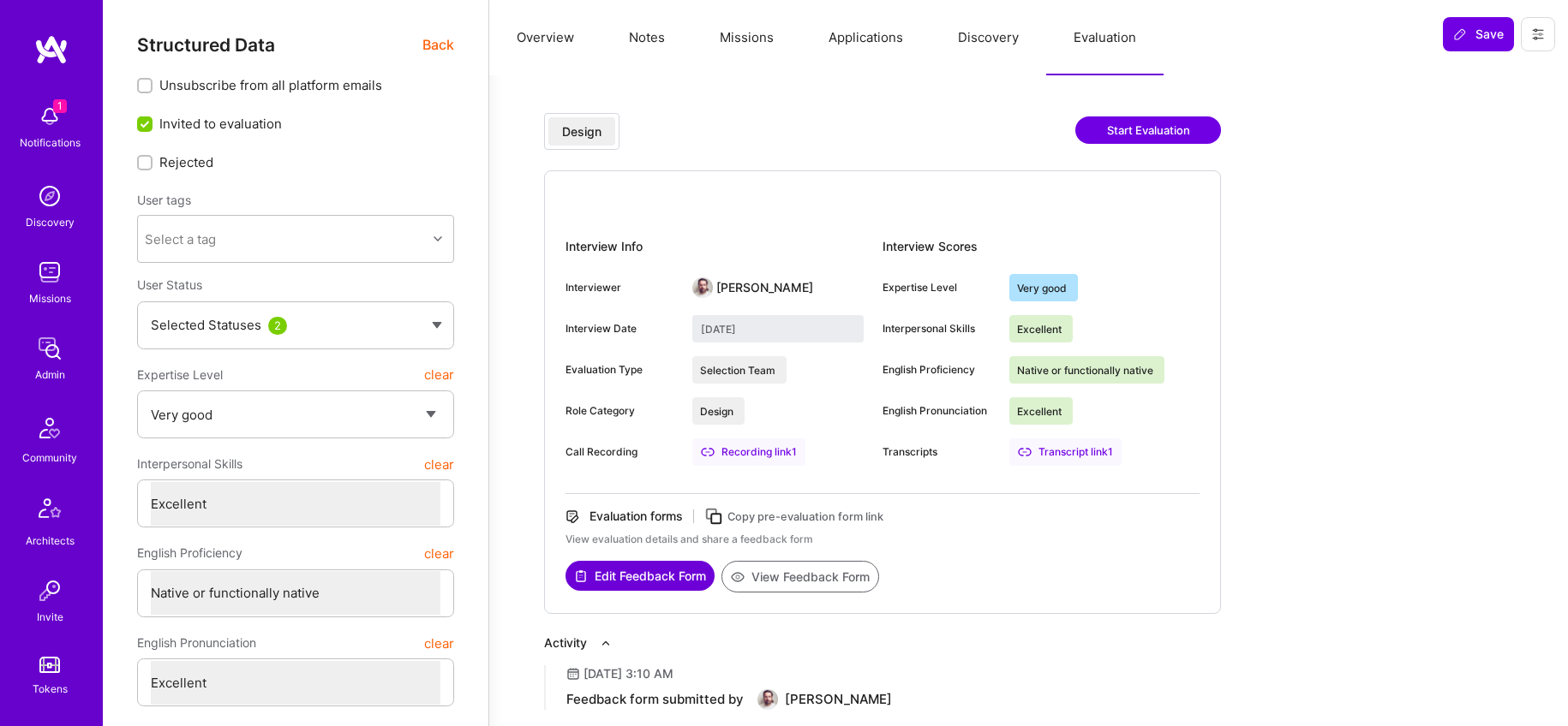
click at [807, 574] on button "View Feedback Form" at bounding box center [800, 576] width 158 height 32
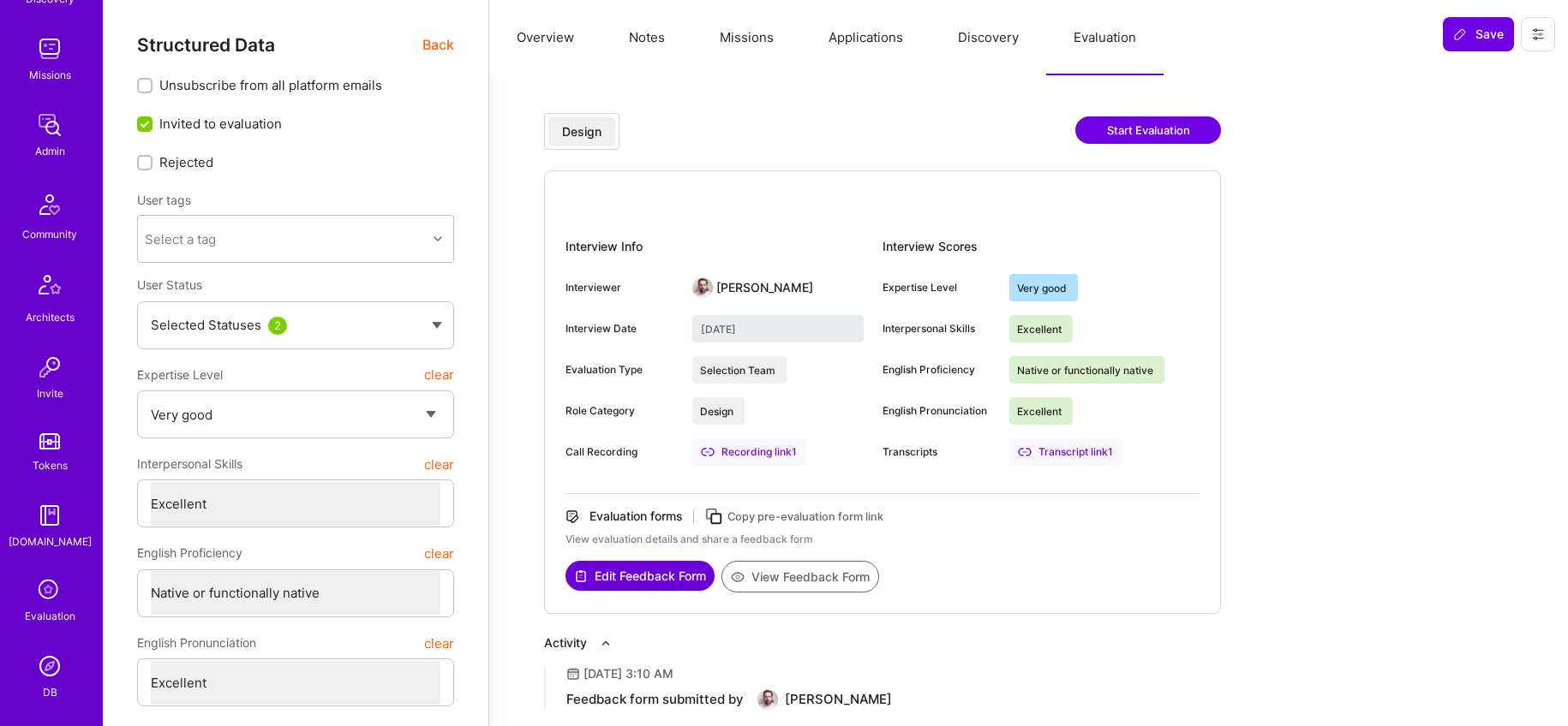
scroll to position [342, 0]
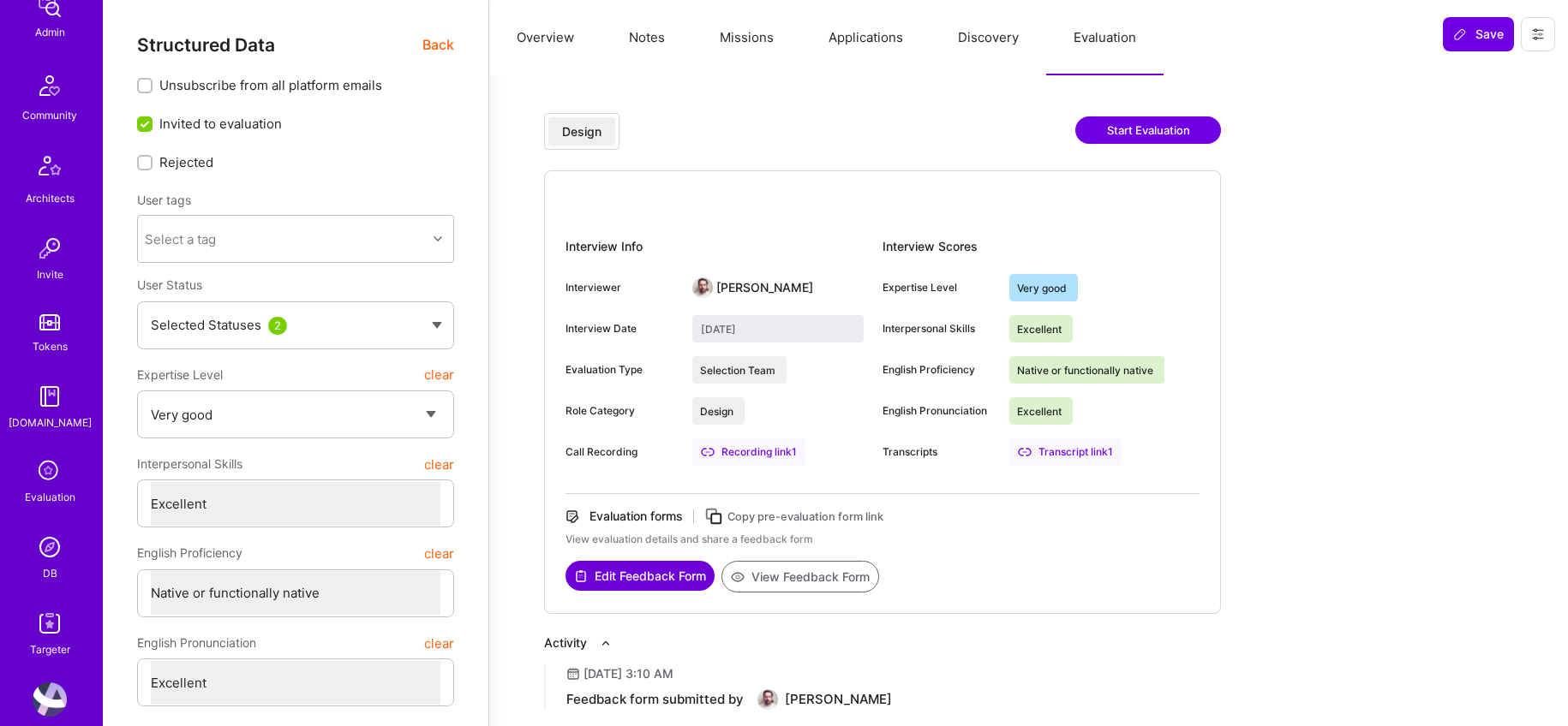
click at [49, 543] on img at bounding box center [50, 548] width 35 height 35
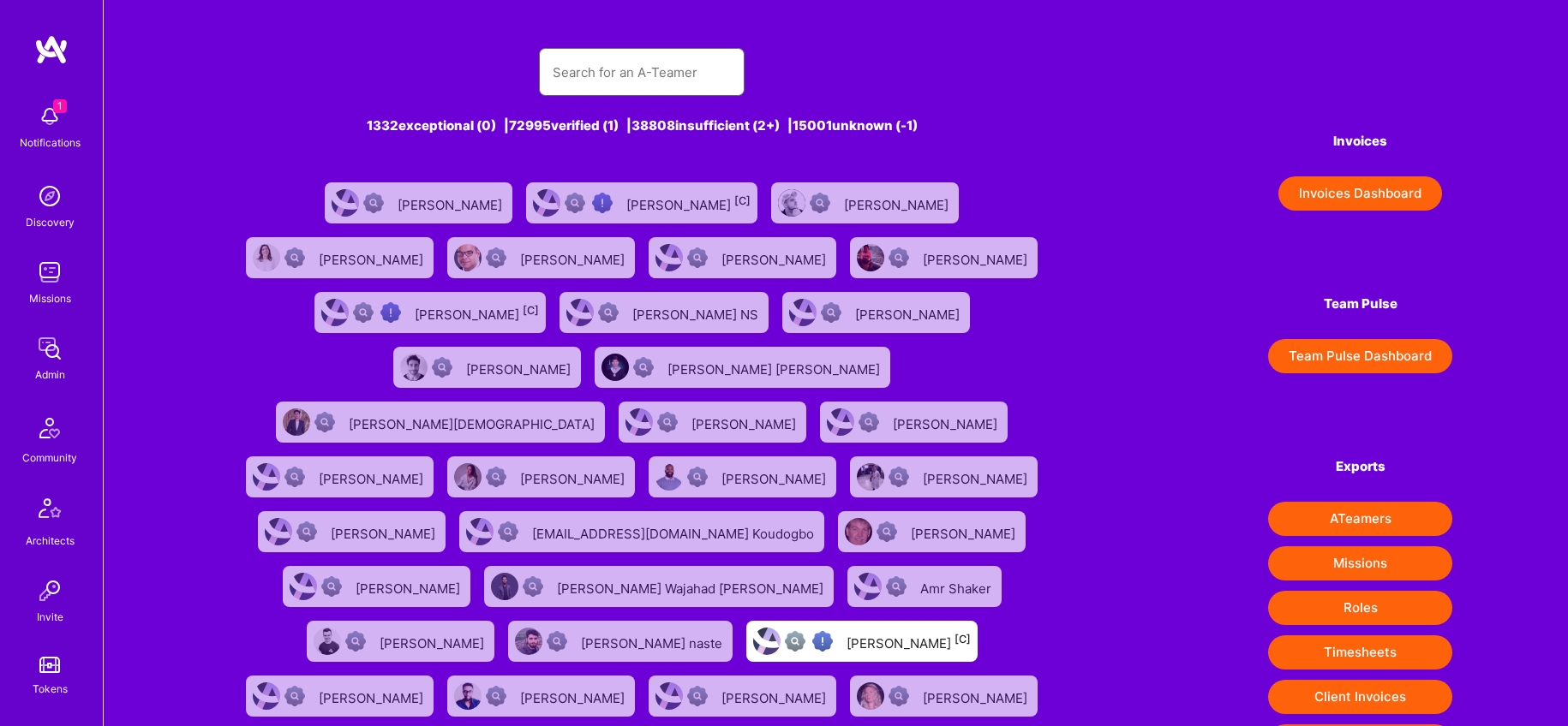
click at [563, 75] on input "text" at bounding box center [642, 72] width 179 height 43
paste input "Oleksii Rytov"
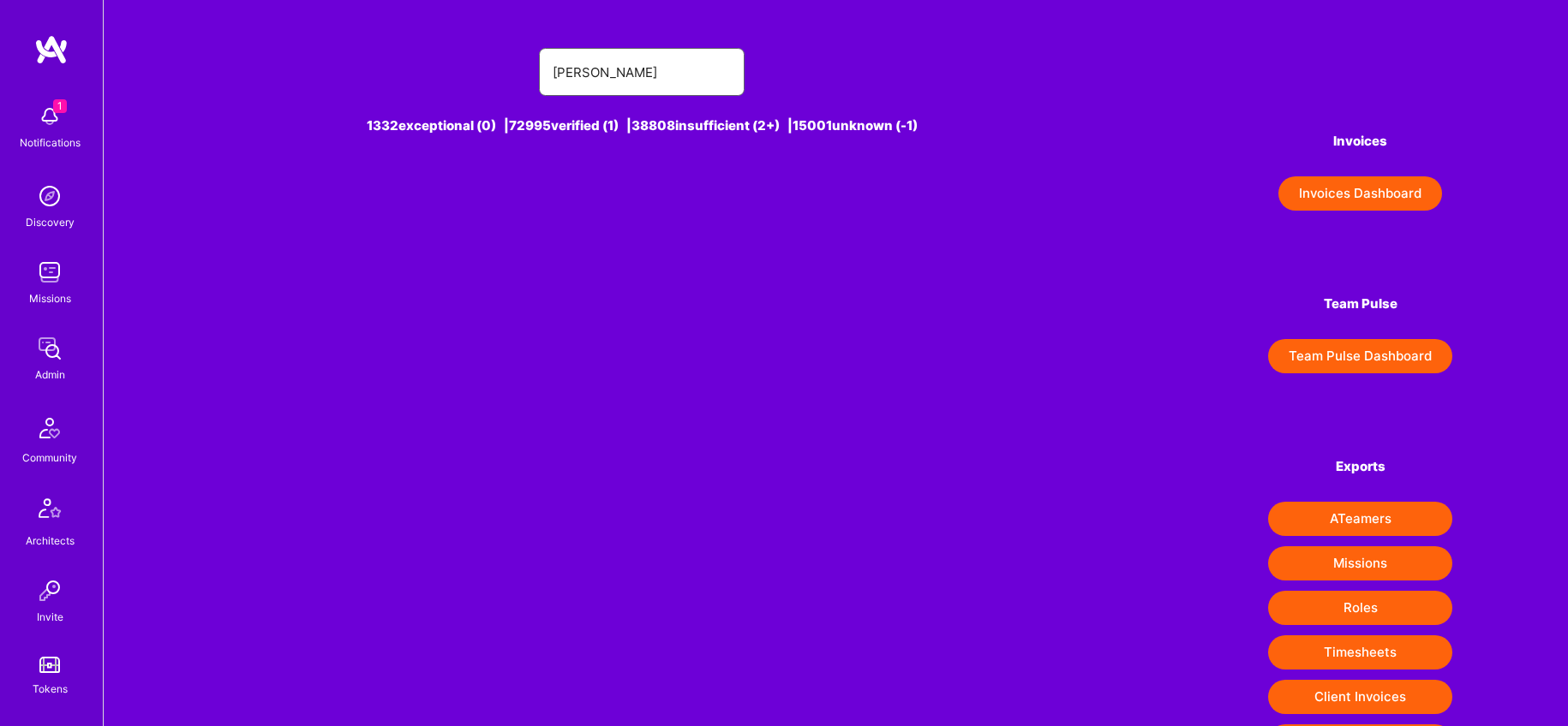
click at [664, 77] on input "Oleksii Rytovֿ" at bounding box center [642, 72] width 179 height 43
type input "Oleksii Rytov"
click at [621, 209] on div at bounding box center [593, 203] width 55 height 21
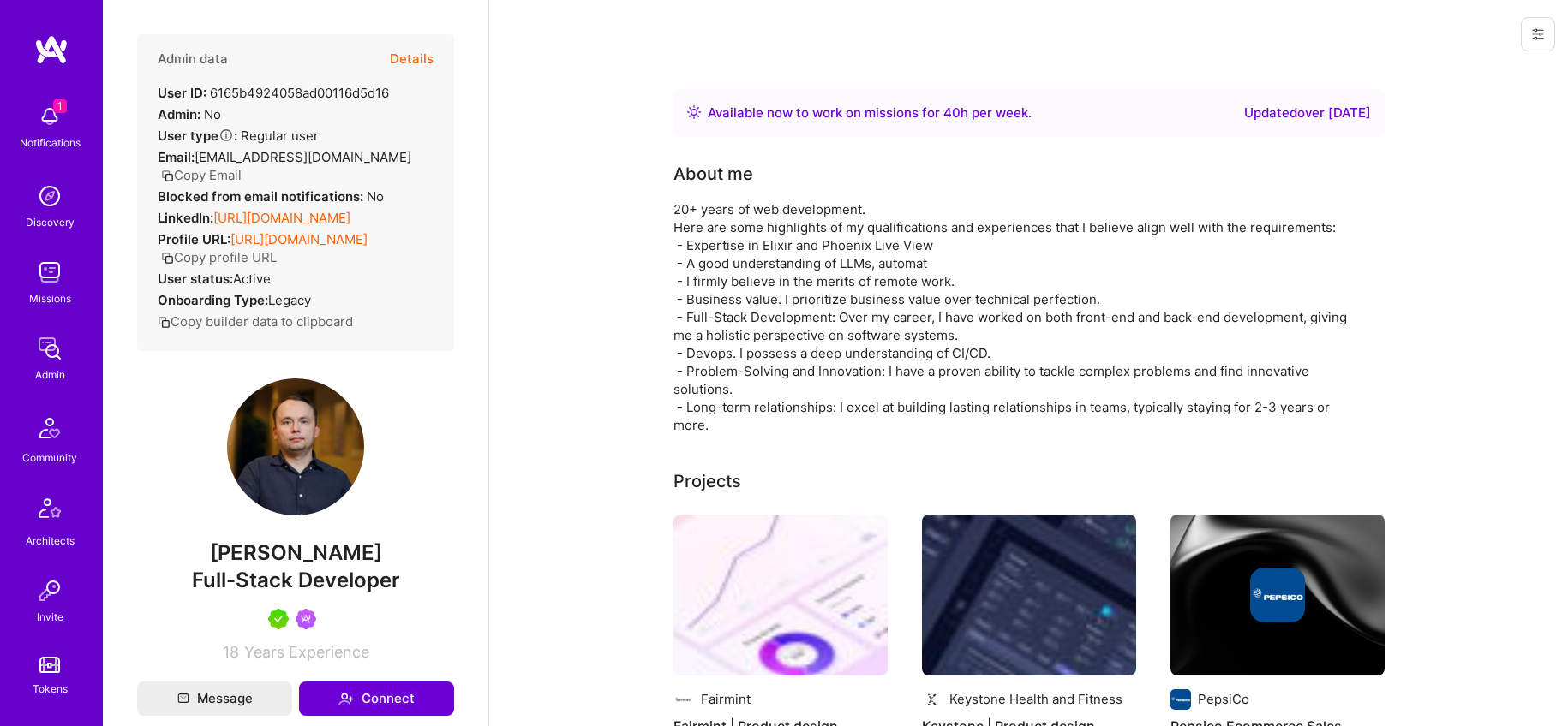
click at [347, 581] on span "Full-Stack Developer" at bounding box center [296, 580] width 208 height 25
copy span "Full-Stack Developer"
drag, startPoint x: 215, startPoint y: 204, endPoint x: 485, endPoint y: 203, distance: 270.0
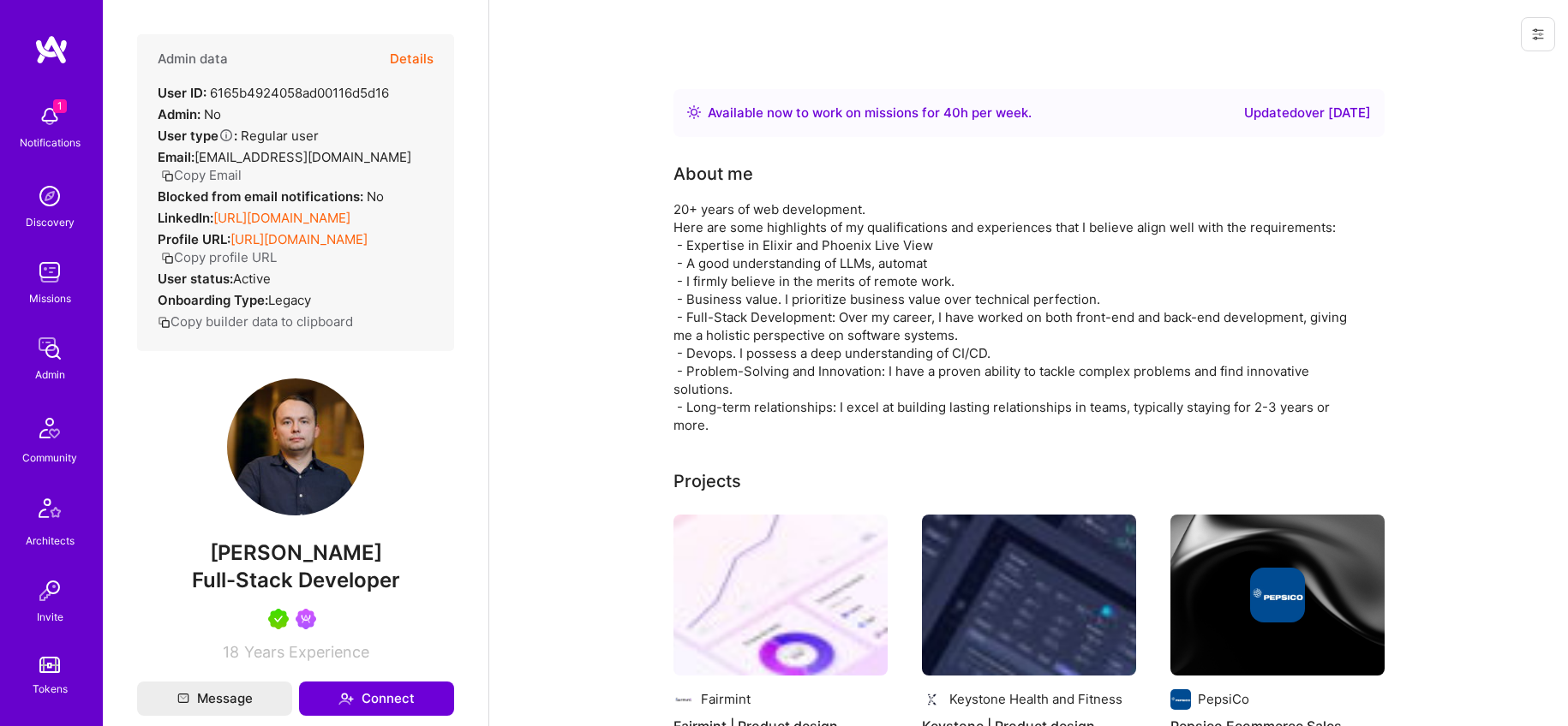
click at [485, 203] on div "Admin data Details User ID: 6165b4924058ad00116d5d16 Admin: No User type Regula…" at bounding box center [296, 363] width 386 height 726
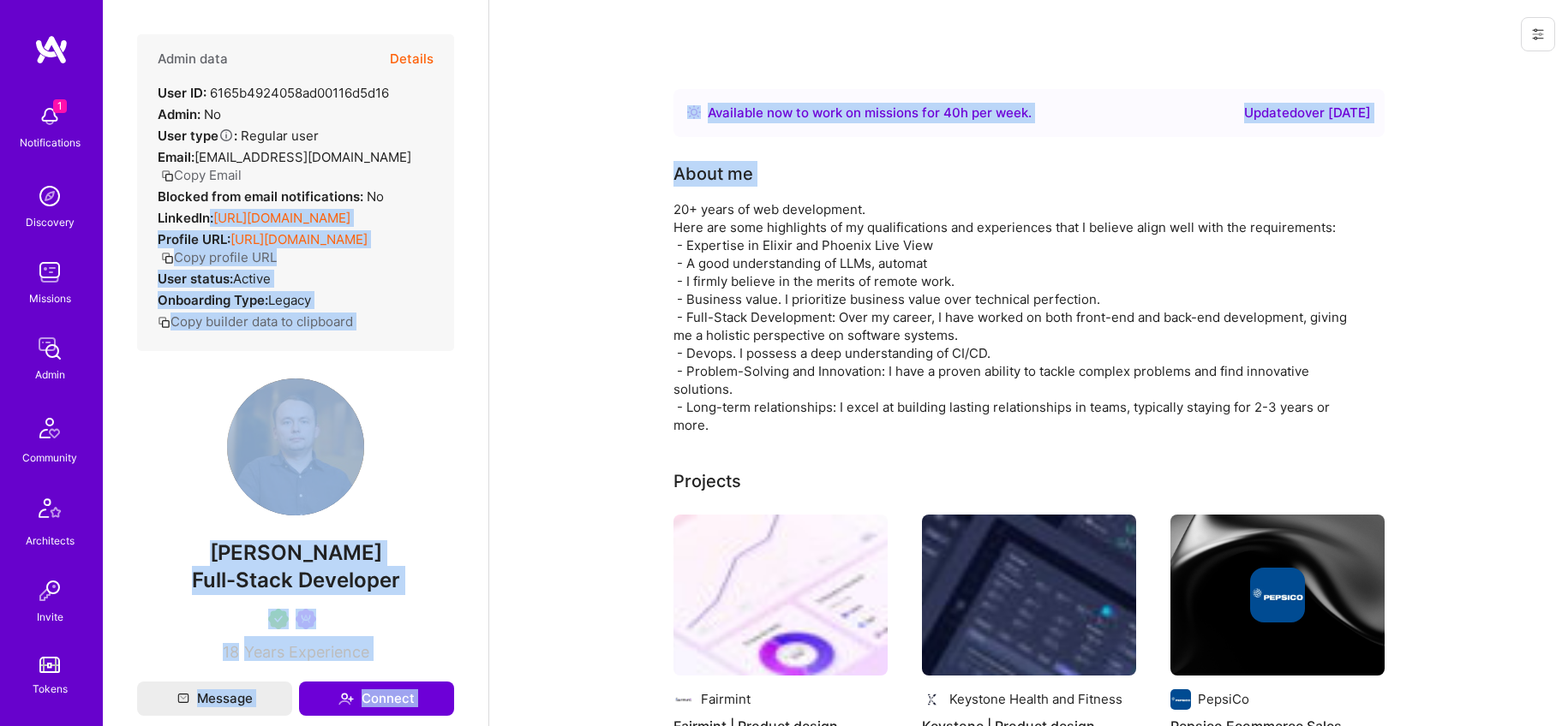
drag, startPoint x: 211, startPoint y: 198, endPoint x: 490, endPoint y: 198, distance: 279.0
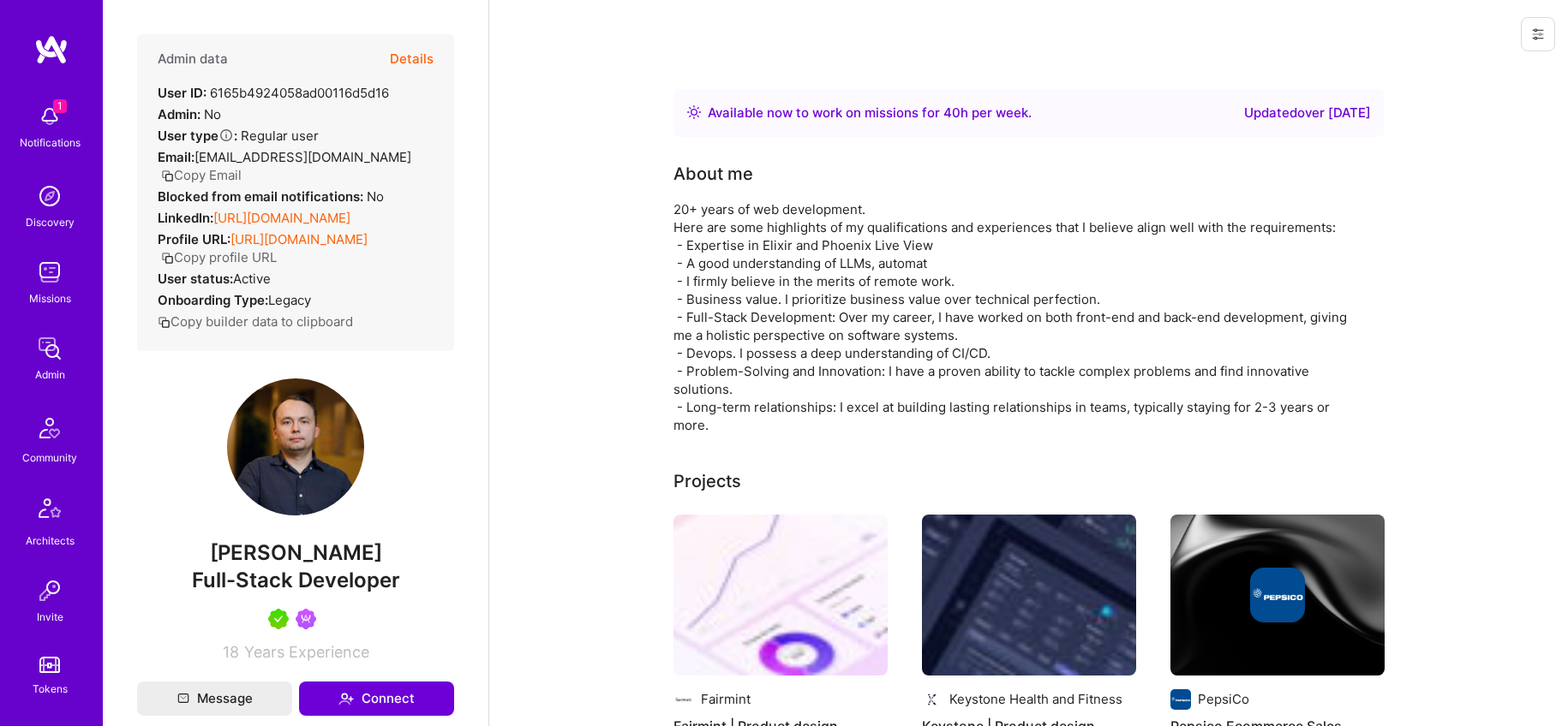
click at [175, 210] on strong "LinkedIn:" at bounding box center [185, 217] width 55 height 16
drag, startPoint x: 214, startPoint y: 198, endPoint x: 462, endPoint y: 195, distance: 248.0
click at [467, 198] on div "Admin data Details User ID: 6165b4924058ad00116d5d16 Admin: No User type Regula…" at bounding box center [296, 363] width 386 height 726
copy div "https://linkedin.com/in/nickolaich"
click at [408, 58] on button "Details" at bounding box center [412, 59] width 43 height 49
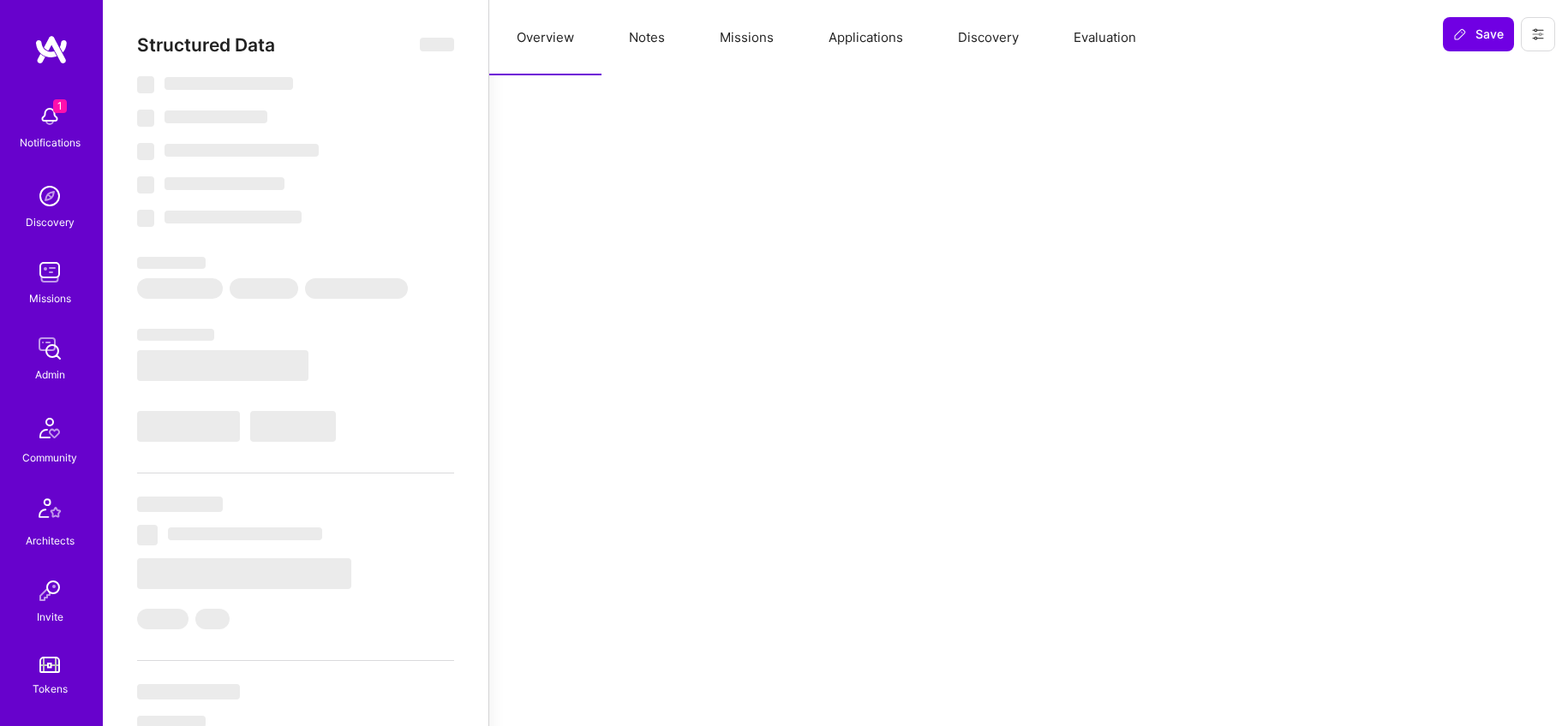
type textarea "x"
select select "Right Now"
select select "5"
select select "4"
select select "7"
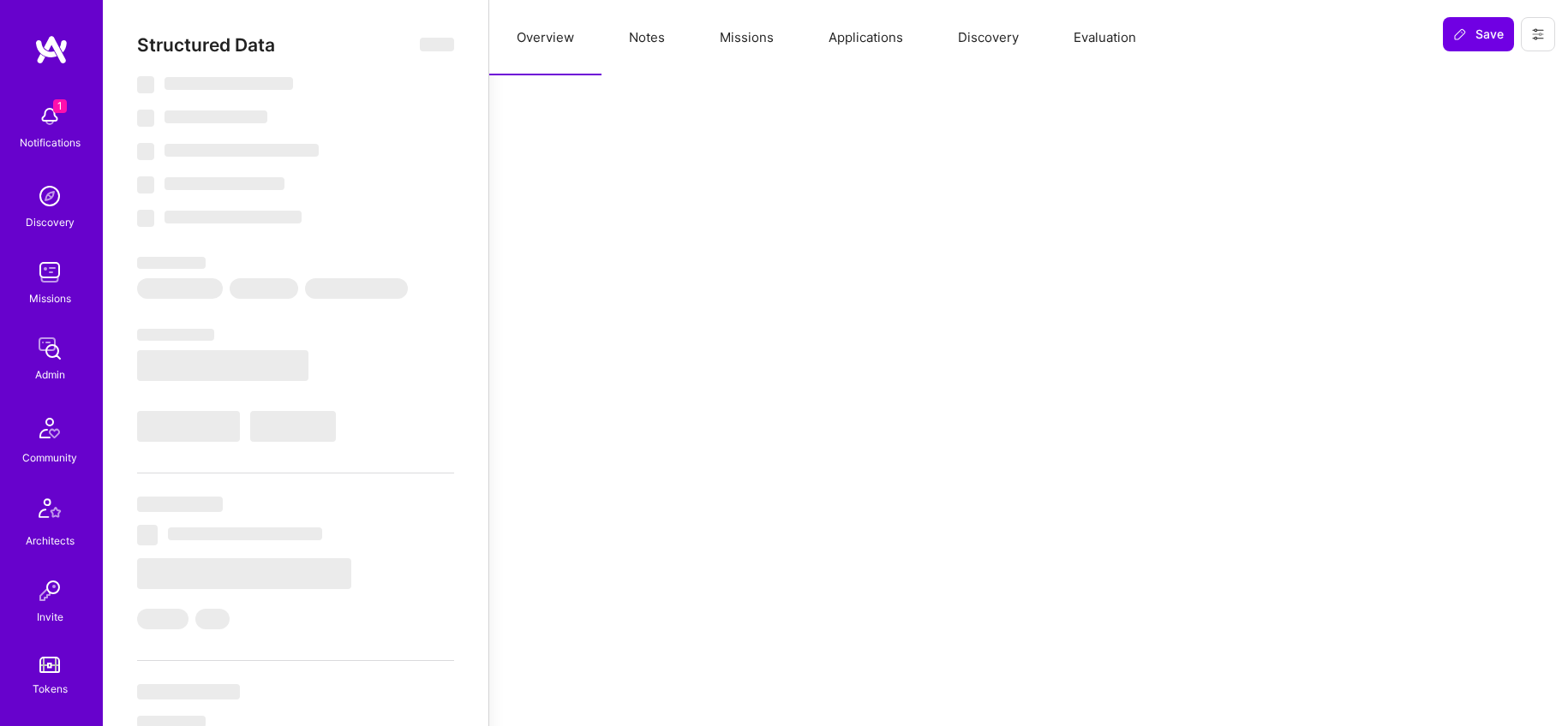
select select "7"
select select "PL"
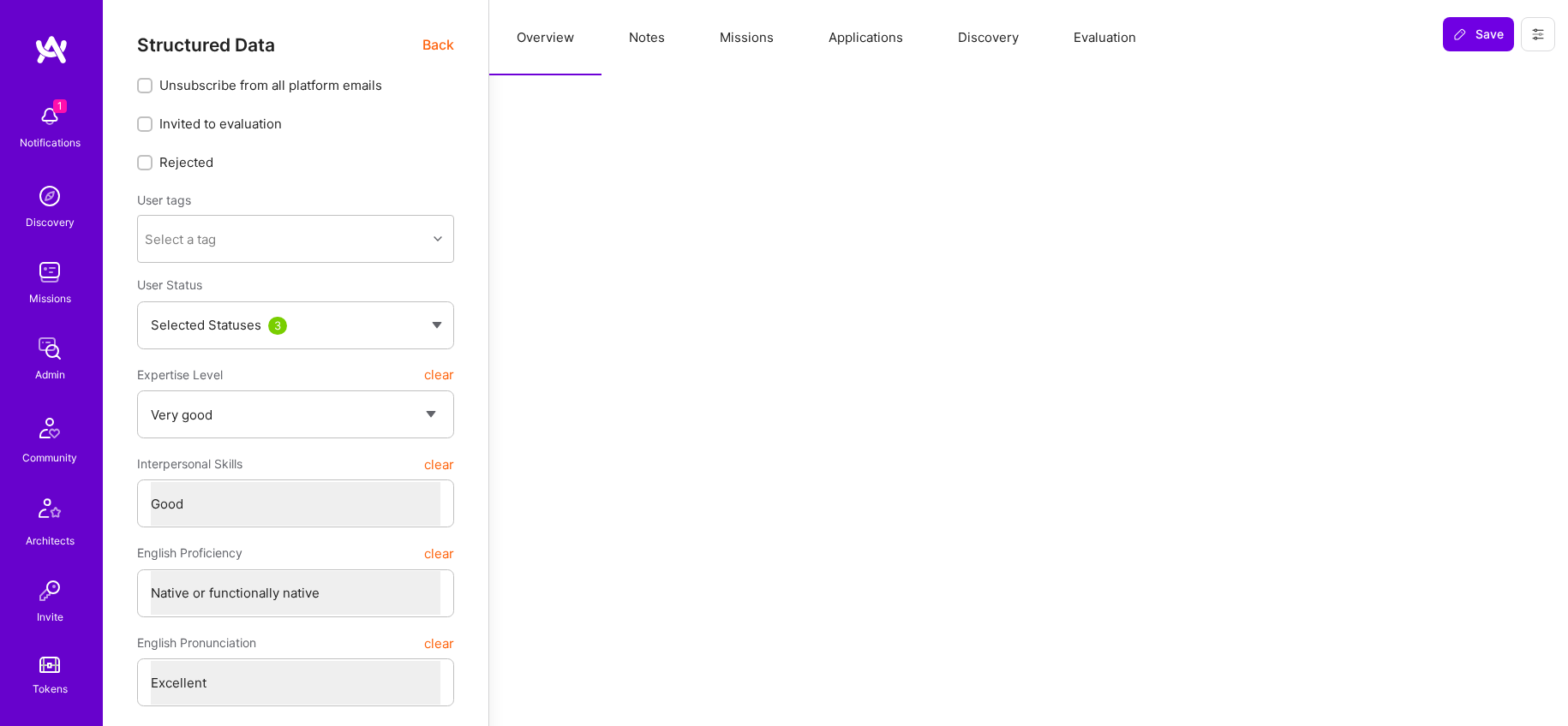
click at [650, 35] on button "Notes" at bounding box center [647, 37] width 91 height 75
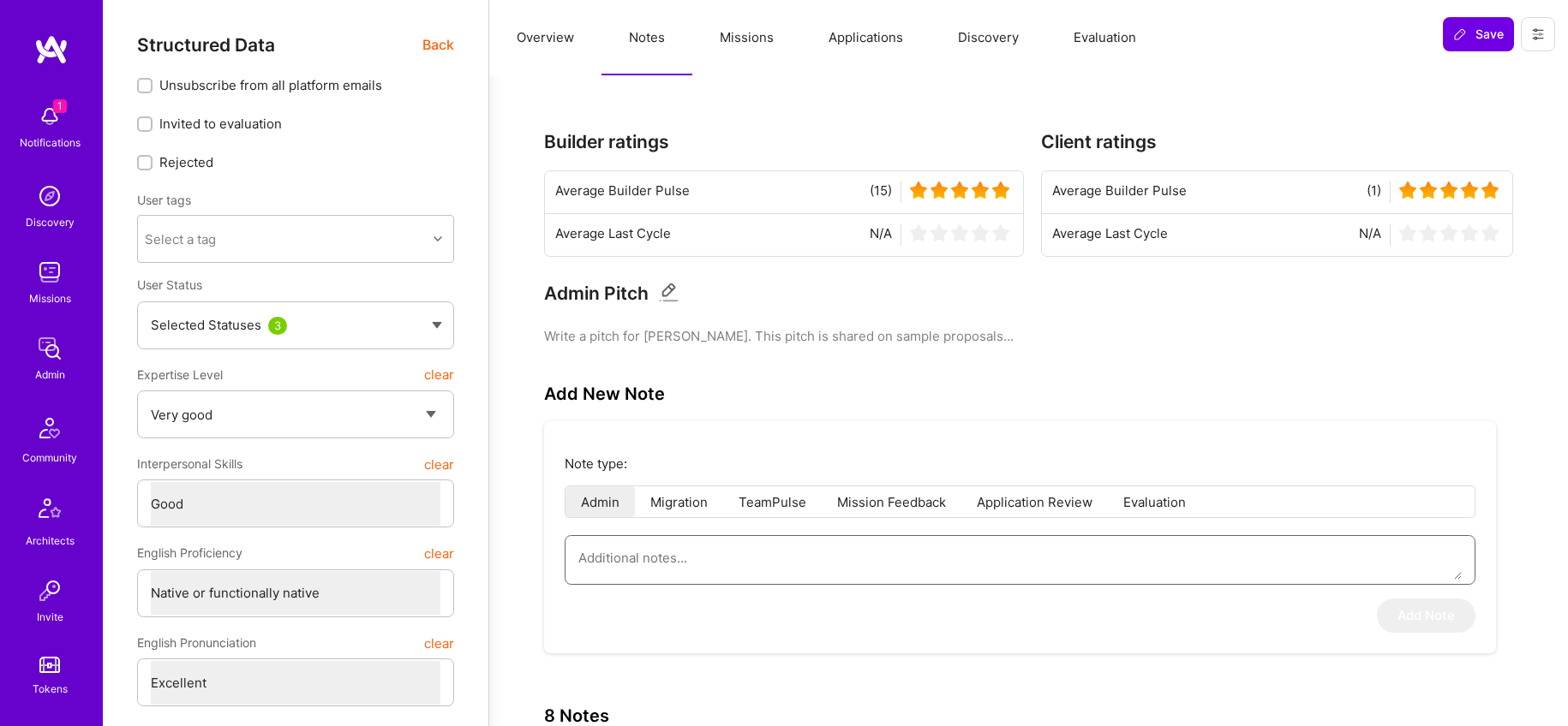
click at [694, 576] on textarea at bounding box center [1019, 558] width 883 height 43
paste textarea "This is a summary of the application form submitted by Oleksii Rytov to the Fin…"
type textarea "x"
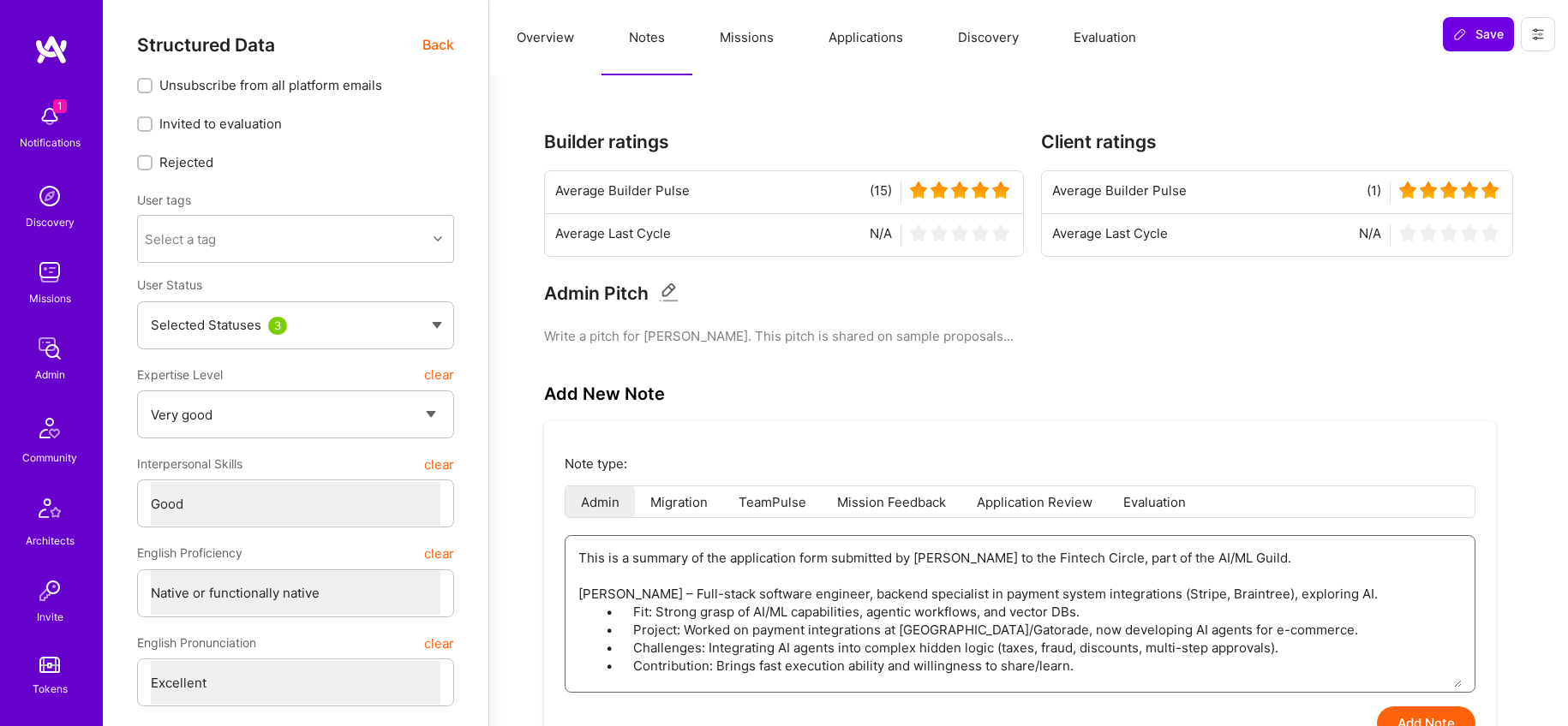
type textarea "This is a summary of the application form submitted by Oleksii Rytov to the Fin…"
click at [1415, 717] on button "Add Note" at bounding box center [1426, 723] width 99 height 35
type textarea "x"
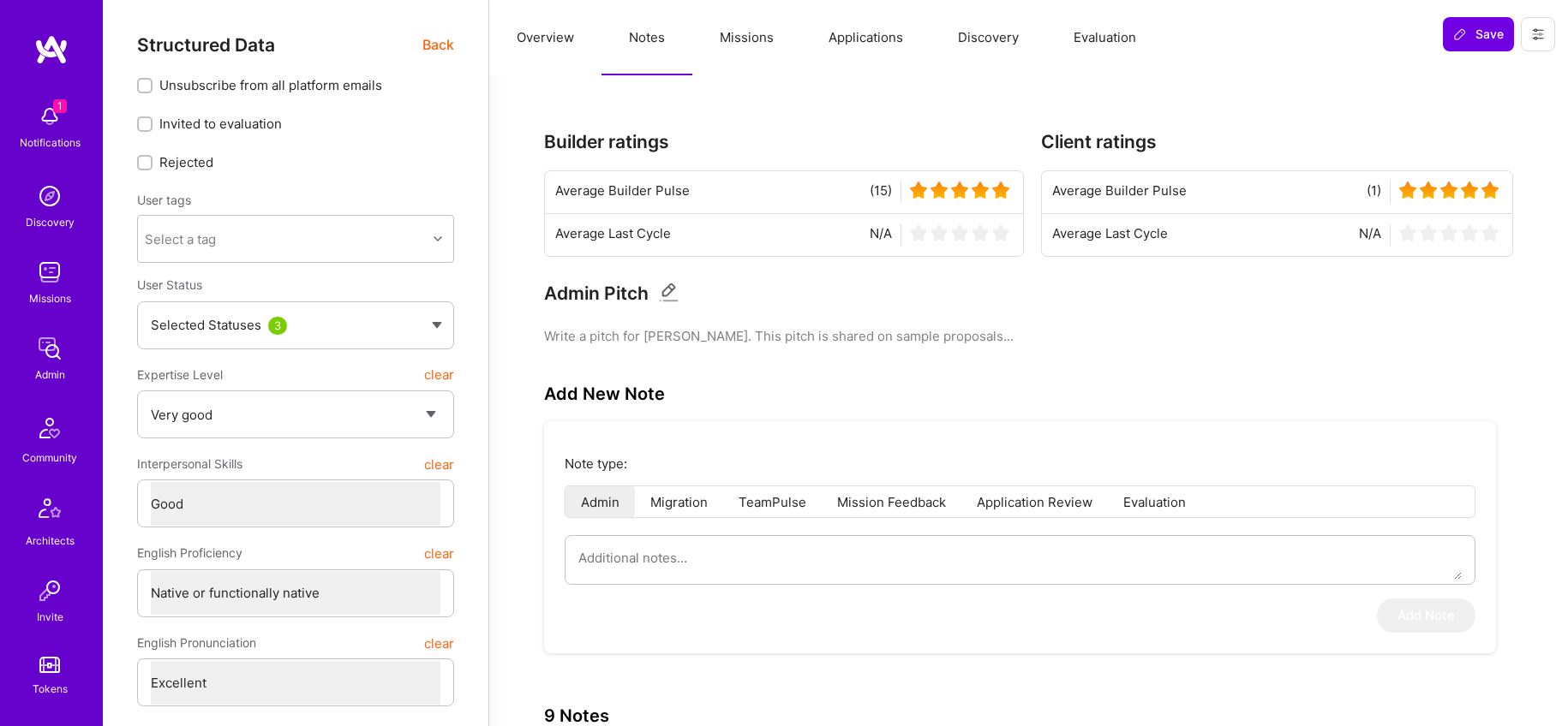
click at [1111, 45] on button "Evaluation" at bounding box center [1104, 37] width 117 height 75
